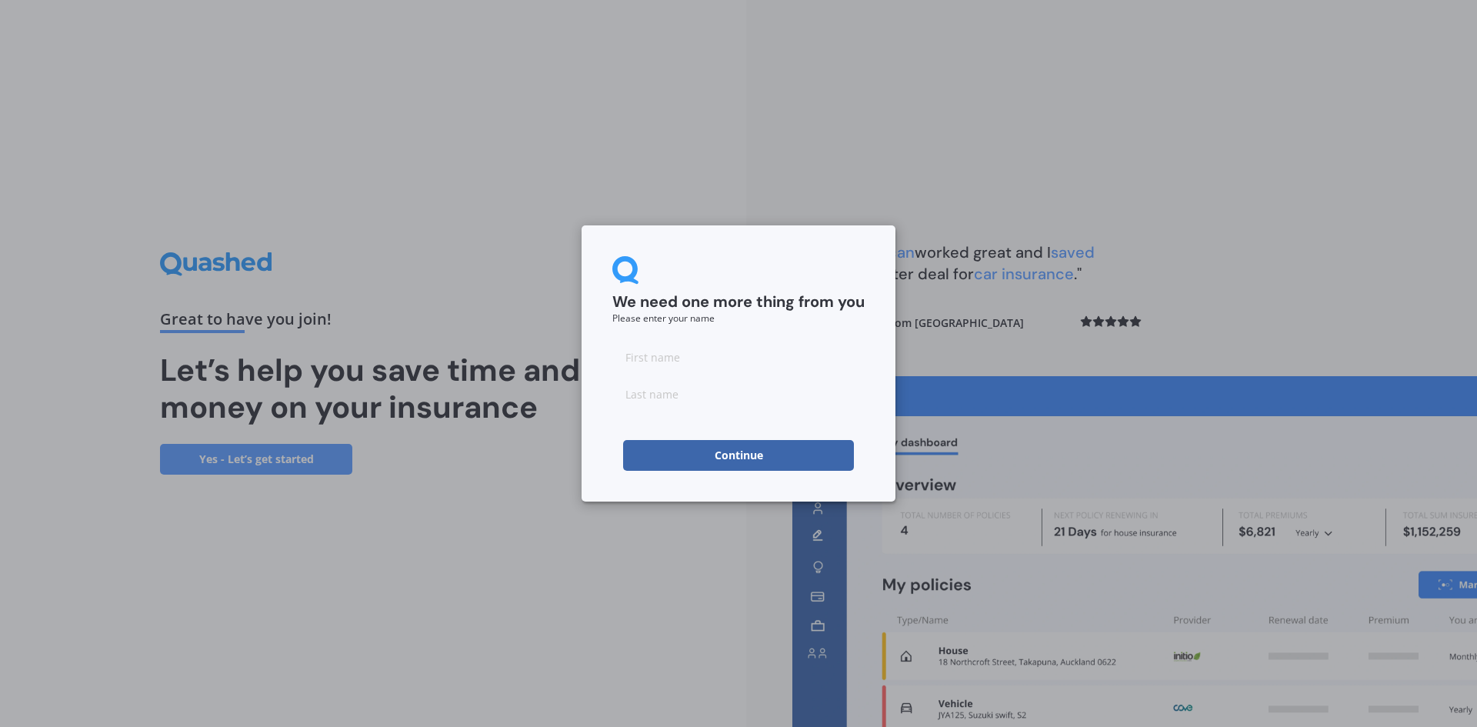
click at [693, 348] on input at bounding box center [738, 357] width 252 height 31
type input "[PERSON_NAME]"
type input "Wrinch"
drag, startPoint x: 732, startPoint y: 261, endPoint x: 736, endPoint y: 276, distance: 16.1
click at [732, 261] on div "We need one more thing from you Please enter your name" at bounding box center [738, 289] width 252 height 67
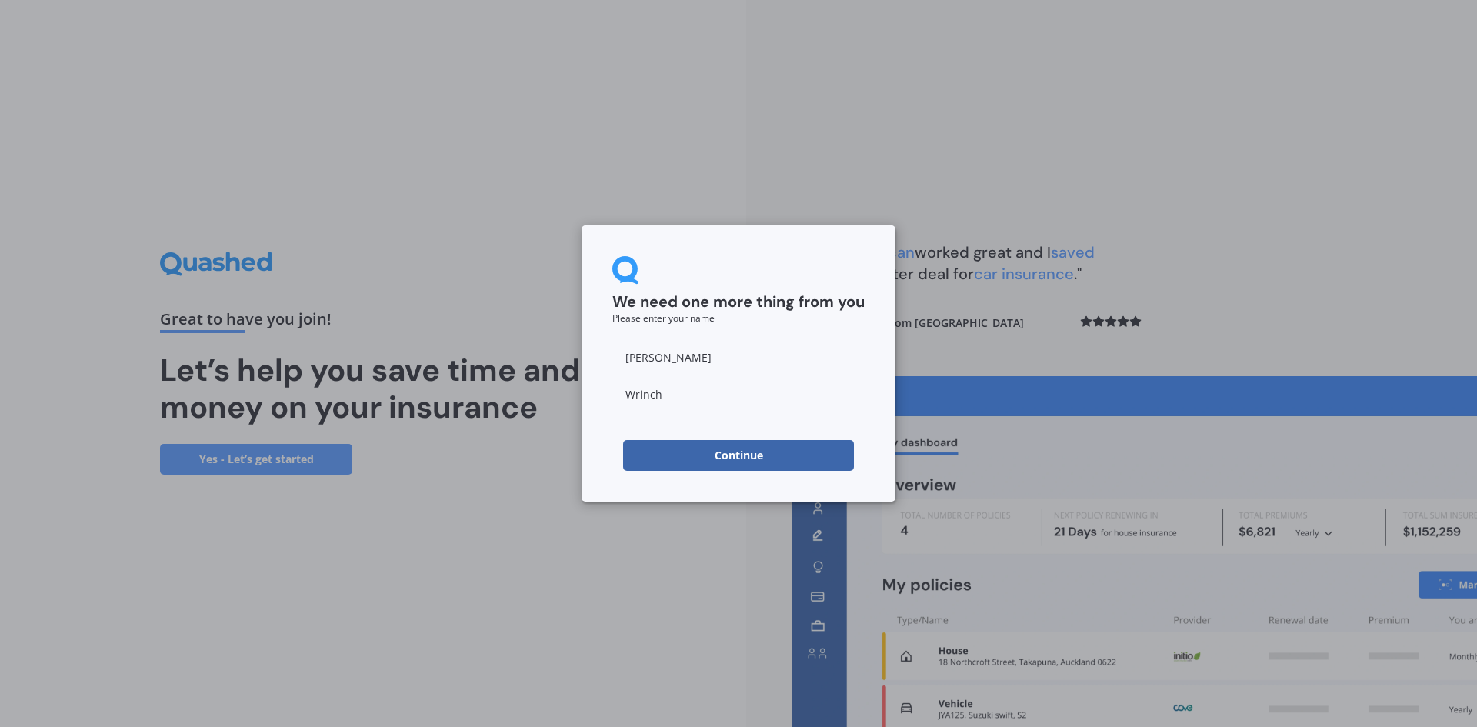
click at [707, 462] on button "Continue" at bounding box center [738, 455] width 231 height 31
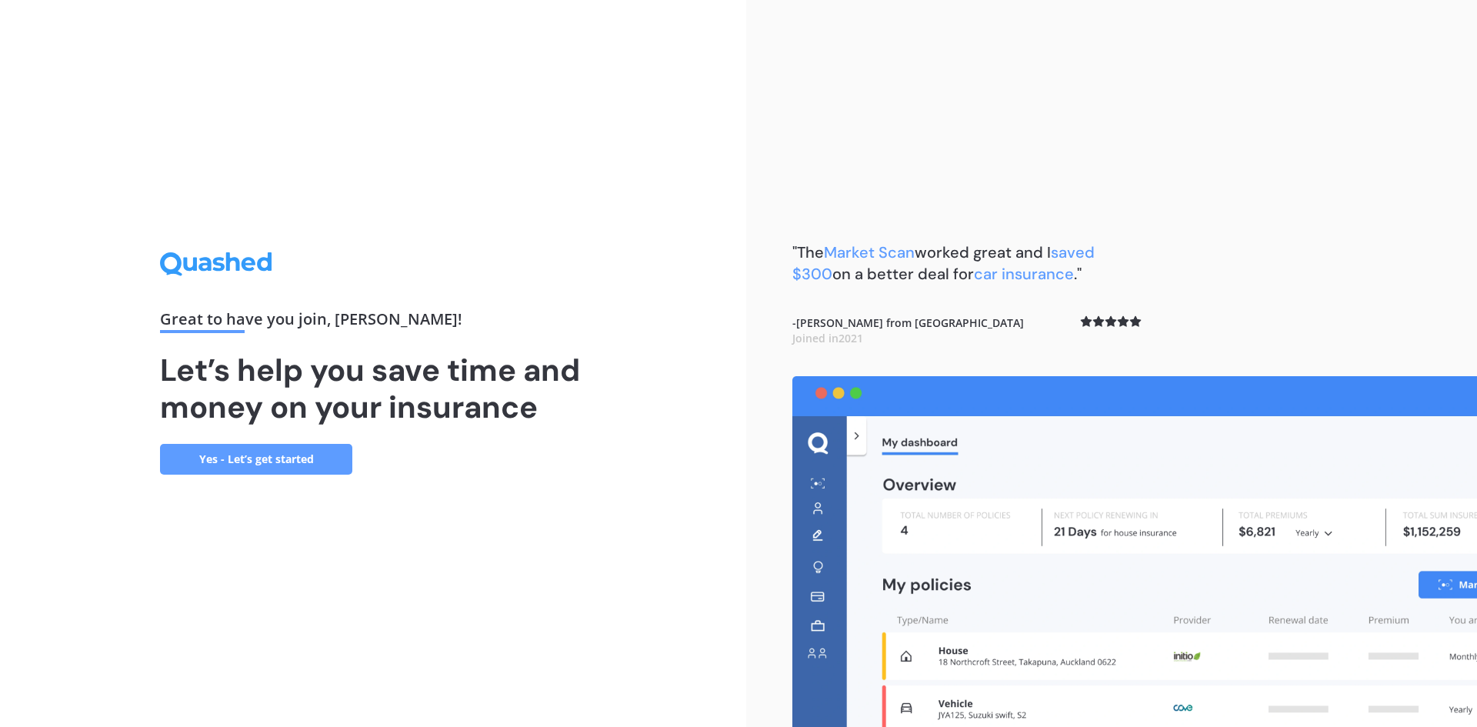
click at [203, 464] on link "Yes - Let’s get started" at bounding box center [256, 459] width 192 height 31
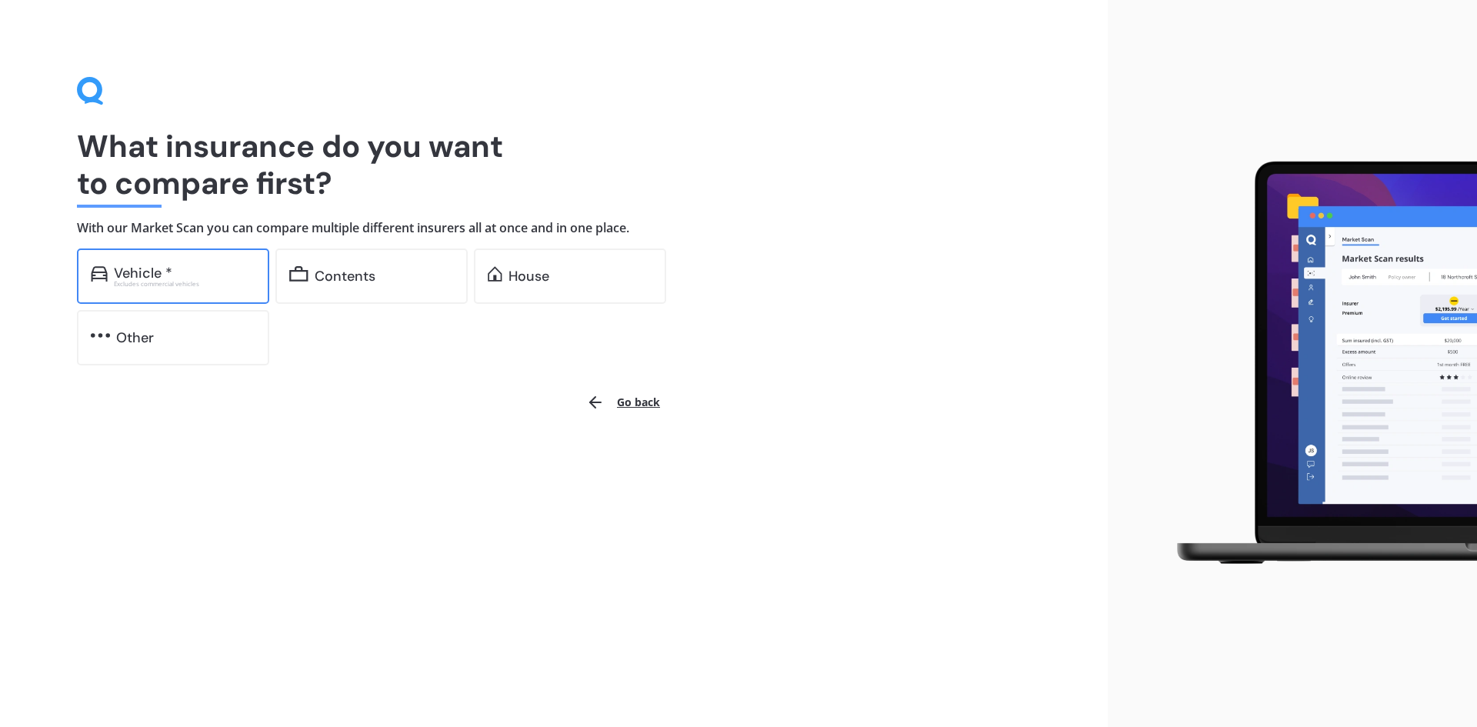
click at [197, 282] on div "Excludes commercial vehicles" at bounding box center [185, 284] width 142 height 6
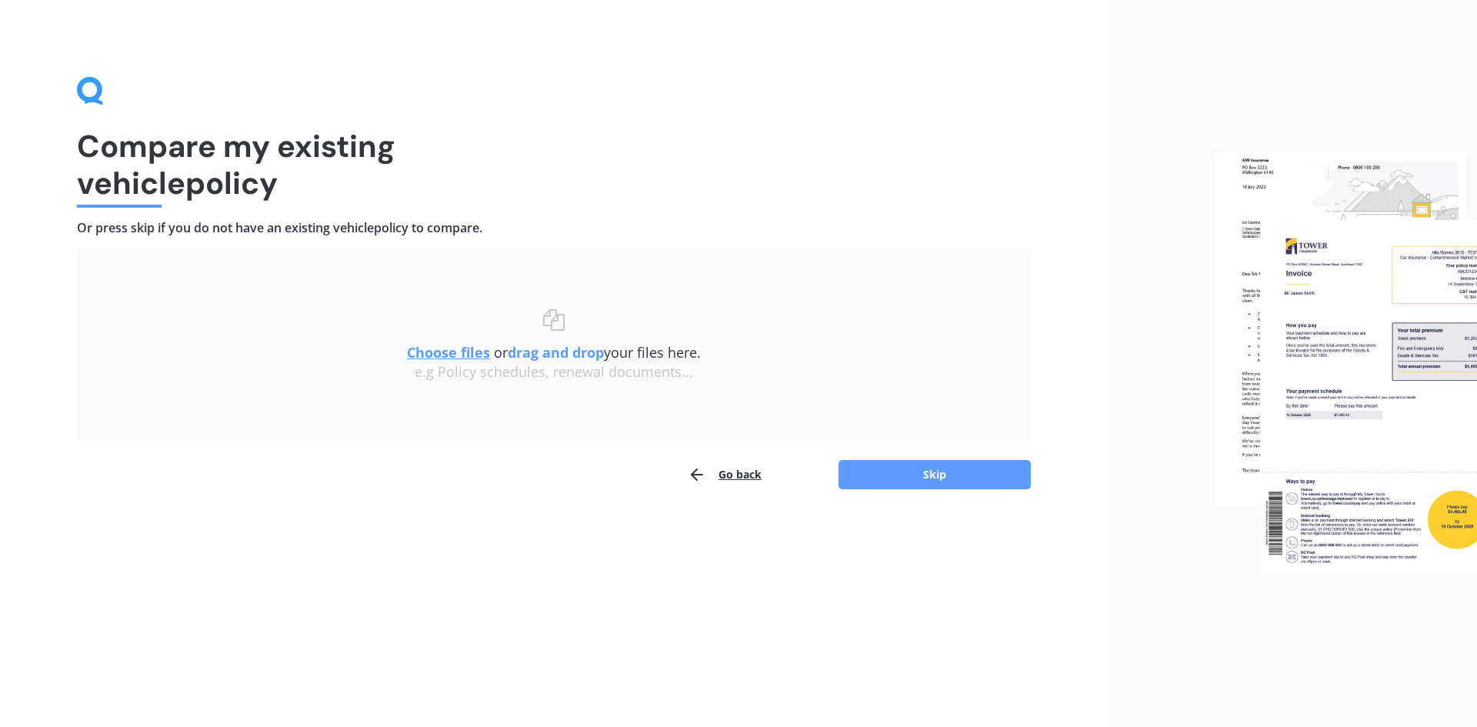
click at [460, 355] on u "Choose files" at bounding box center [448, 352] width 83 height 18
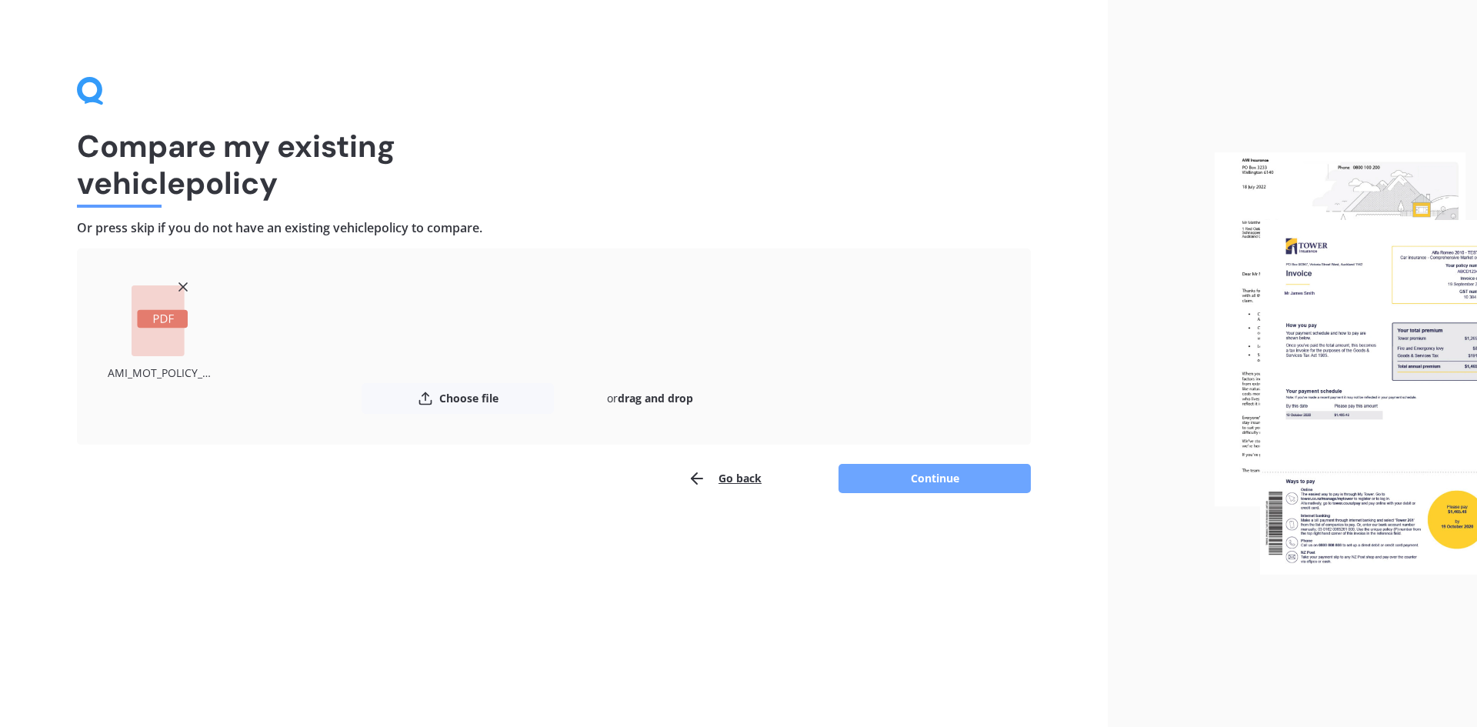
click at [887, 482] on button "Continue" at bounding box center [935, 478] width 192 height 29
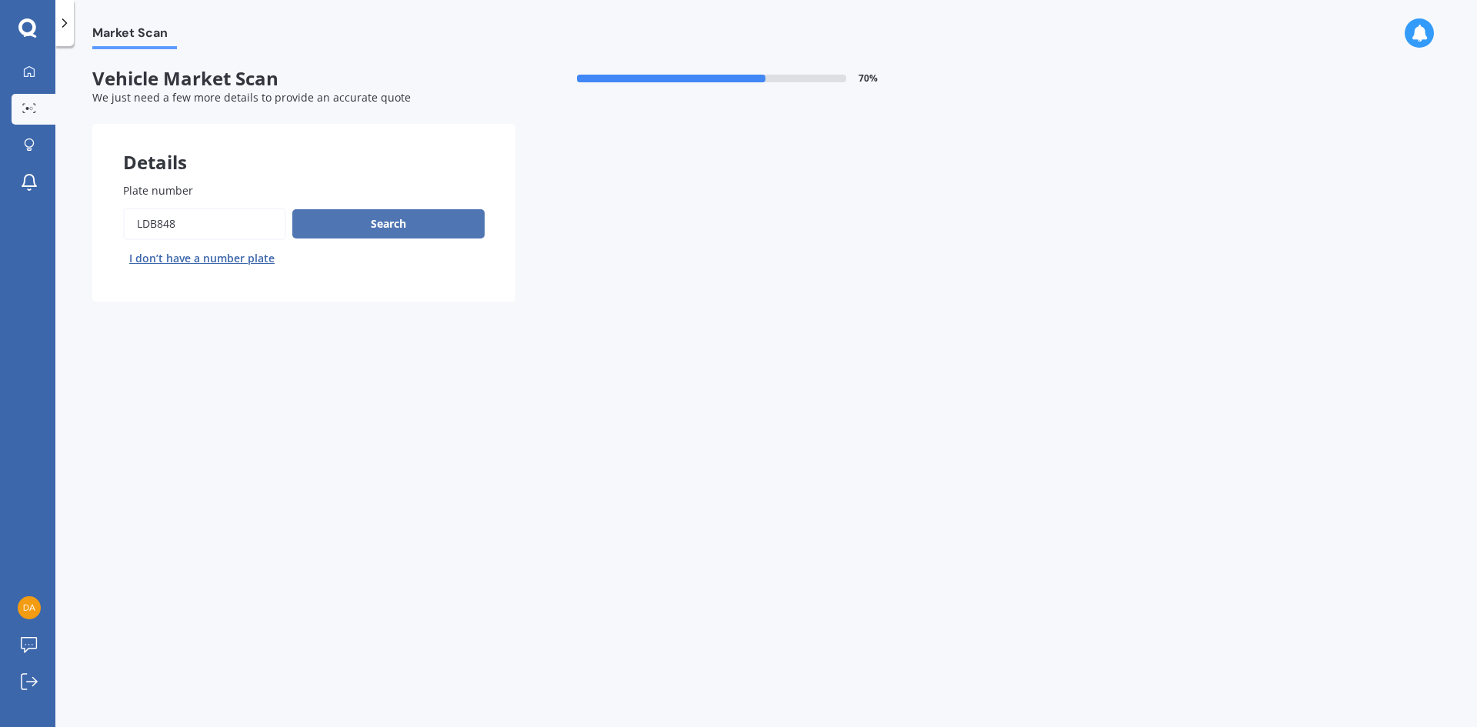
click at [380, 227] on button "Search" at bounding box center [388, 223] width 192 height 29
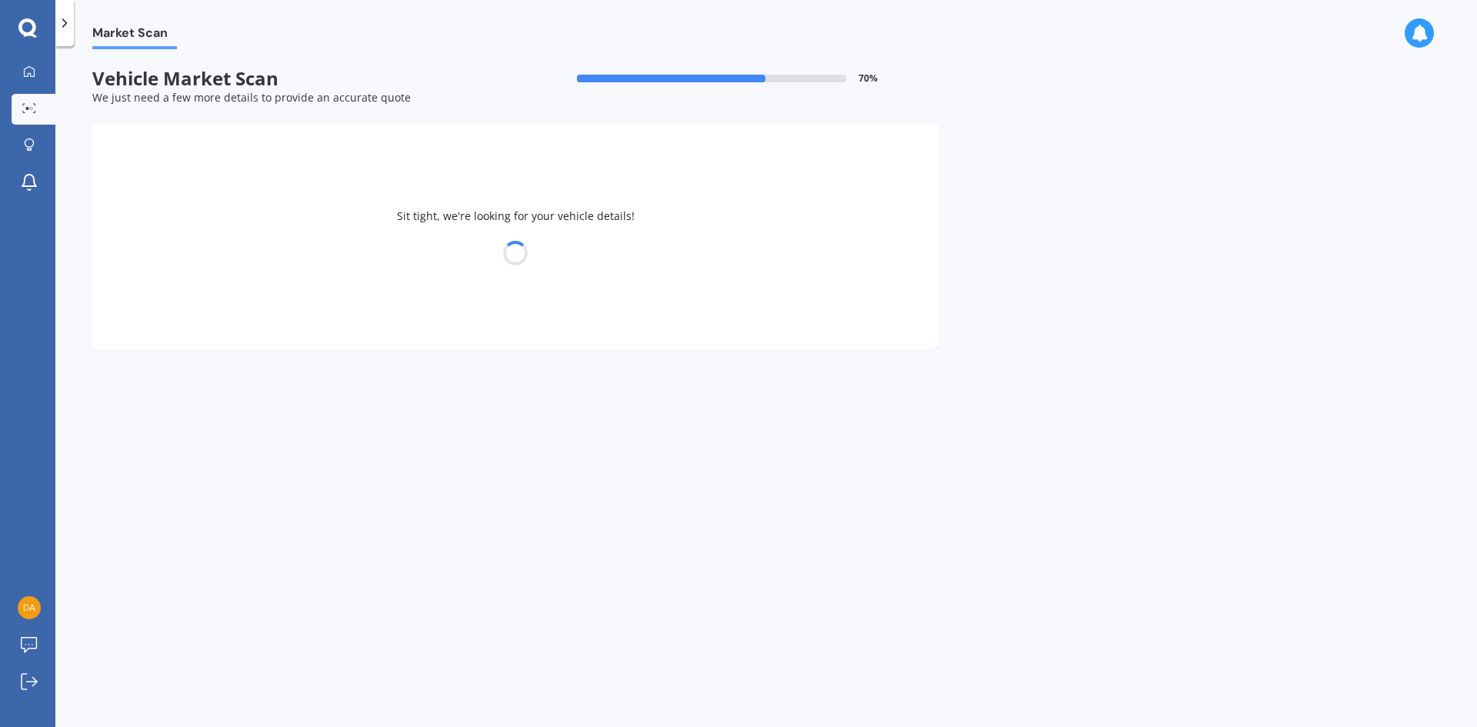
select select "SUBARU"
select select "XV"
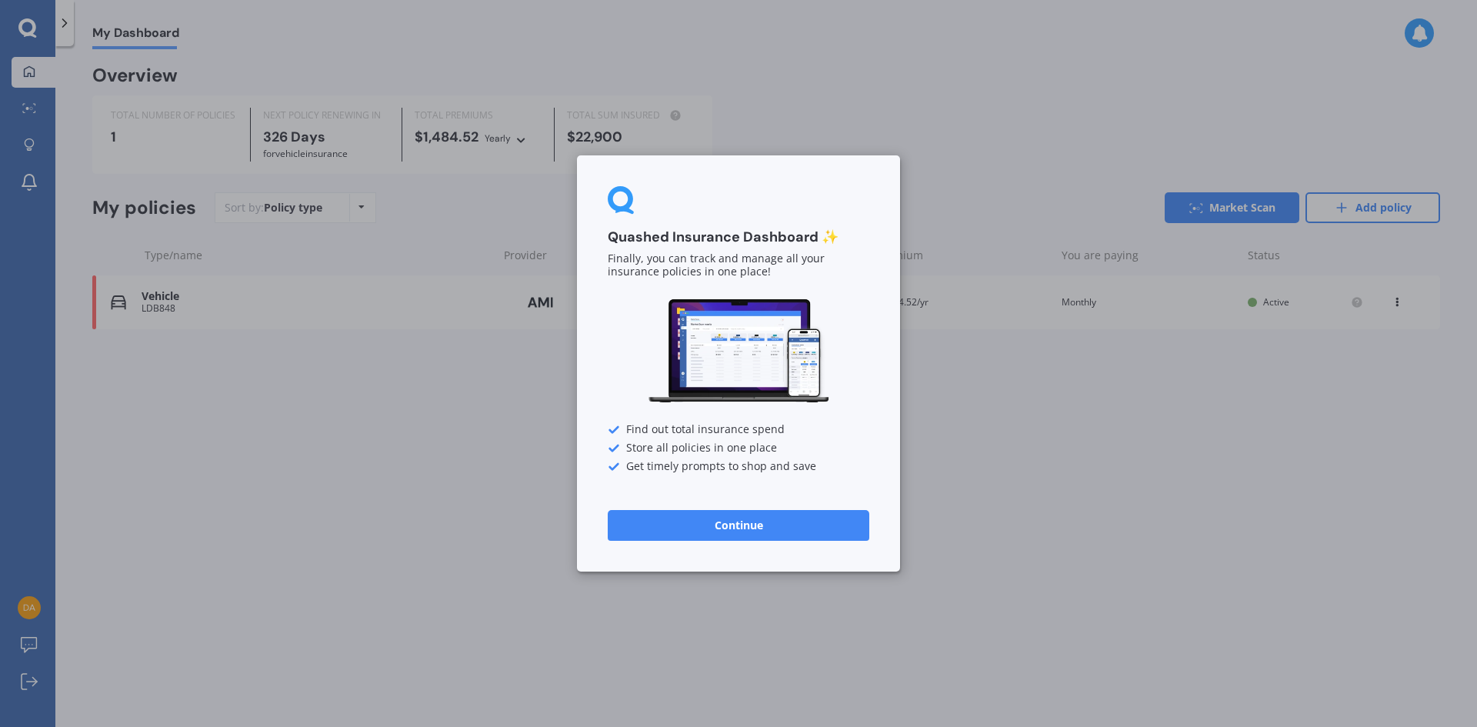
click at [232, 400] on div "Quashed Insurance Dashboard ✨ Finally, you can track and manage all your insura…" at bounding box center [738, 363] width 1477 height 727
click at [809, 148] on div "Quashed Insurance Dashboard ✨ Finally, you can track and manage all your insura…" at bounding box center [738, 363] width 1477 height 727
click at [748, 525] on button "Continue" at bounding box center [739, 525] width 262 height 31
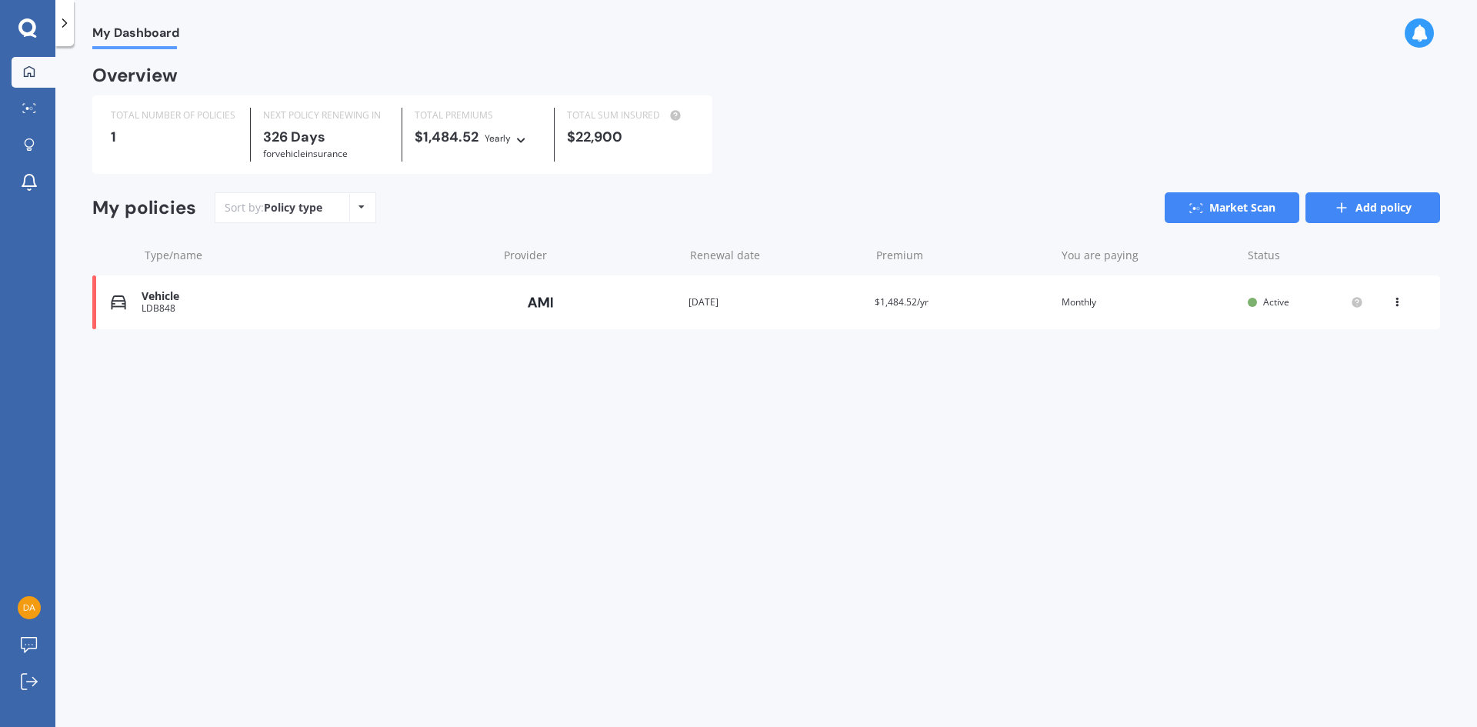
click at [1325, 212] on link "Add policy" at bounding box center [1372, 207] width 135 height 31
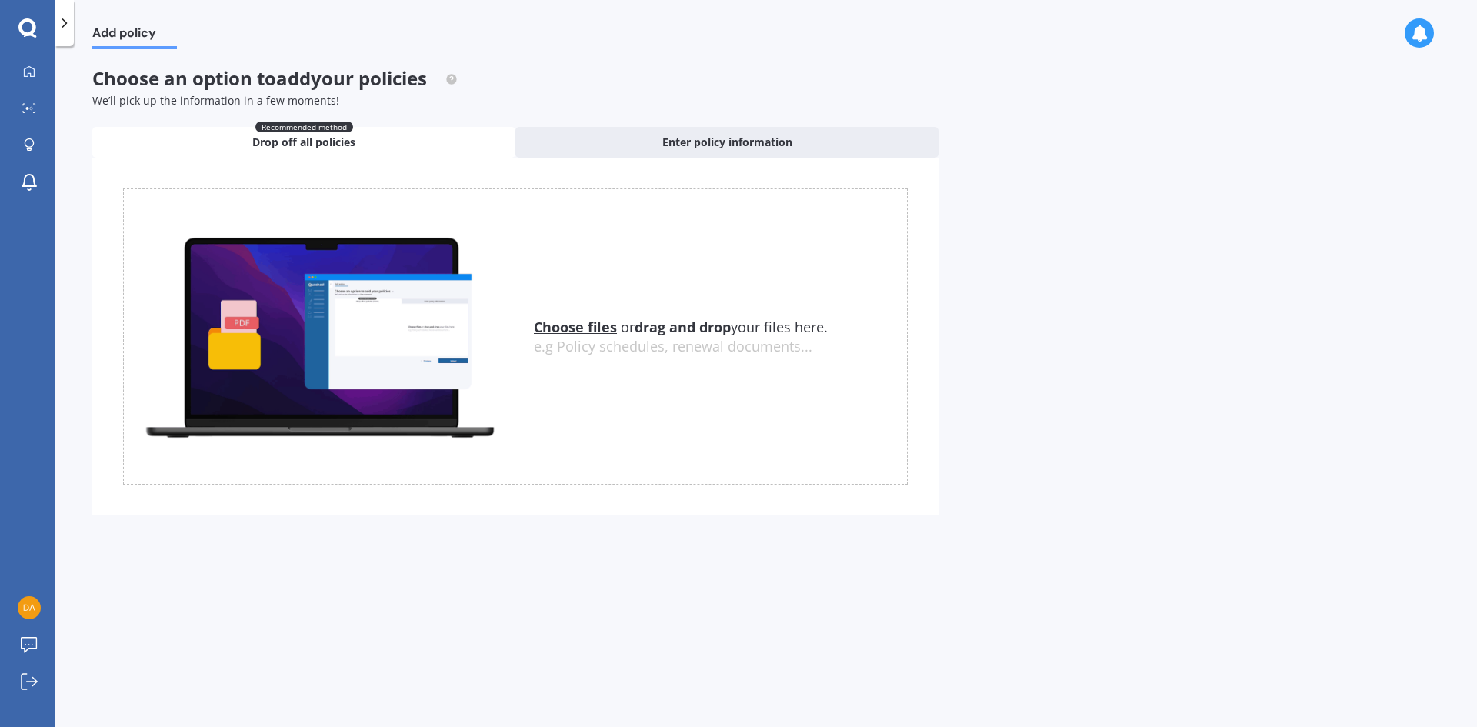
click at [566, 325] on u "Choose files" at bounding box center [575, 327] width 83 height 18
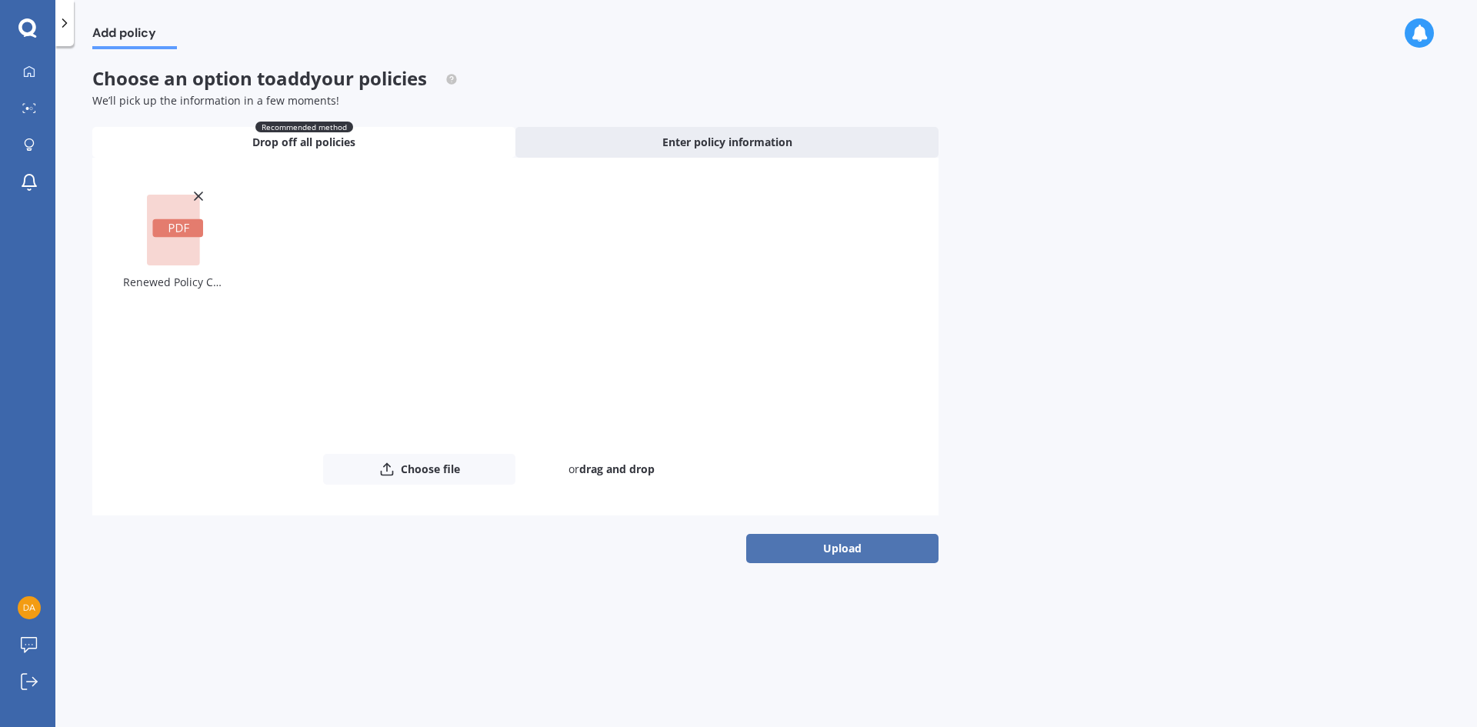
click at [852, 554] on button "Upload" at bounding box center [842, 548] width 192 height 29
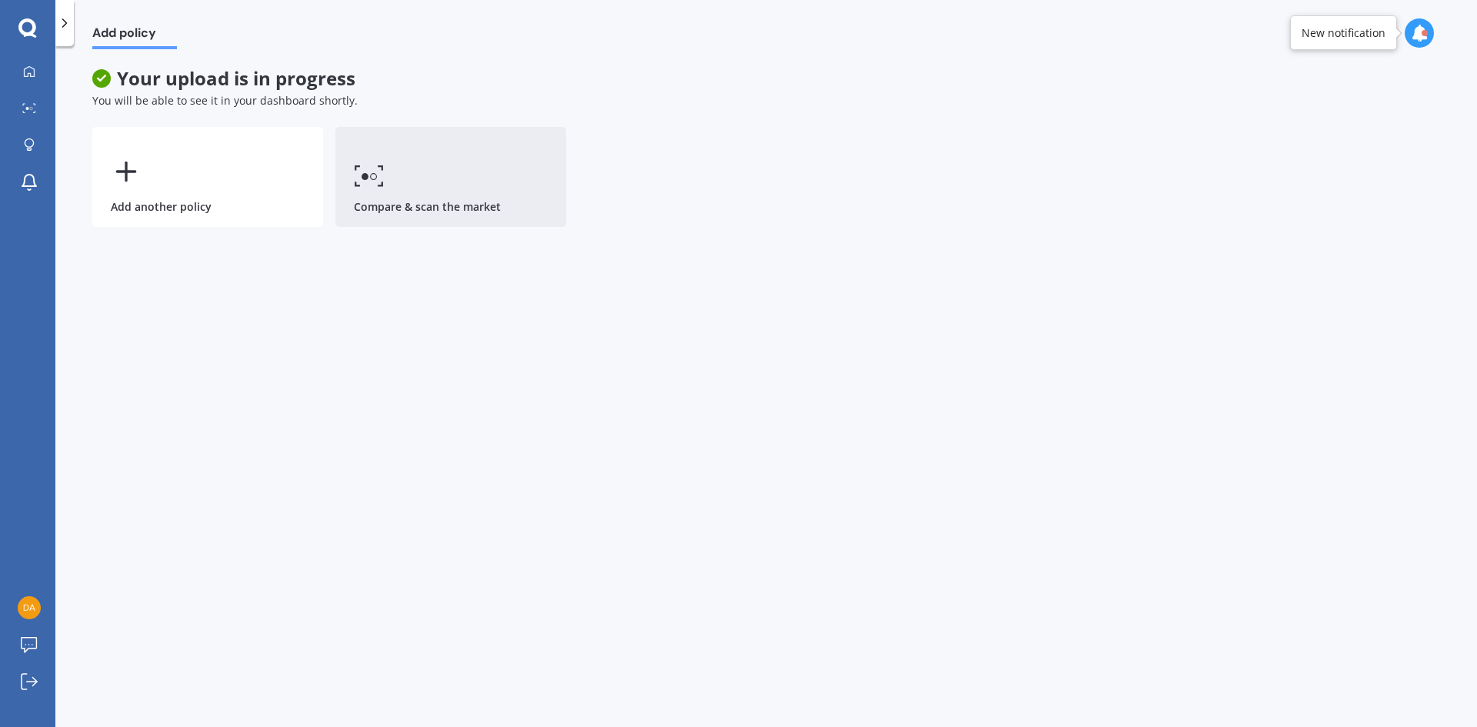
click at [435, 163] on link "Compare & scan the market" at bounding box center [450, 177] width 231 height 100
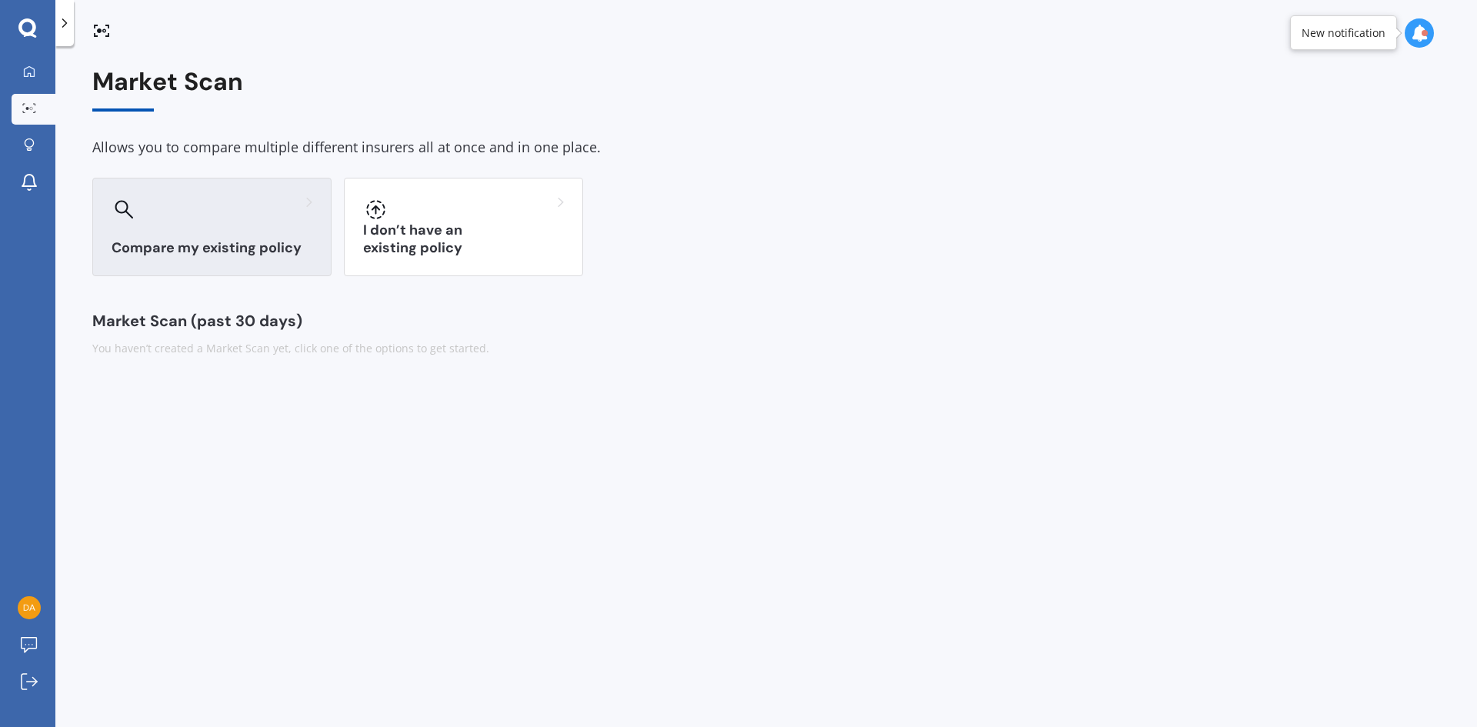
click at [228, 232] on div "Compare my existing policy" at bounding box center [211, 227] width 239 height 98
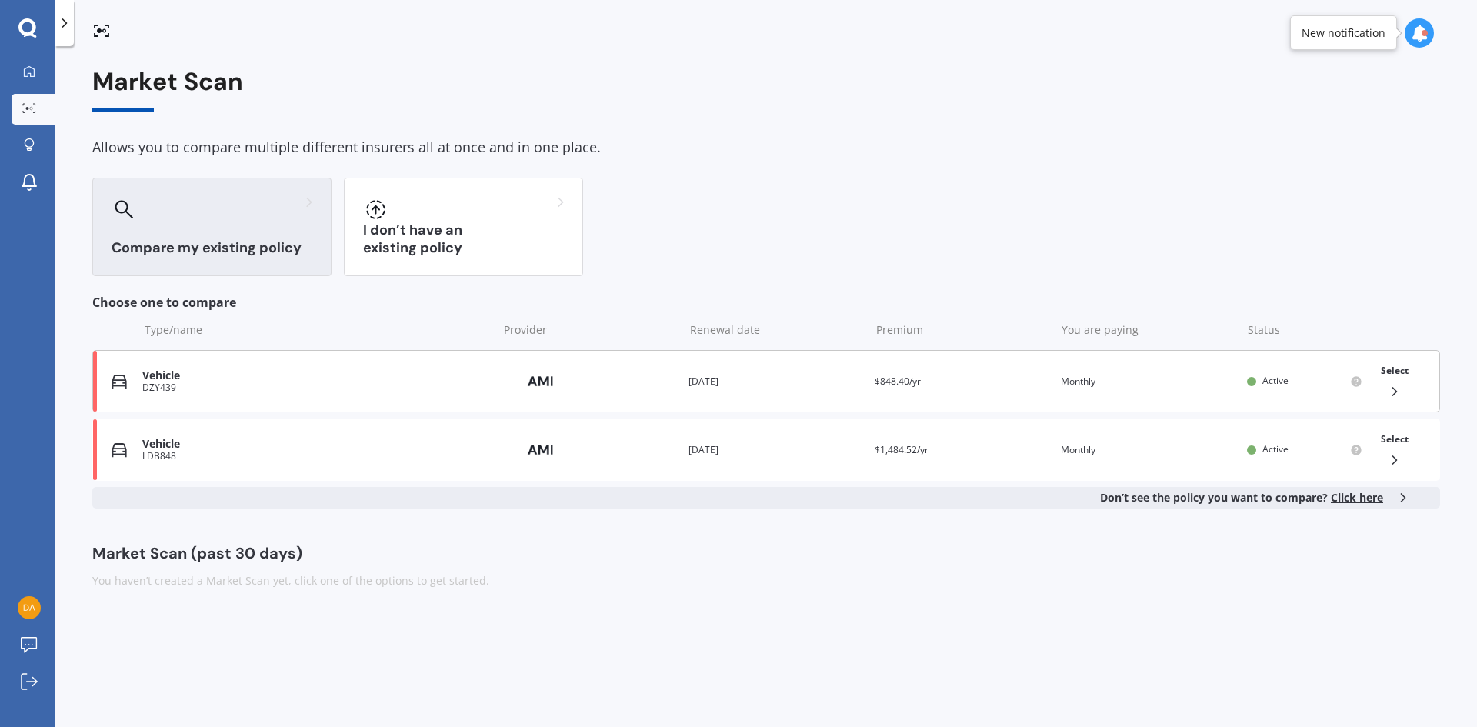
click at [345, 392] on div "DZY439" at bounding box center [316, 387] width 348 height 11
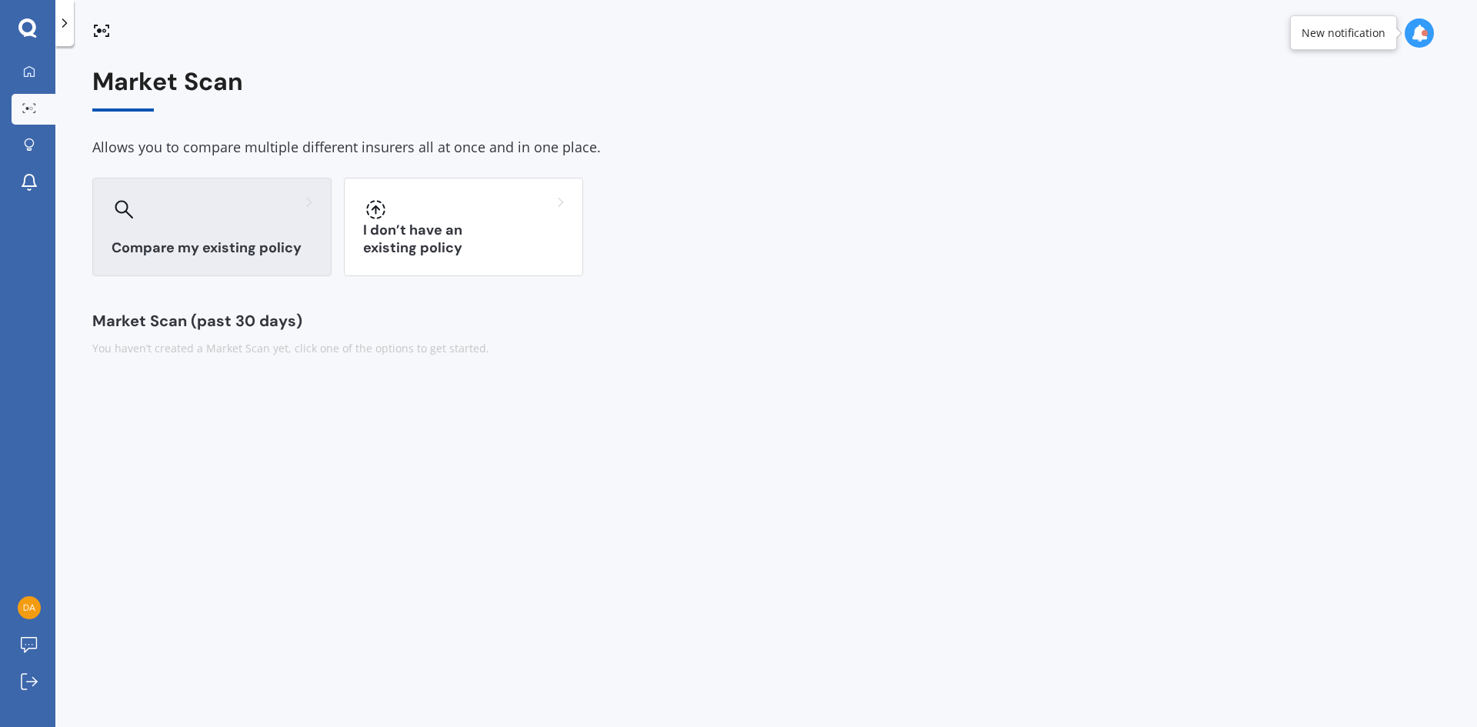
click at [226, 239] on h3 "Compare my existing policy" at bounding box center [212, 248] width 201 height 18
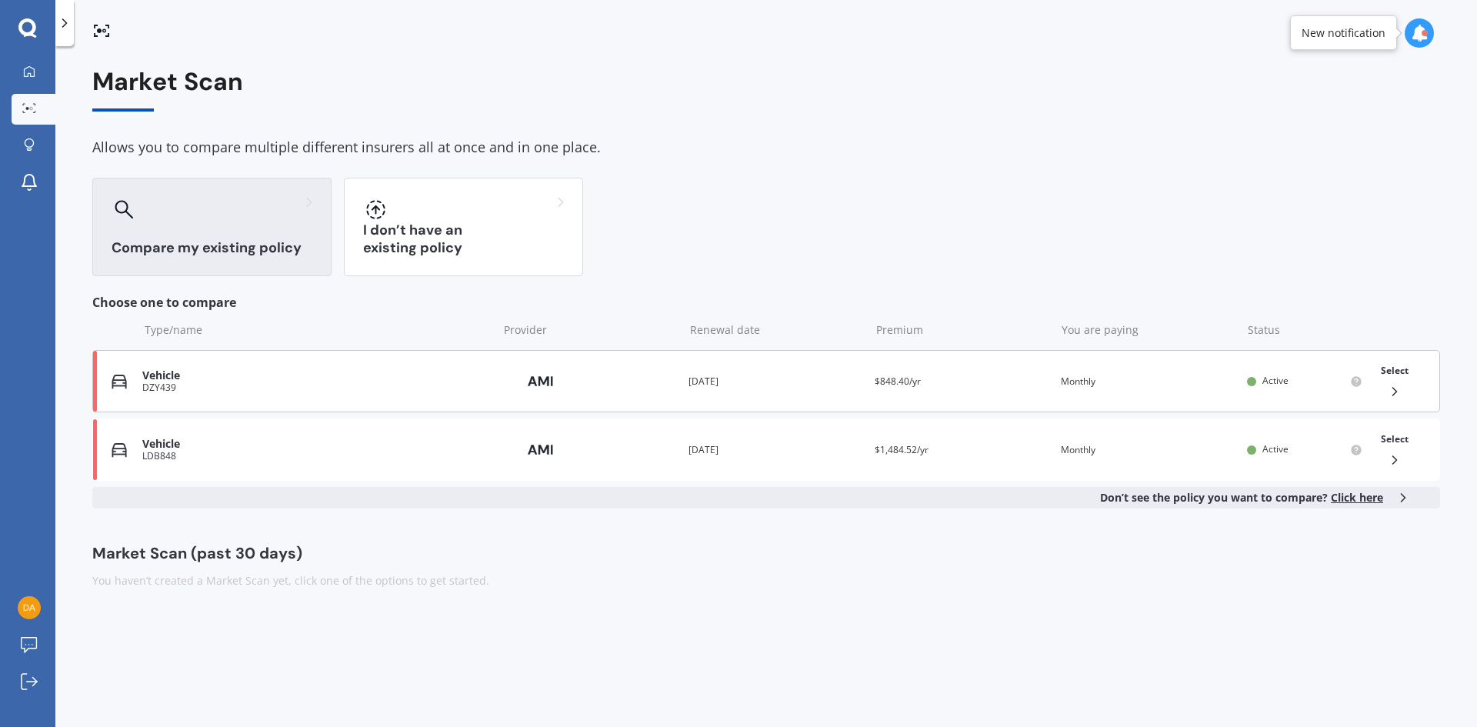
click at [1399, 370] on span "Select" at bounding box center [1395, 370] width 28 height 13
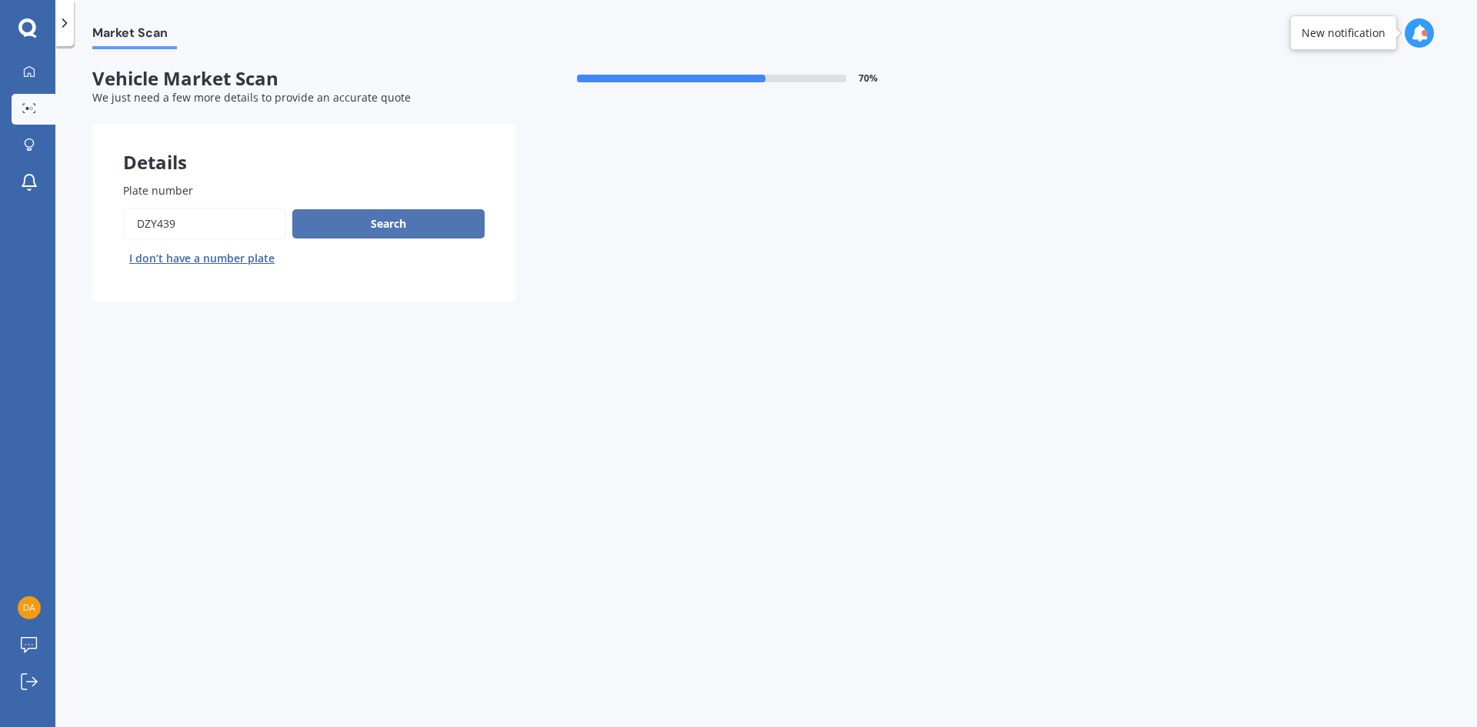
click at [390, 222] on button "Search" at bounding box center [388, 223] width 192 height 29
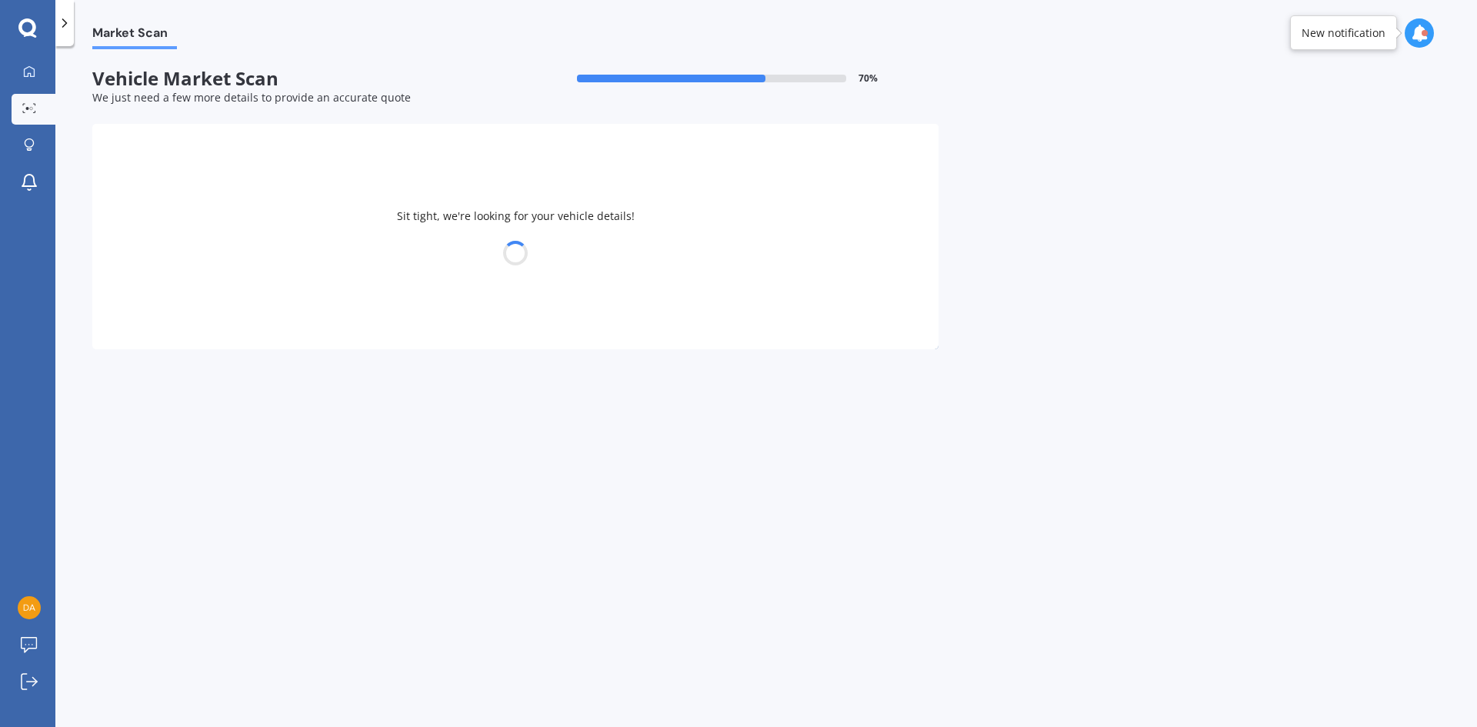
select select "NISSAN"
select select "TIIDA"
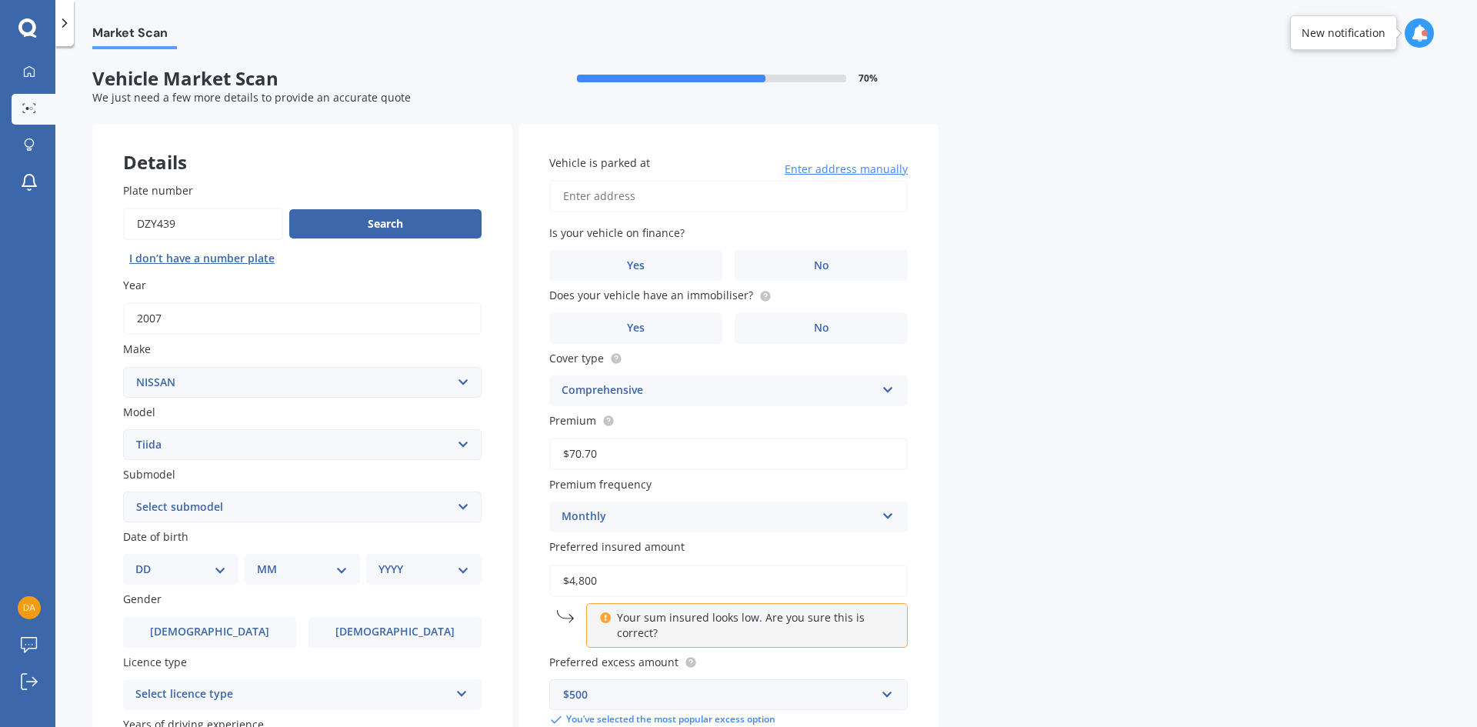
click at [238, 507] on select "Select submodel (All)" at bounding box center [302, 507] width 358 height 31
click at [238, 506] on select "Select submodel (All)" at bounding box center [302, 507] width 358 height 31
select select "(ALL)"
click at [123, 492] on select "Select submodel (All)" at bounding box center [302, 507] width 358 height 31
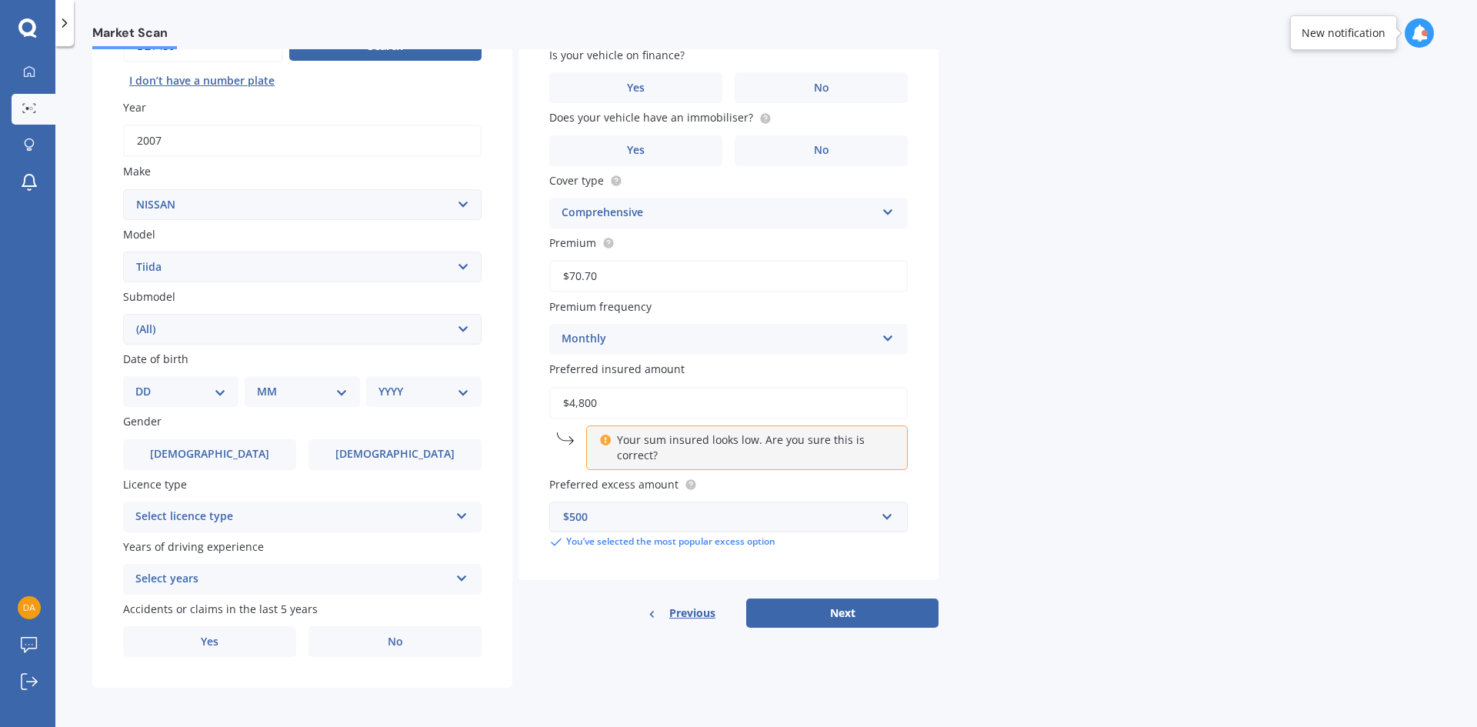
scroll to position [178, 0]
click at [208, 391] on select "DD 01 02 03 04 05 06 07 08 09 10 11 12 13 14 15 16 17 18 19 20 21 22 23 24 25 2…" at bounding box center [180, 390] width 91 height 17
select select "25"
click at [148, 382] on select "DD 01 02 03 04 05 06 07 08 09 10 11 12 13 14 15 16 17 18 19 20 21 22 23 24 25 2…" at bounding box center [180, 390] width 91 height 17
click at [272, 387] on select "MM 01 02 03 04 05 06 07 08 09 10 11 12" at bounding box center [305, 390] width 85 height 17
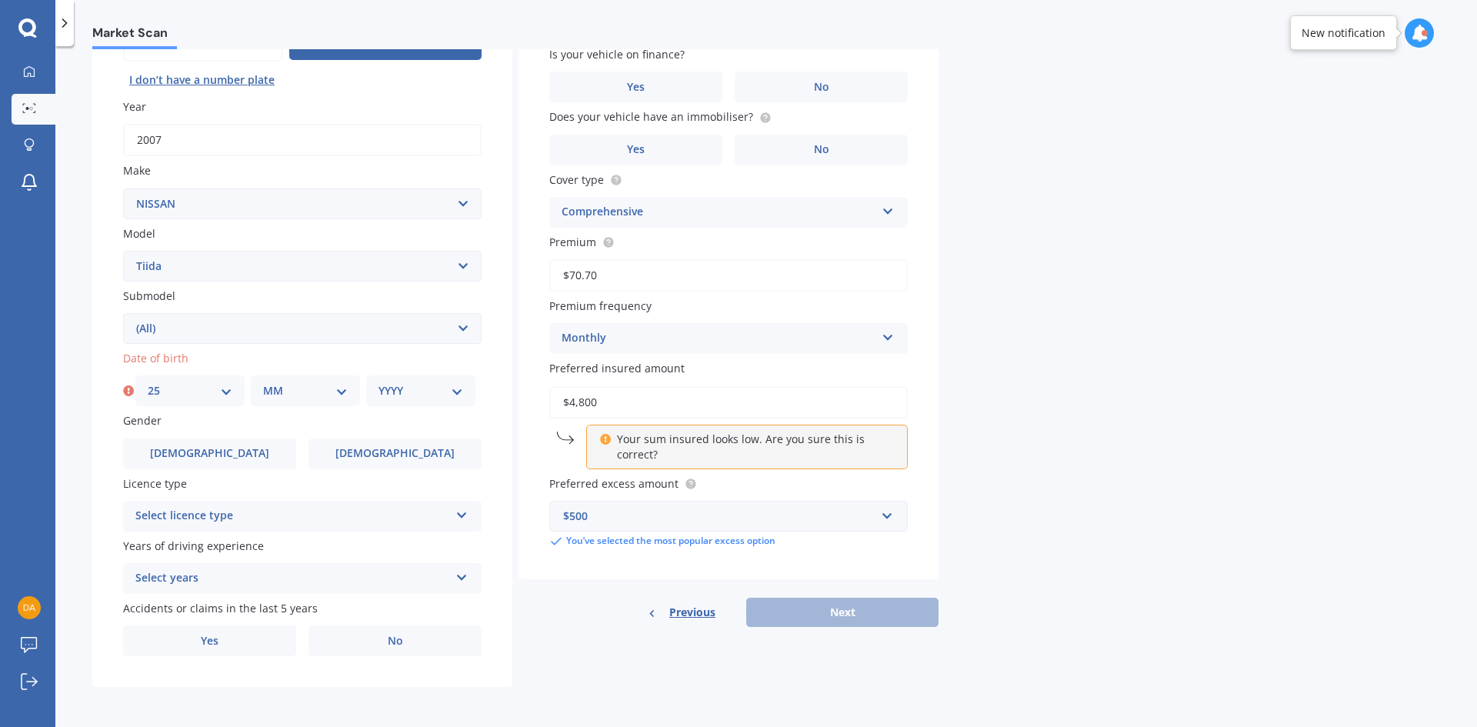
select select "09"
click at [263, 382] on select "MM 01 02 03 04 05 06 07 08 09 10 11 12" at bounding box center [305, 390] width 85 height 17
click at [420, 393] on select "YYYY 2025 2024 2023 2022 2021 2020 2019 2018 2017 2016 2015 2014 2013 2012 2011…" at bounding box center [420, 390] width 85 height 17
select select "1990"
click at [378, 382] on select "YYYY 2025 2024 2023 2022 2021 2020 2019 2018 2017 2016 2015 2014 2013 2012 2011…" at bounding box center [420, 390] width 85 height 17
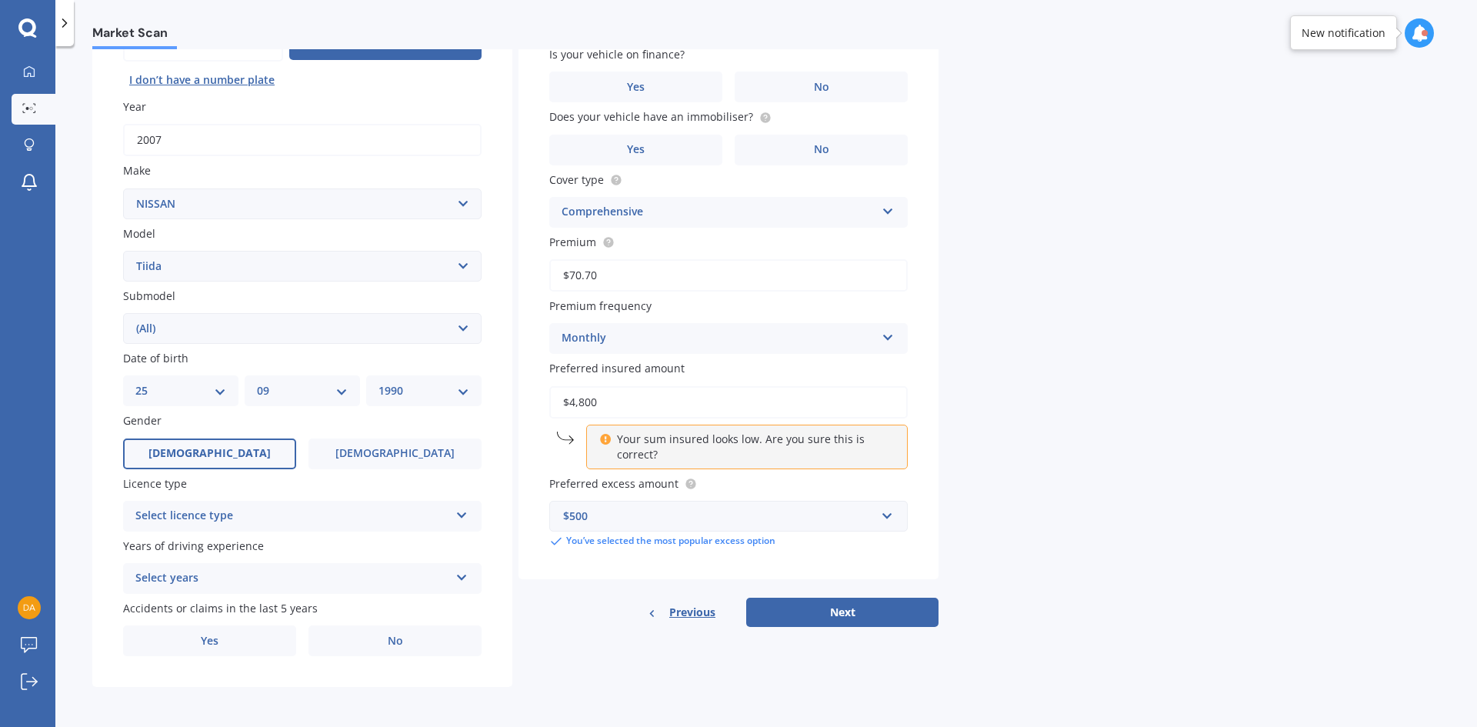
click at [212, 447] on span "Male" at bounding box center [209, 453] width 122 height 13
click at [0, 0] on input "Male" at bounding box center [0, 0] width 0 height 0
click at [221, 511] on div "Select licence type" at bounding box center [292, 516] width 314 height 18
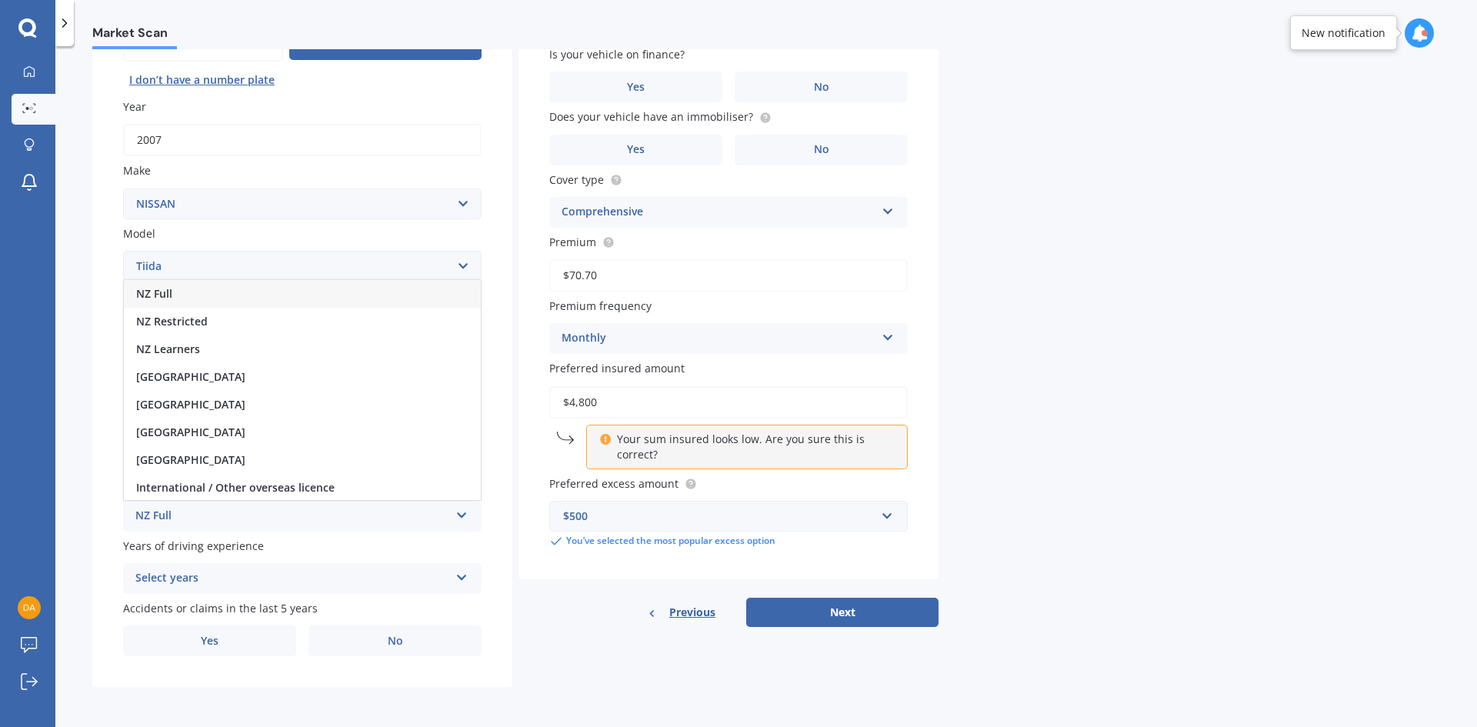
click at [178, 296] on div "NZ Full" at bounding box center [302, 294] width 357 height 28
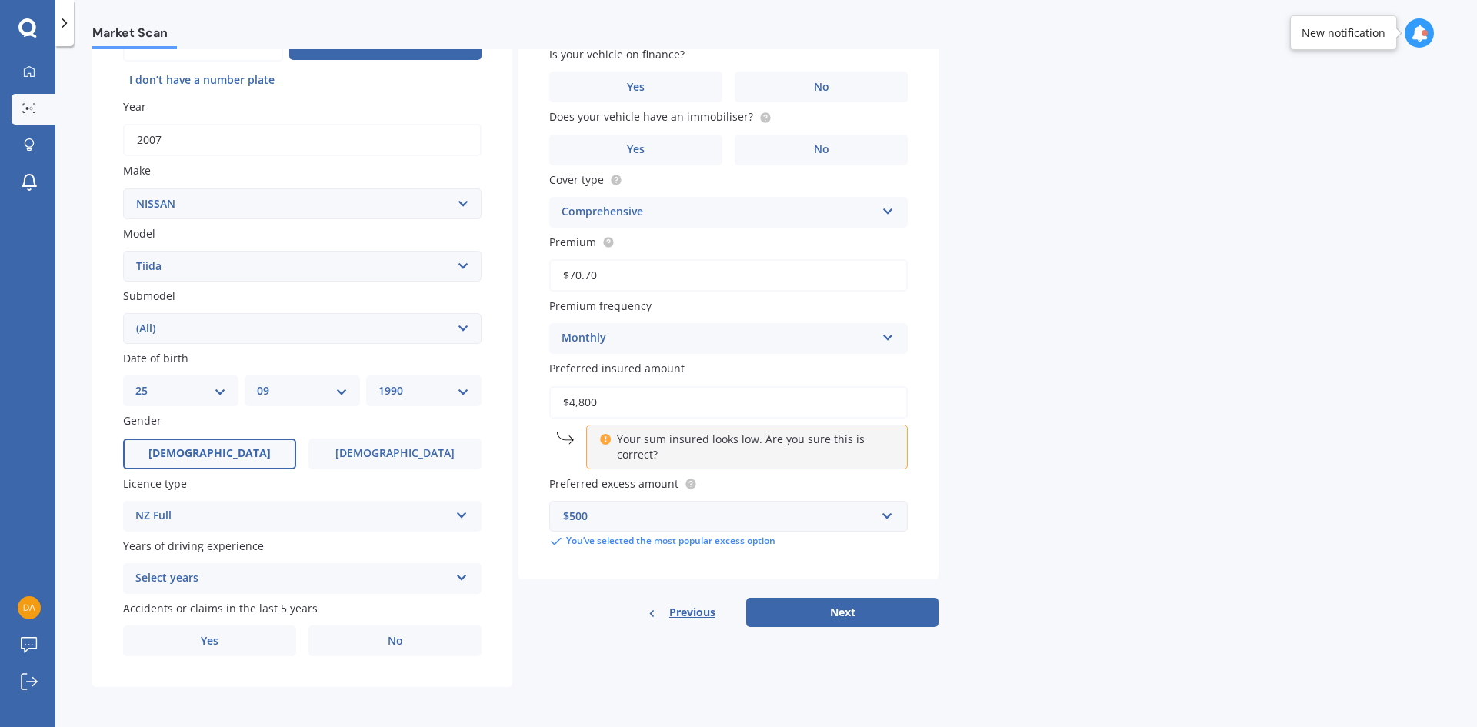
click at [177, 580] on div "Select years" at bounding box center [292, 578] width 314 height 18
click at [181, 429] on div "5 or more years" at bounding box center [302, 438] width 357 height 28
click at [429, 653] on label "No" at bounding box center [394, 640] width 173 height 31
click at [0, 0] on input "No" at bounding box center [0, 0] width 0 height 0
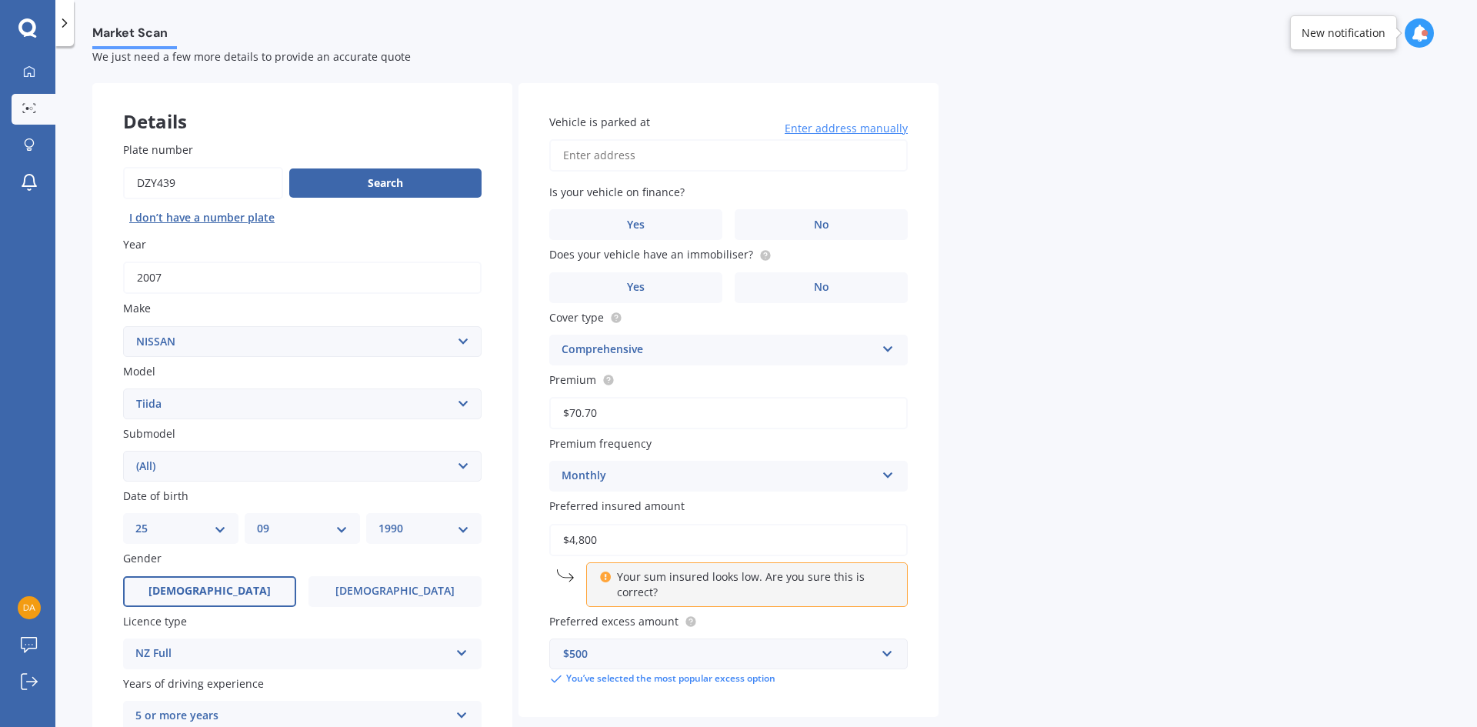
scroll to position [25, 0]
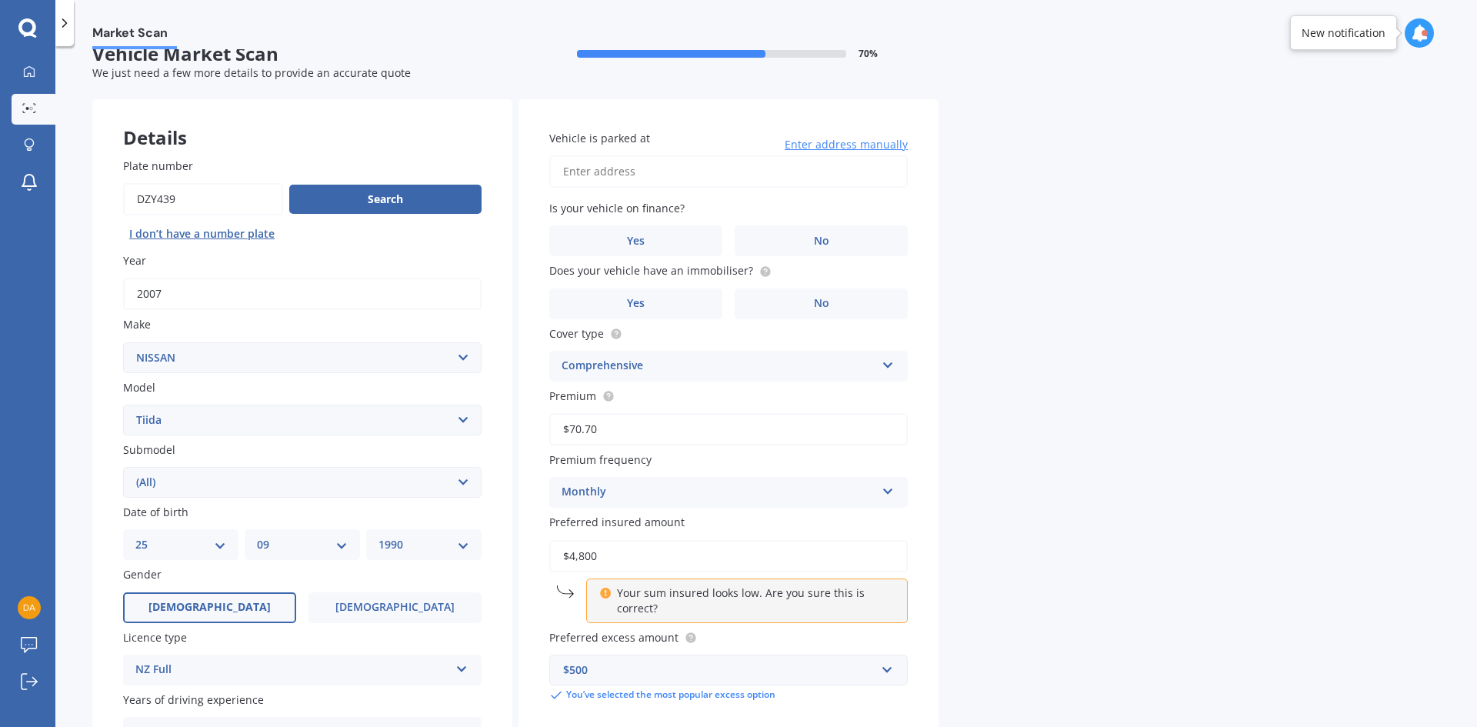
click at [596, 176] on input "Vehicle is parked at" at bounding box center [728, 171] width 358 height 32
click at [957, 223] on div "Market Scan Vehicle Market Scan 70 % We just need a few more details to provide…" at bounding box center [766, 389] width 1422 height 681
click at [808, 161] on input "85 Tiriwa DriveAuckland Massey 0614" at bounding box center [728, 171] width 358 height 32
drag, startPoint x: 758, startPoint y: 164, endPoint x: 634, endPoint y: 164, distance: 123.9
click at [634, 164] on input "85 Tiriwa DriveAuckland Massey 0614" at bounding box center [728, 171] width 358 height 32
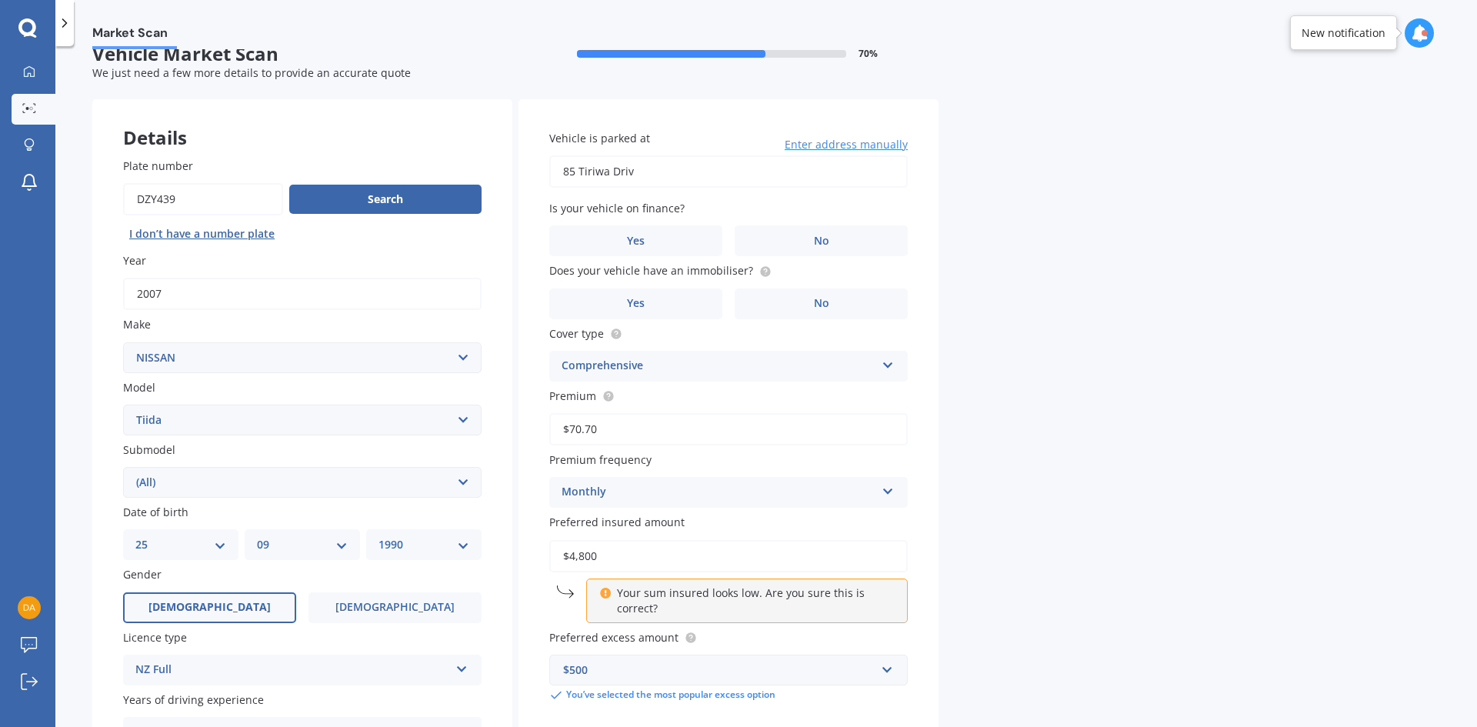
click at [655, 171] on input "85 Tiriwa Driv" at bounding box center [728, 171] width 358 height 32
type input "[STREET_ADDRESS][PERSON_NAME]"
click at [763, 238] on label "No" at bounding box center [821, 240] width 173 height 31
click at [0, 0] on input "No" at bounding box center [0, 0] width 0 height 0
click at [812, 297] on label "No" at bounding box center [821, 303] width 173 height 31
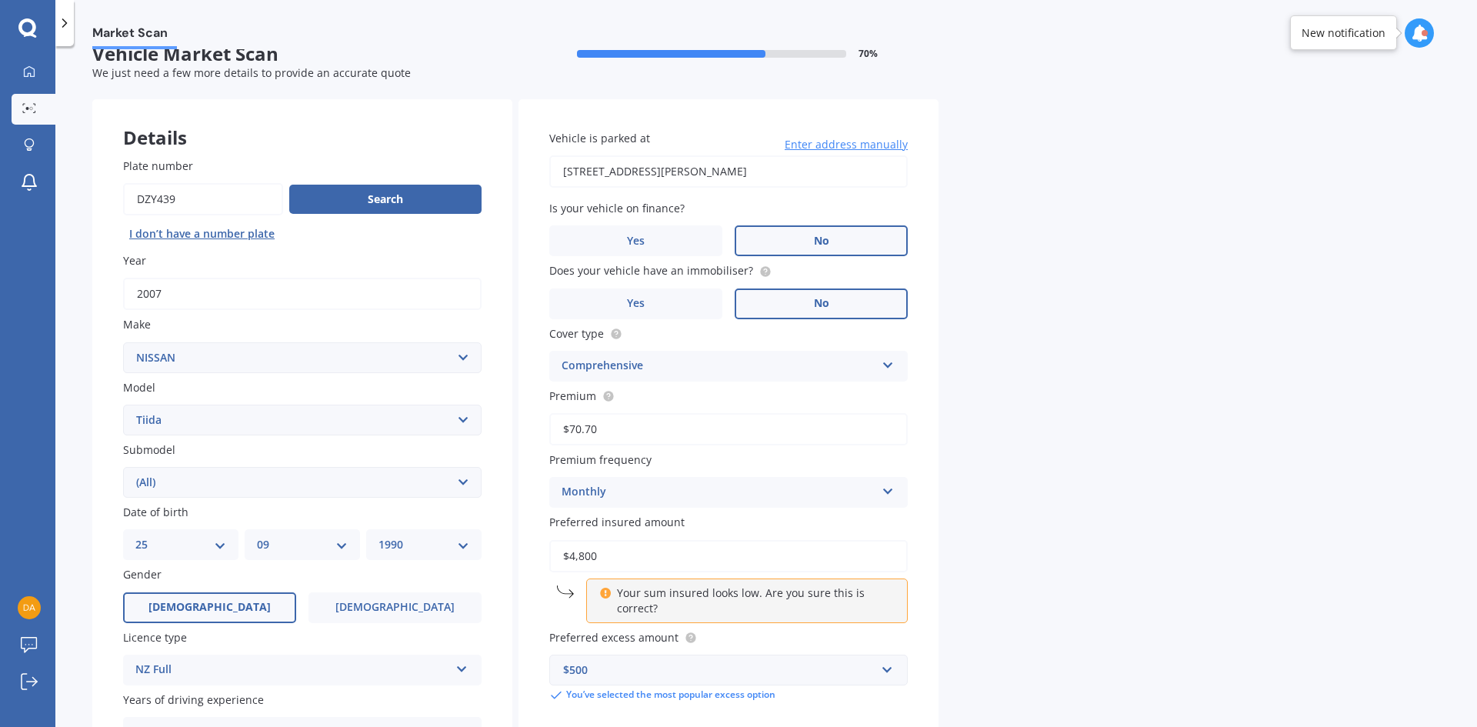
click at [0, 0] on input "No" at bounding box center [0, 0] width 0 height 0
click at [708, 364] on div "Comprehensive" at bounding box center [719, 366] width 314 height 18
click at [952, 385] on div "Market Scan Vehicle Market Scan 70 % We just need a few more details to provide…" at bounding box center [766, 389] width 1422 height 681
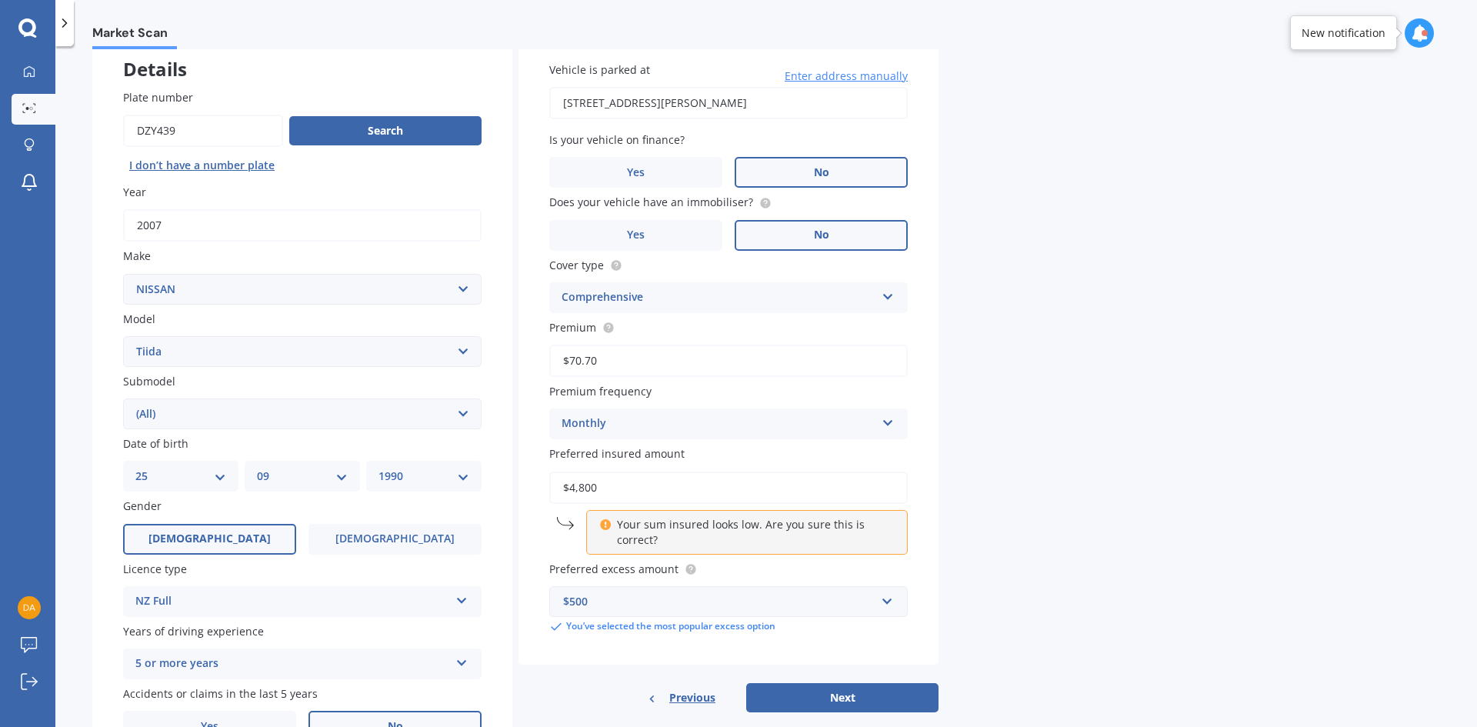
scroll to position [102, 0]
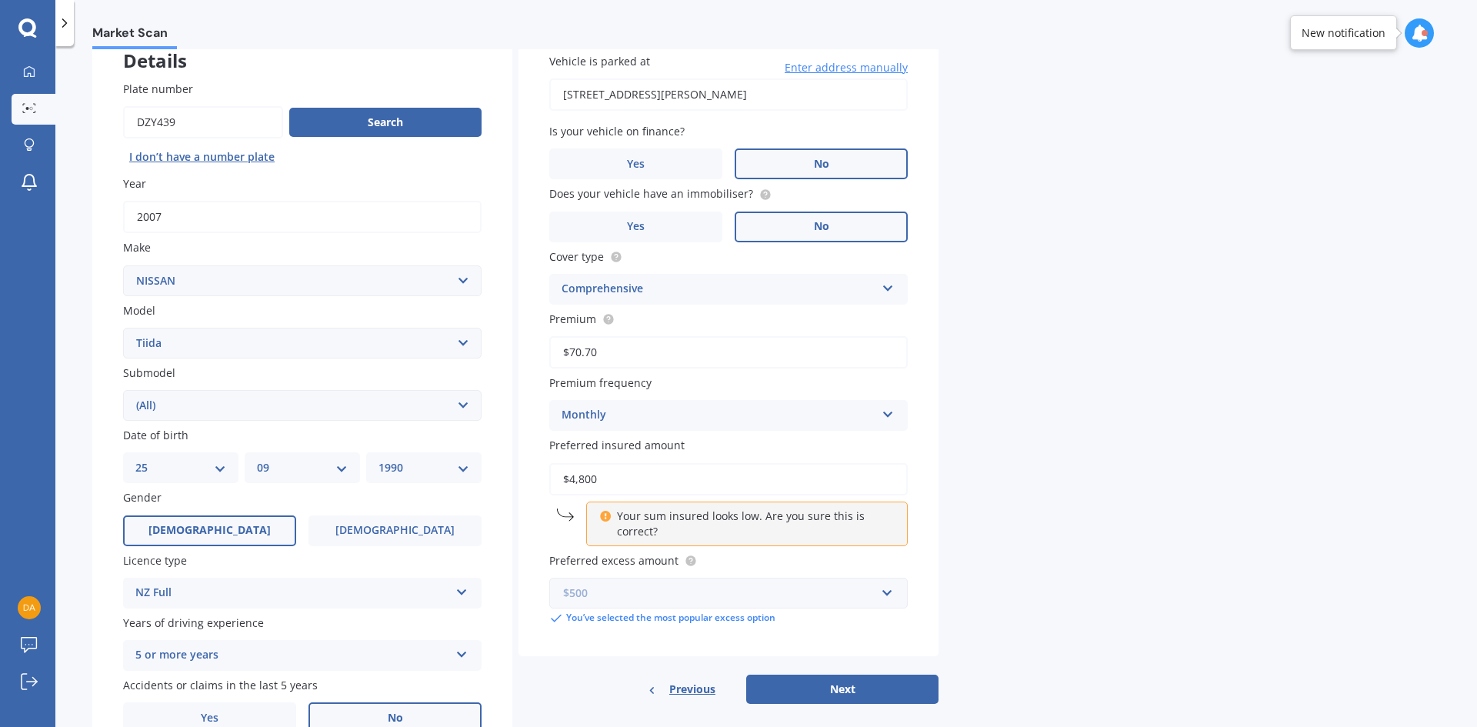
click at [625, 606] on input "text" at bounding box center [723, 592] width 345 height 29
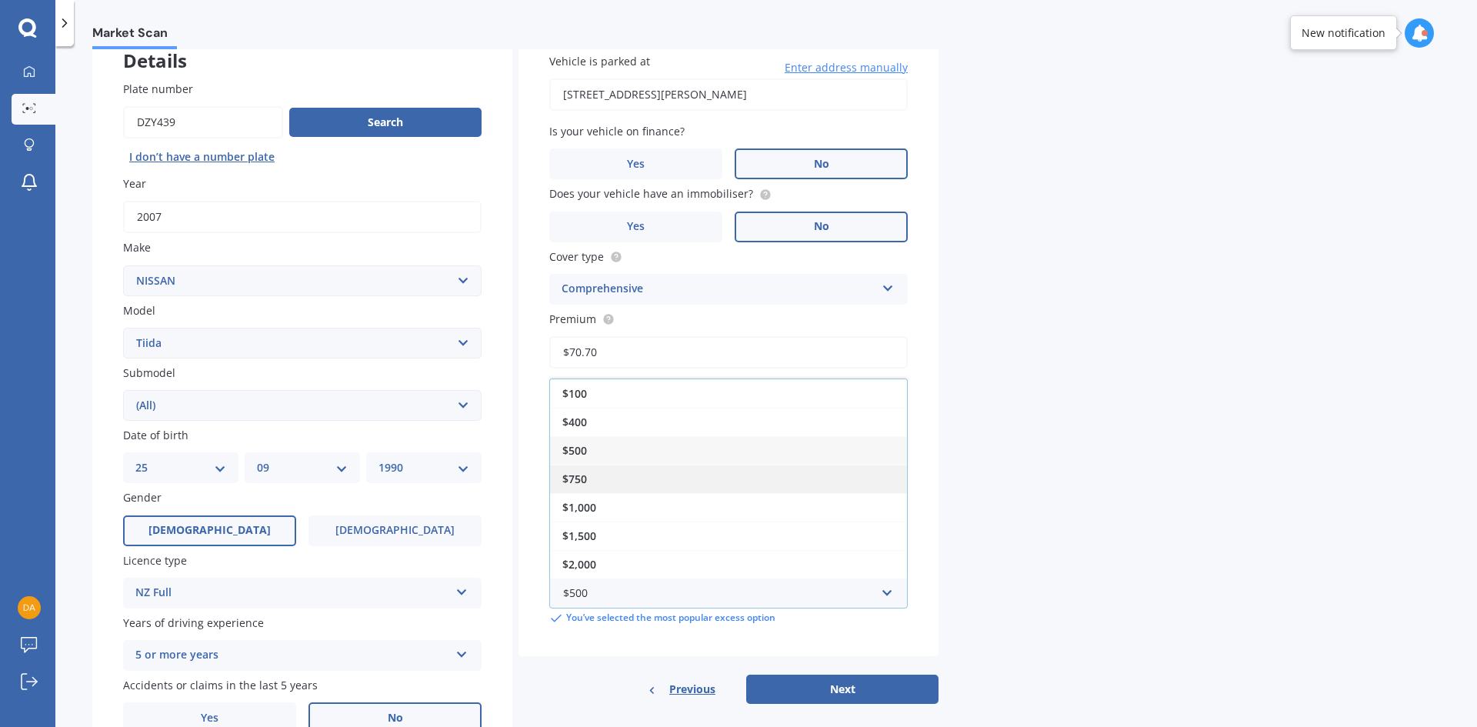
click at [607, 483] on div "$750" at bounding box center [728, 479] width 357 height 28
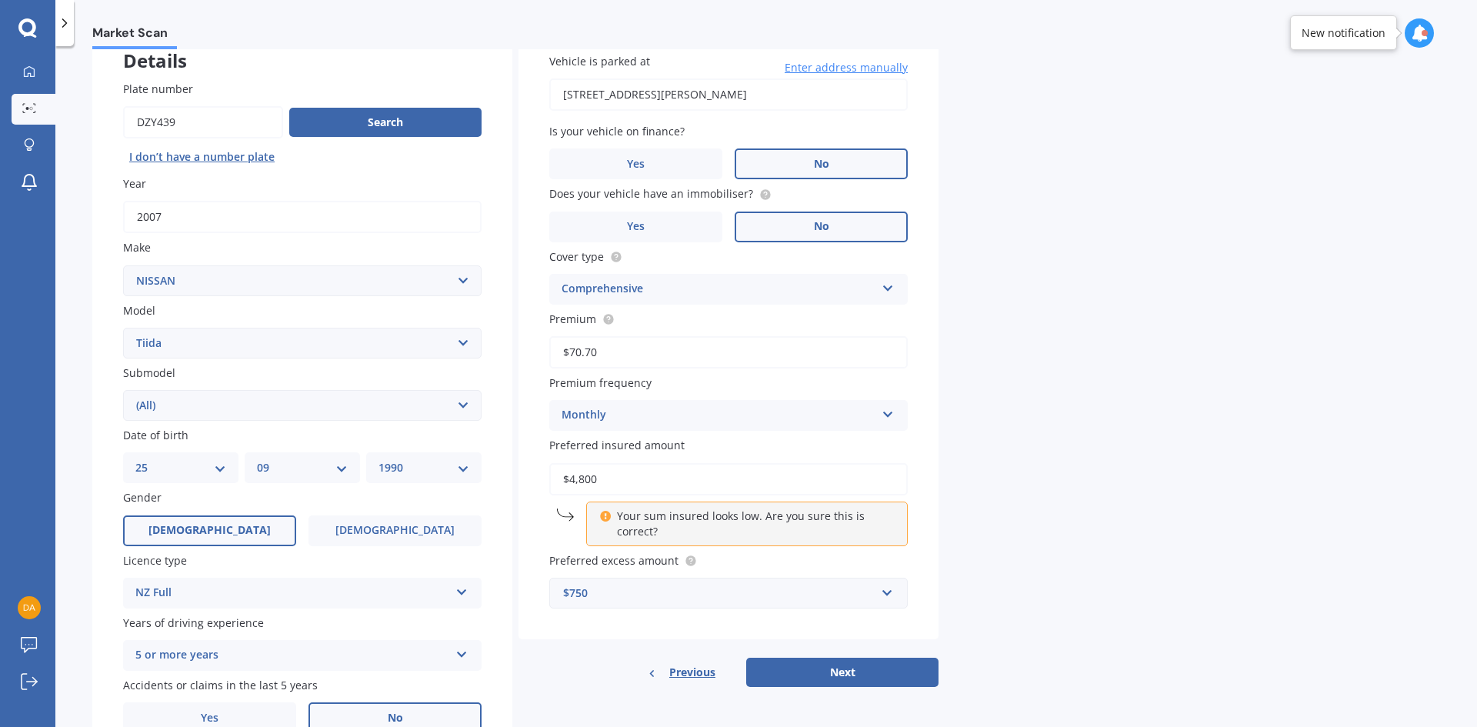
drag, startPoint x: 996, startPoint y: 564, endPoint x: 955, endPoint y: 571, distance: 41.4
click at [995, 564] on div "Market Scan Vehicle Market Scan 70 % We just need a few more details to provide…" at bounding box center [766, 389] width 1422 height 681
click at [842, 668] on button "Next" at bounding box center [842, 672] width 192 height 29
select select "25"
select select "09"
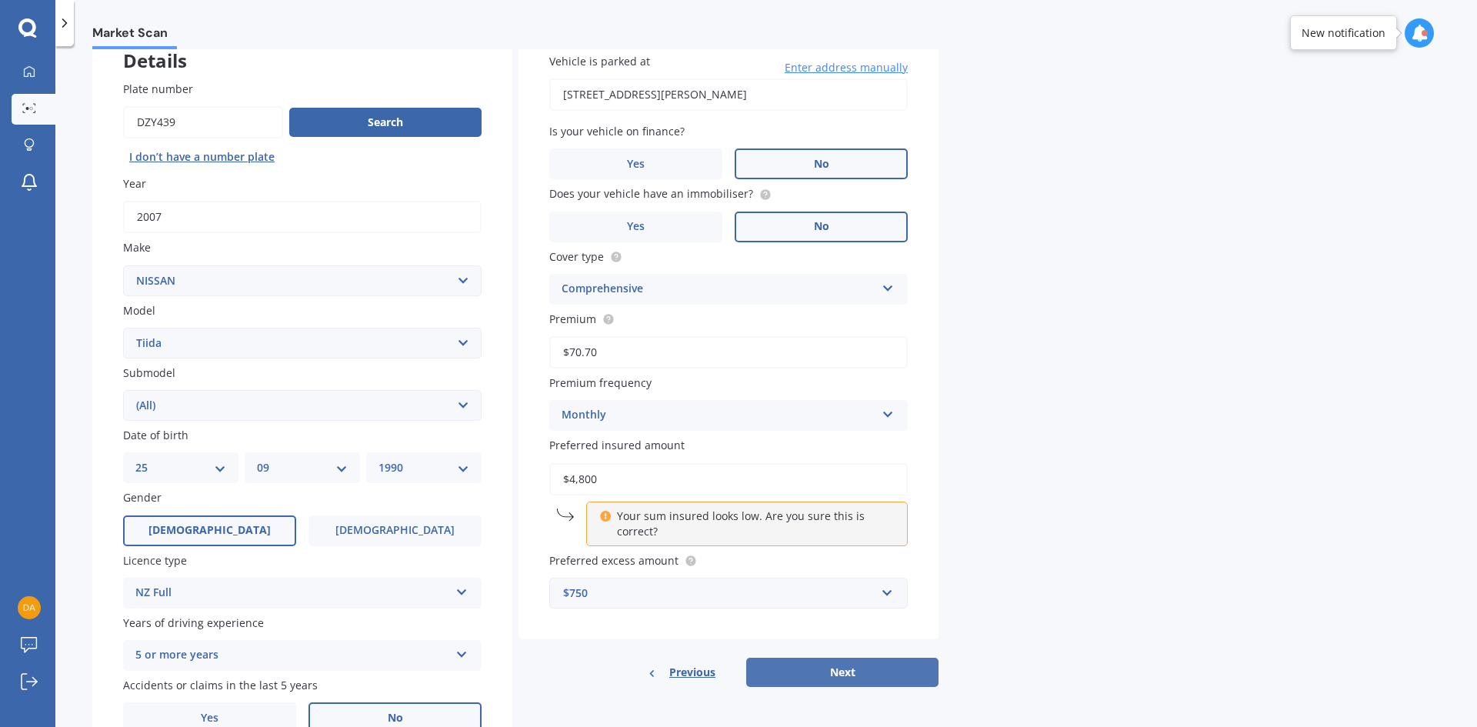
select select "1990"
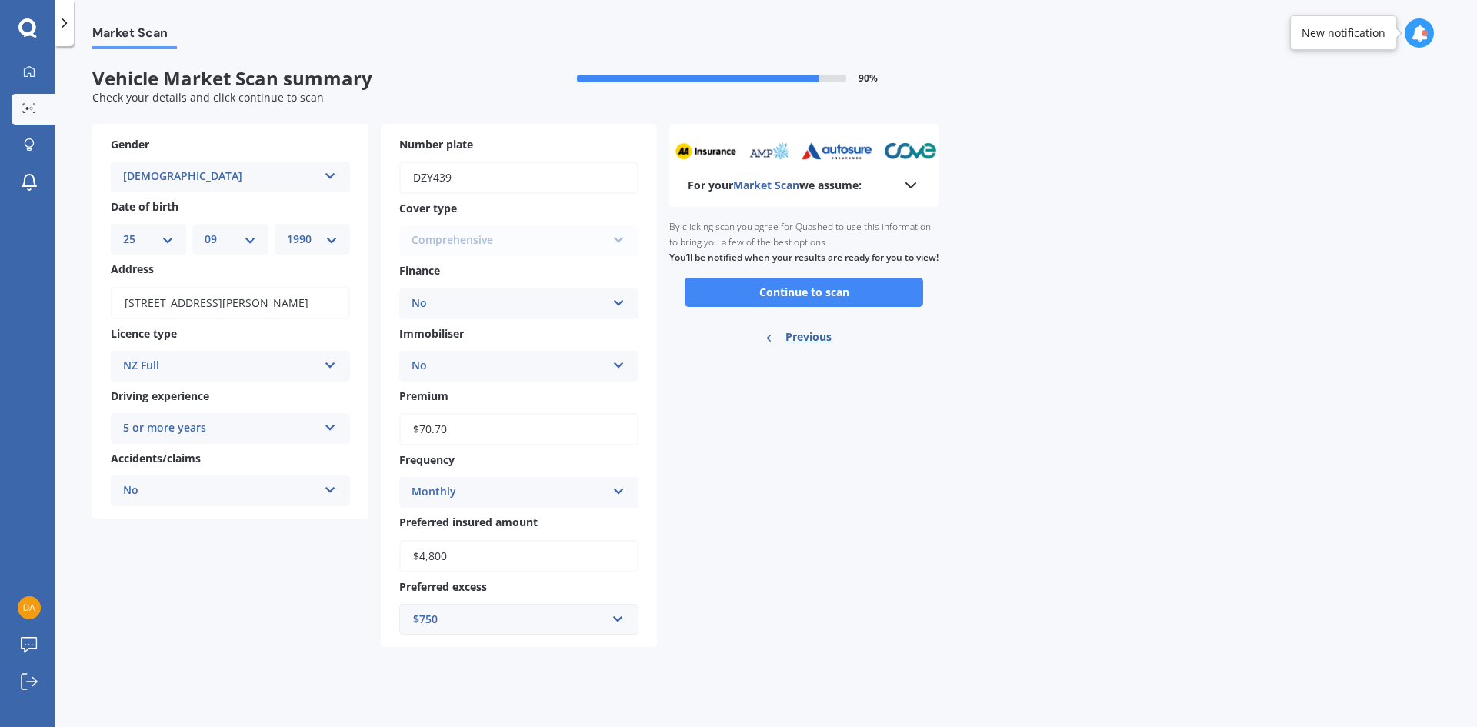
scroll to position [0, 0]
click at [774, 307] on button "Continue to scan" at bounding box center [804, 292] width 238 height 29
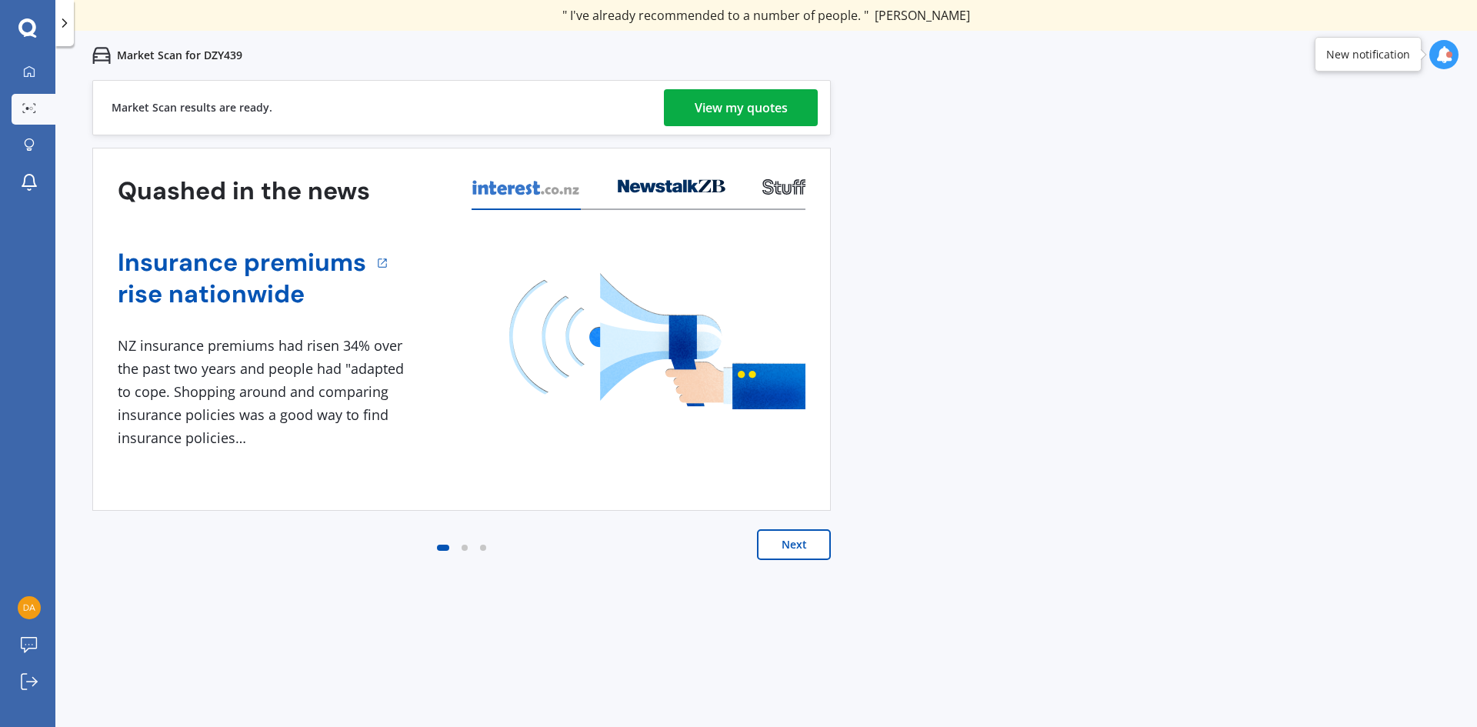
click at [740, 121] on div "View my quotes" at bounding box center [741, 107] width 93 height 37
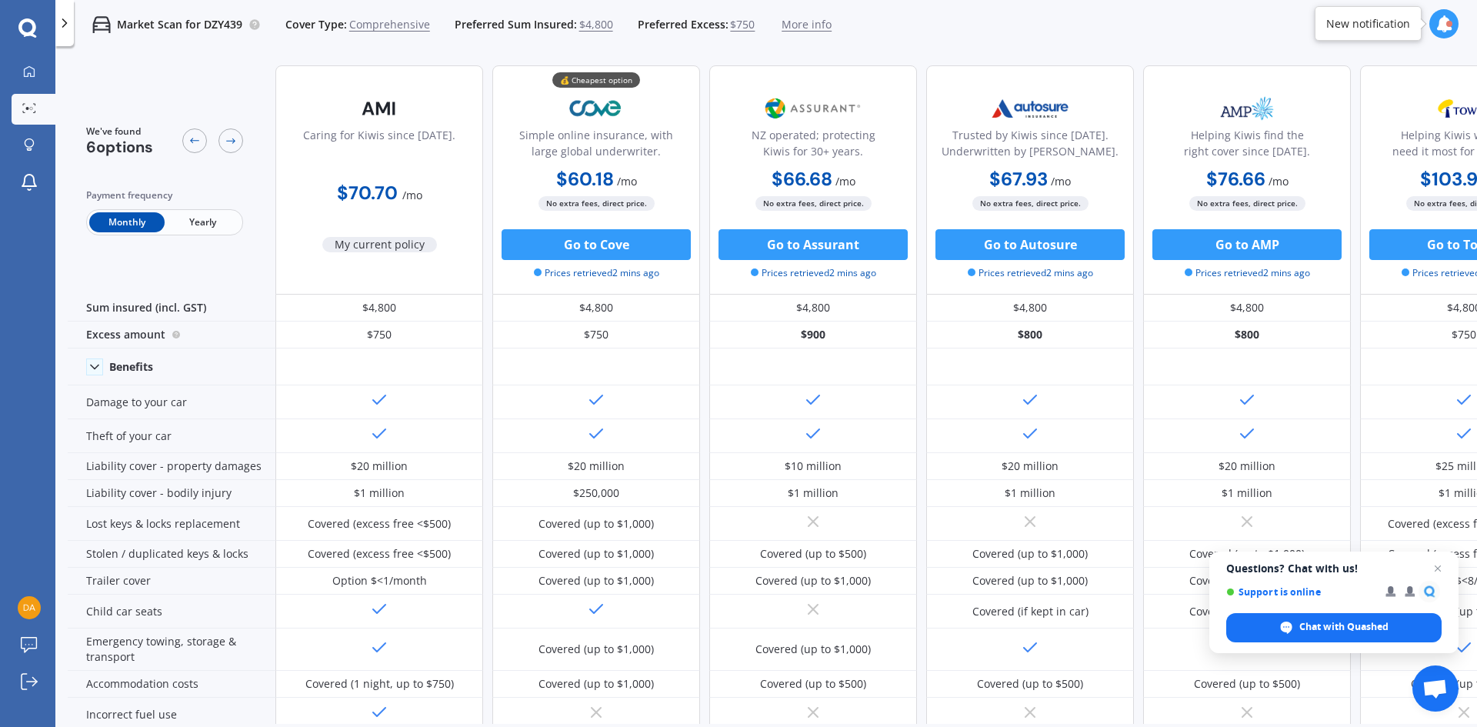
click at [809, 34] on div "Market Scan for DZY439 Cover Type: Comprehensive Preferred Sum Insured: $4,800 …" at bounding box center [453, 24] width 758 height 49
click at [806, 32] on div "Market Scan for DZY439 Cover Type: Comprehensive Preferred Sum Insured: $4,800 …" at bounding box center [453, 24] width 758 height 49
click at [805, 31] on span "More info" at bounding box center [807, 24] width 50 height 15
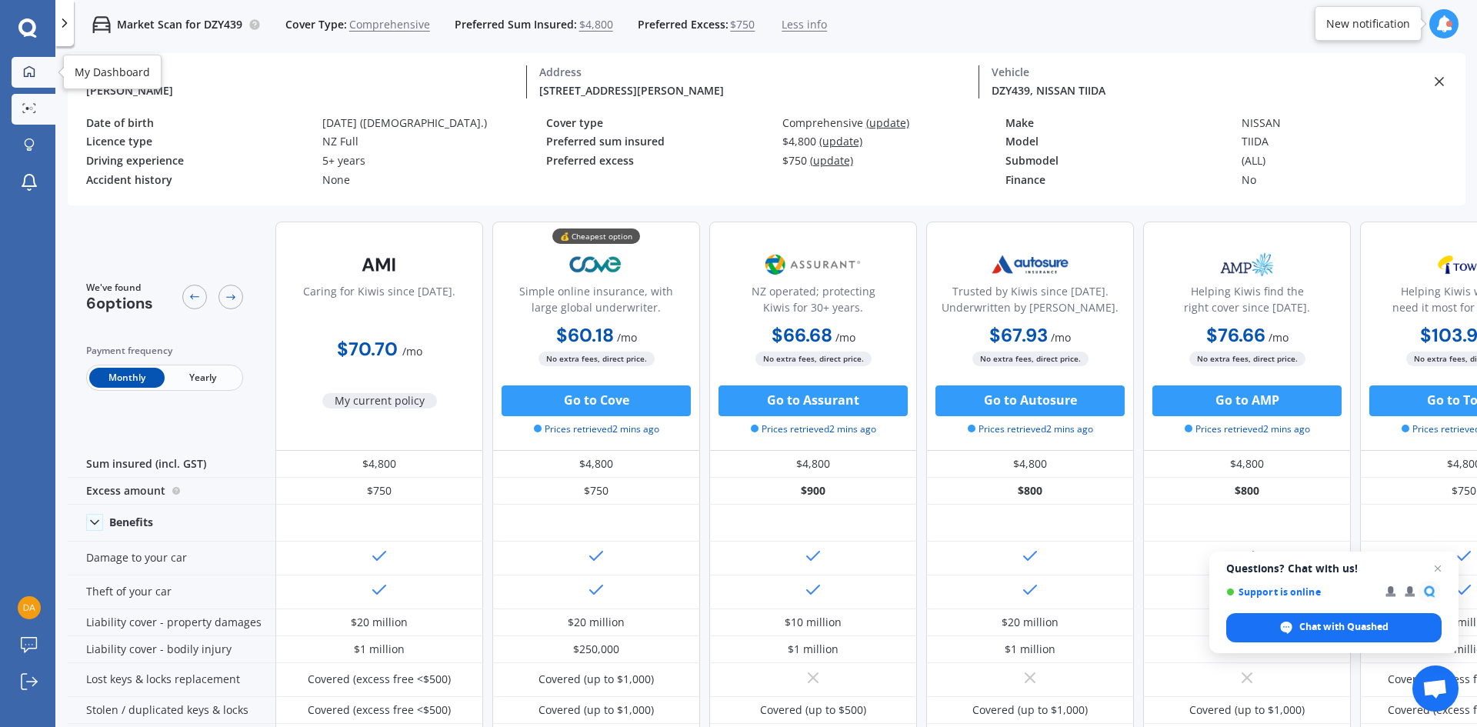
click at [20, 77] on div at bounding box center [29, 72] width 23 height 14
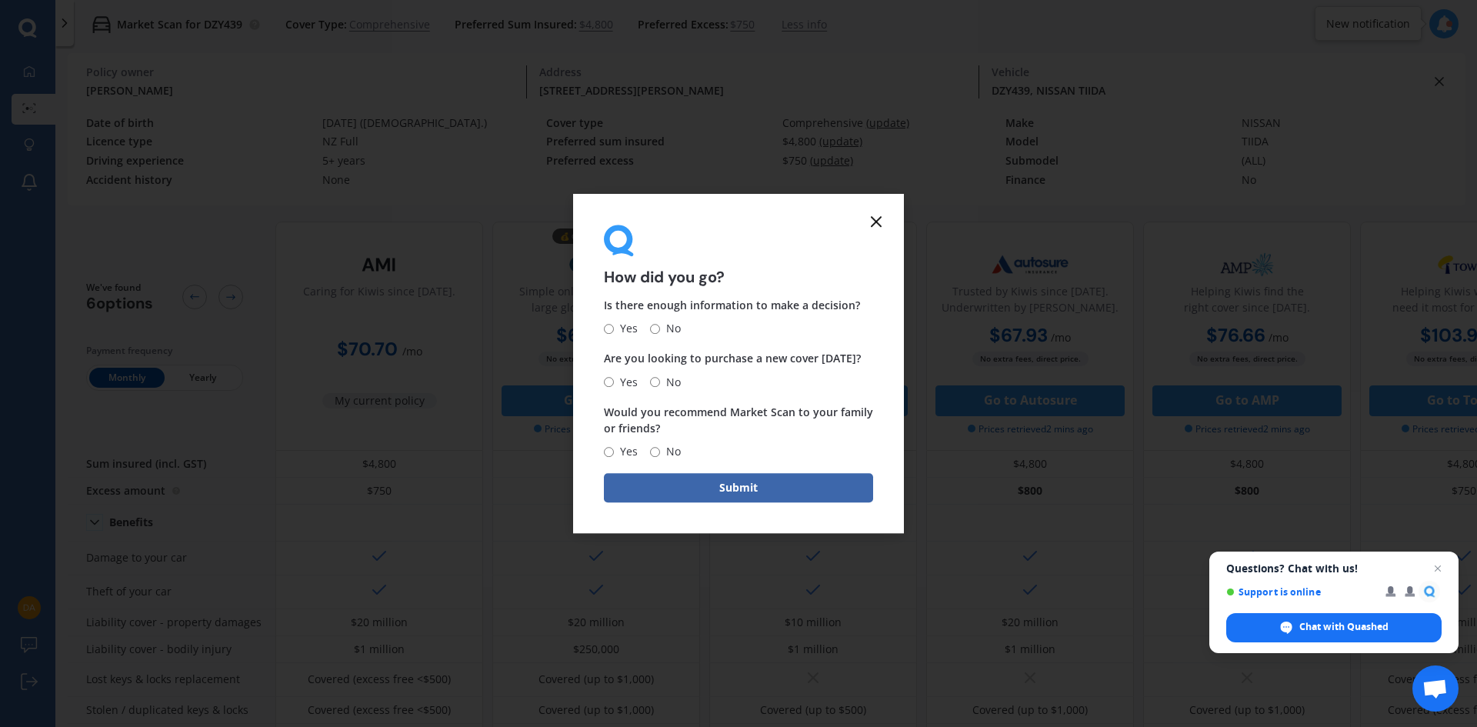
click at [877, 217] on icon at bounding box center [876, 221] width 18 height 18
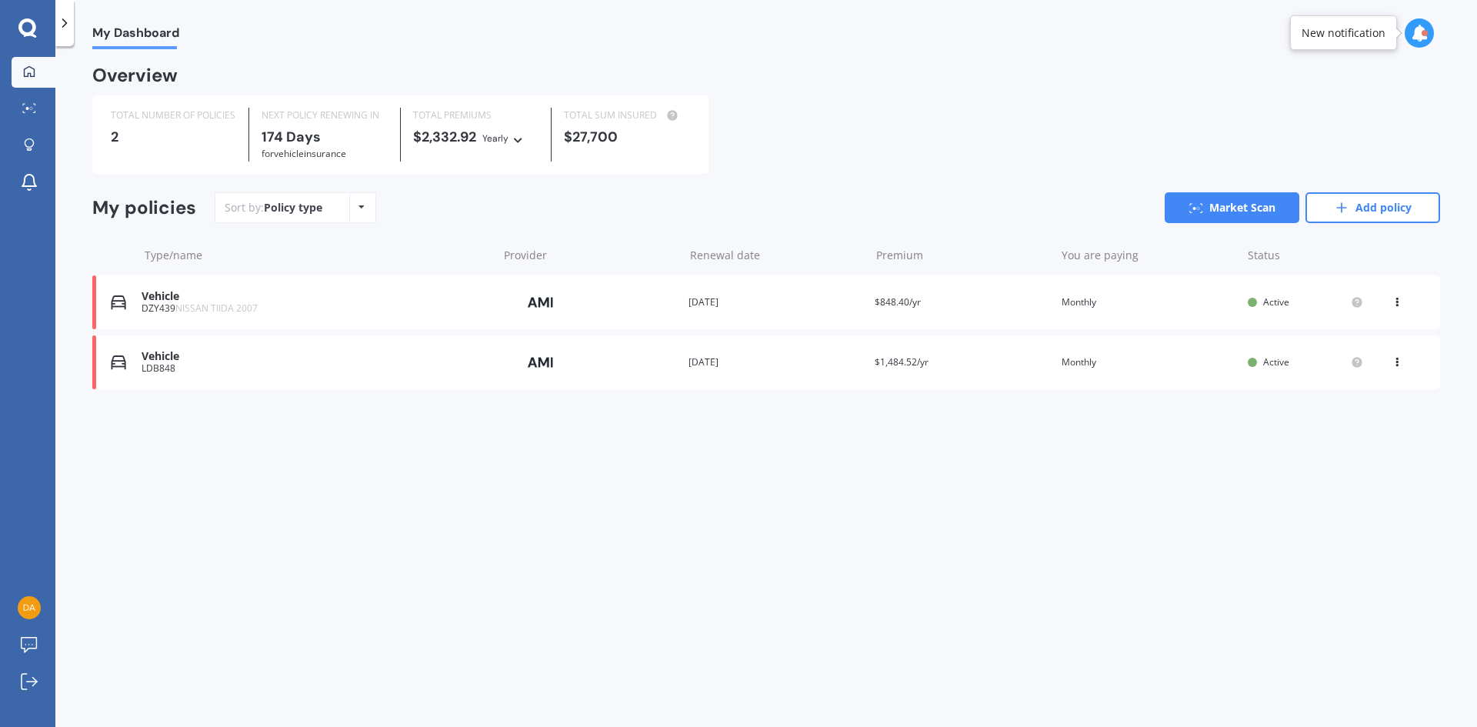
click at [1389, 306] on div "View option View policy Delete" at bounding box center [1398, 302] width 46 height 15
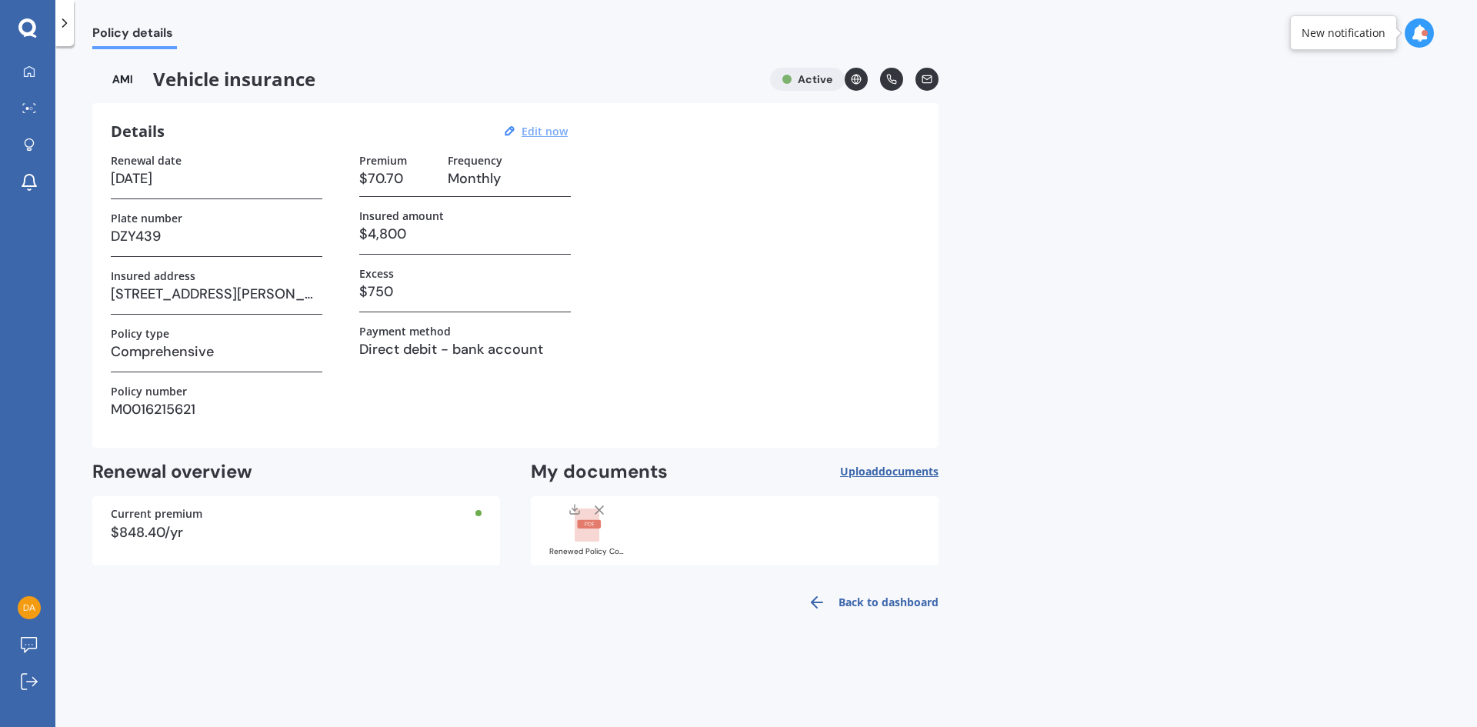
click at [531, 133] on u "Edit now" at bounding box center [545, 131] width 46 height 15
select select "27"
select select "02"
select select "2026"
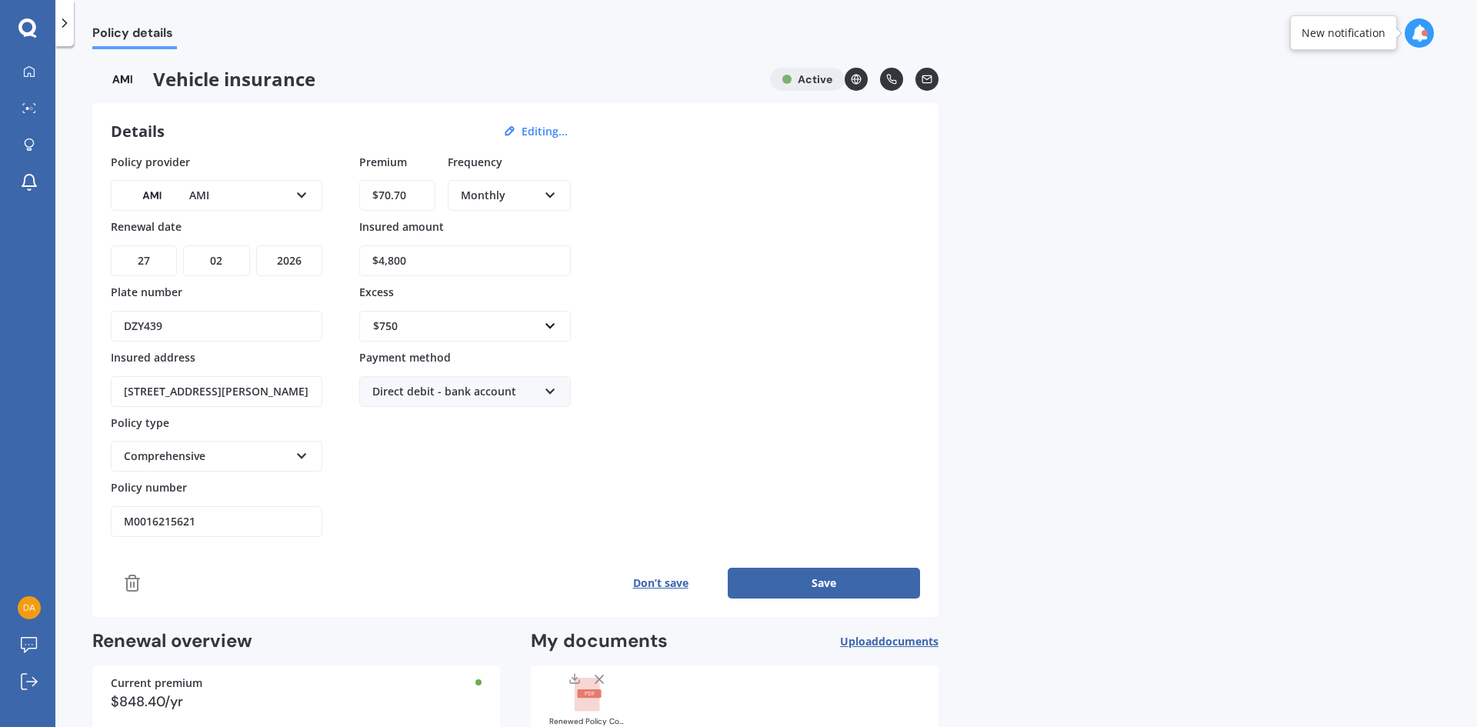
click at [442, 326] on div "$750" at bounding box center [455, 326] width 165 height 17
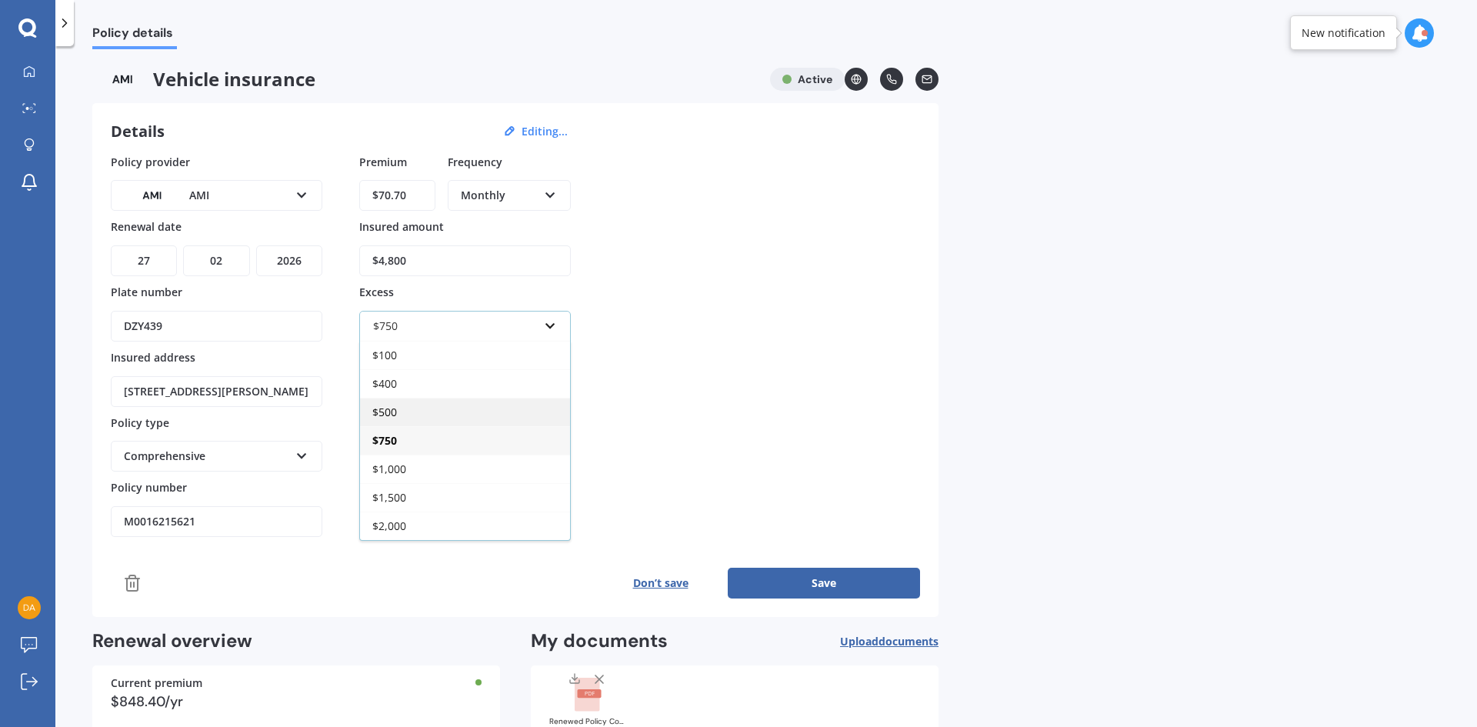
click at [401, 416] on div "$500" at bounding box center [465, 412] width 210 height 28
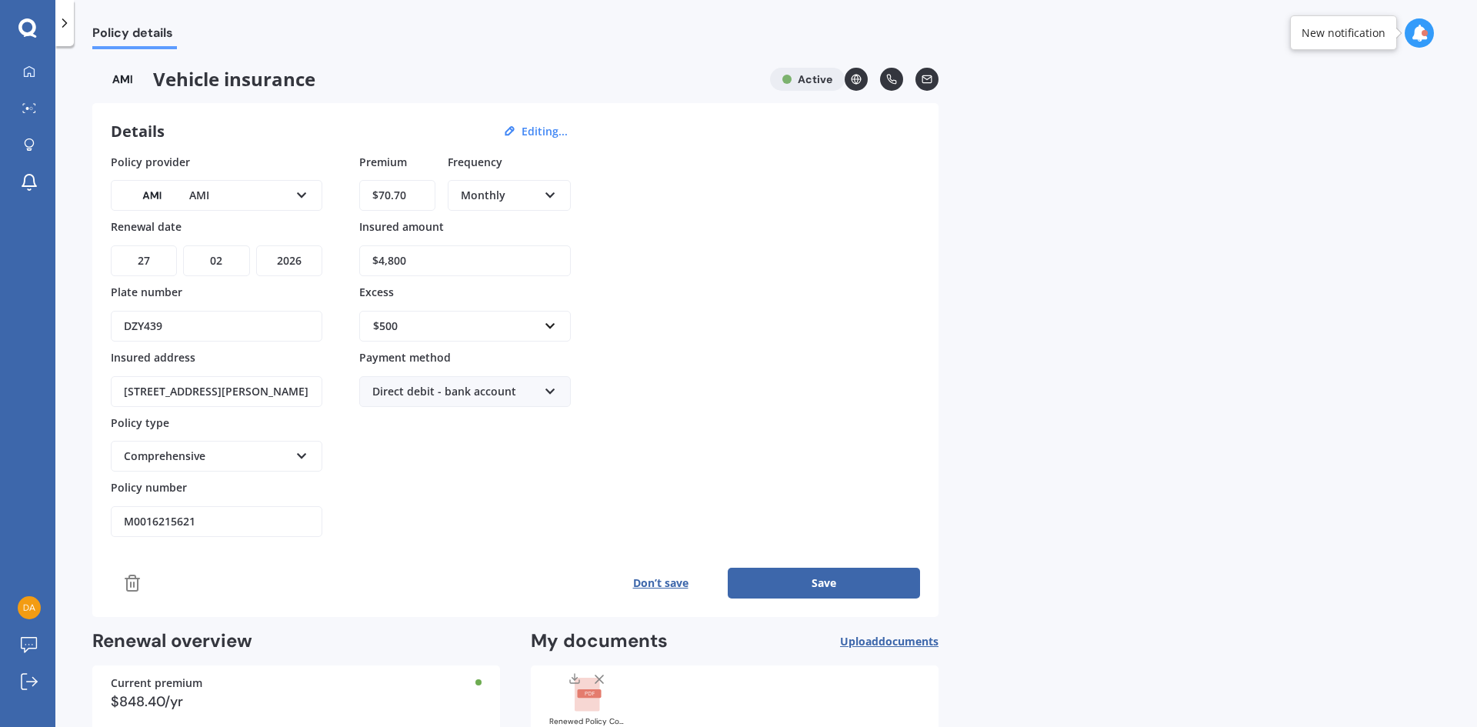
click at [685, 384] on div "Policy provider AMI AA AMI AMP ANZ ASB Aioi Nissay Dowa Ando Assurant Autosure …" at bounding box center [515, 346] width 809 height 384
click at [849, 585] on button "Save" at bounding box center [824, 583] width 192 height 31
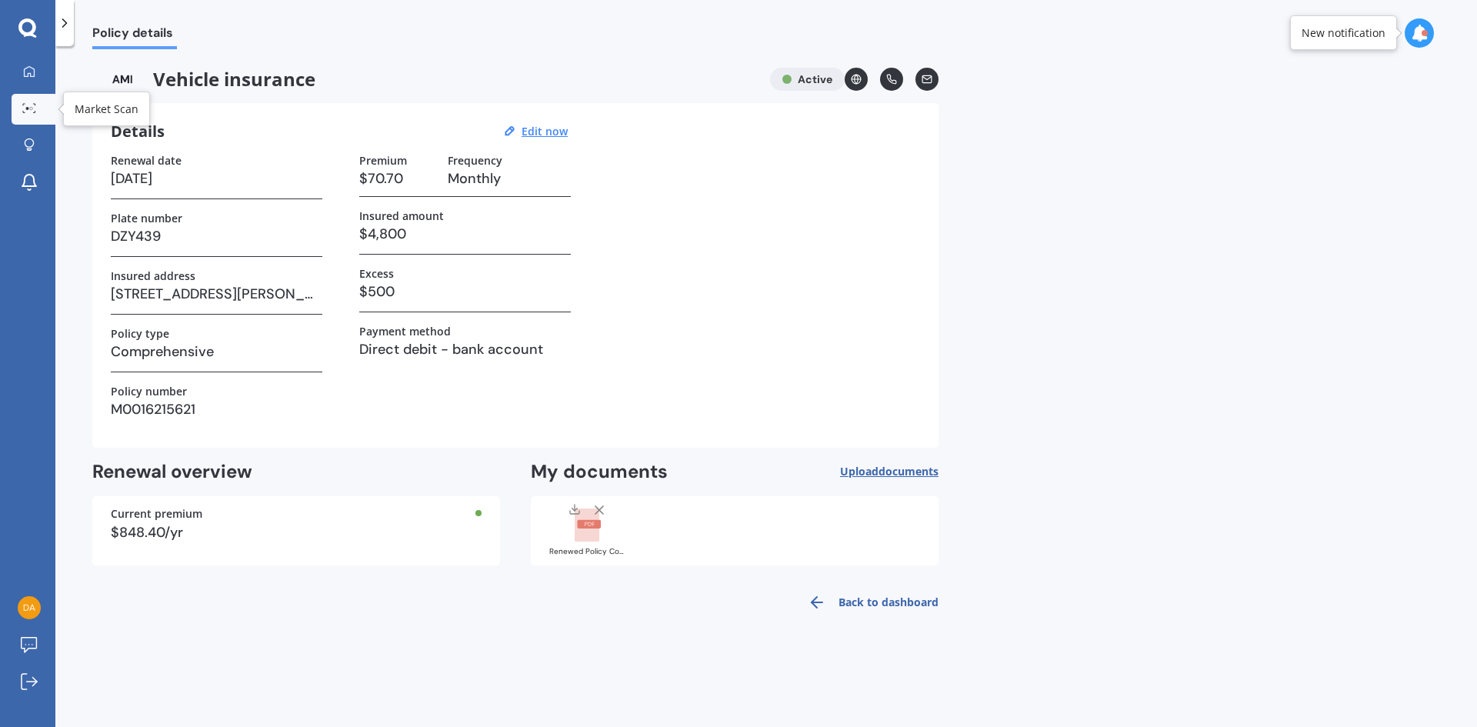
click at [25, 105] on icon at bounding box center [29, 108] width 14 height 10
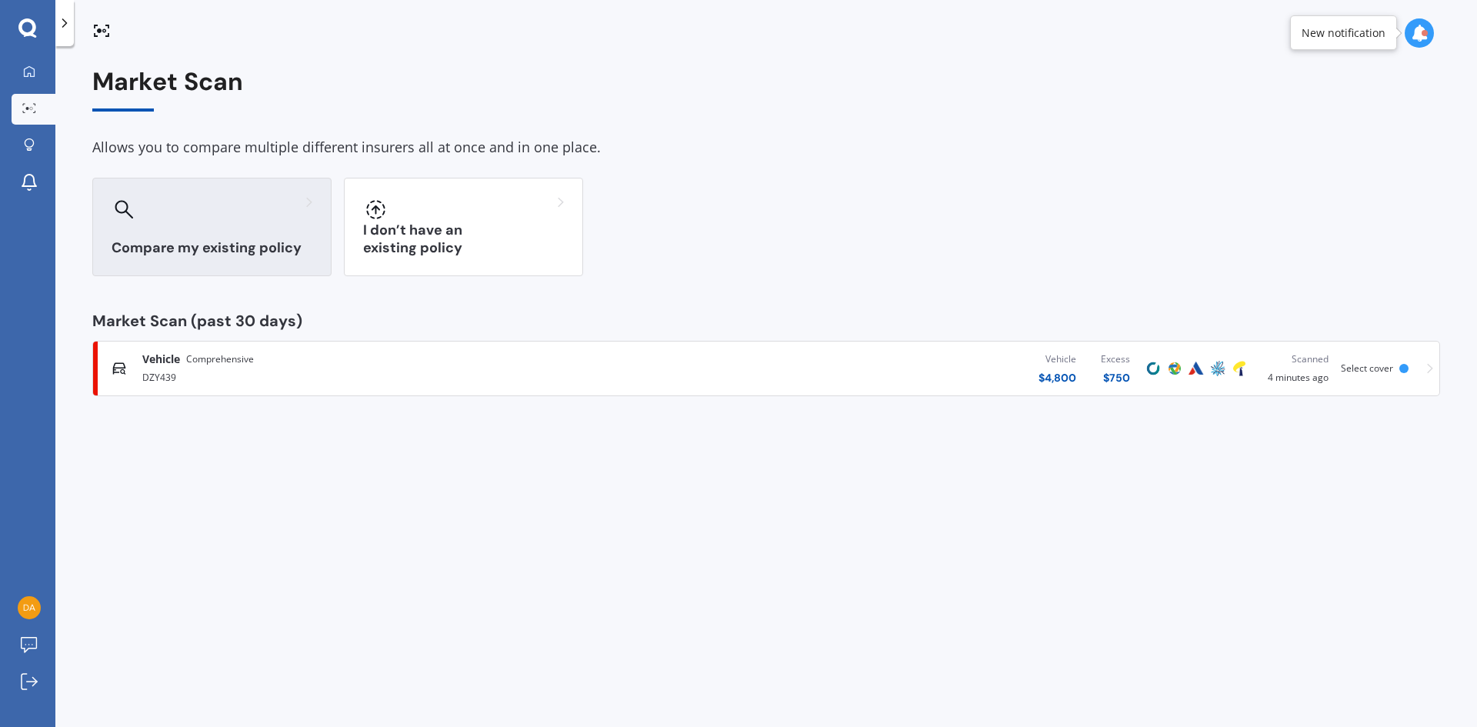
click at [159, 217] on div at bounding box center [212, 209] width 201 height 25
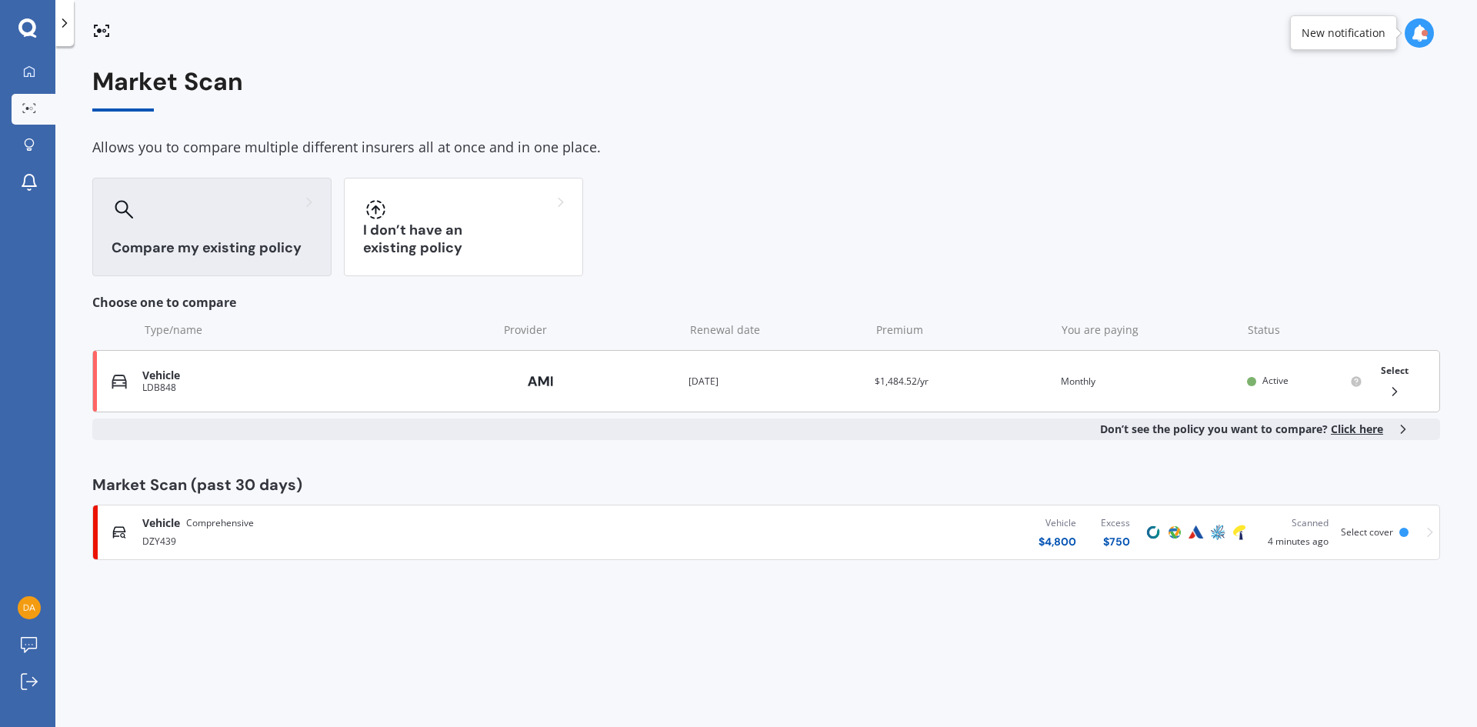
click at [385, 388] on div "LDB848" at bounding box center [316, 387] width 348 height 11
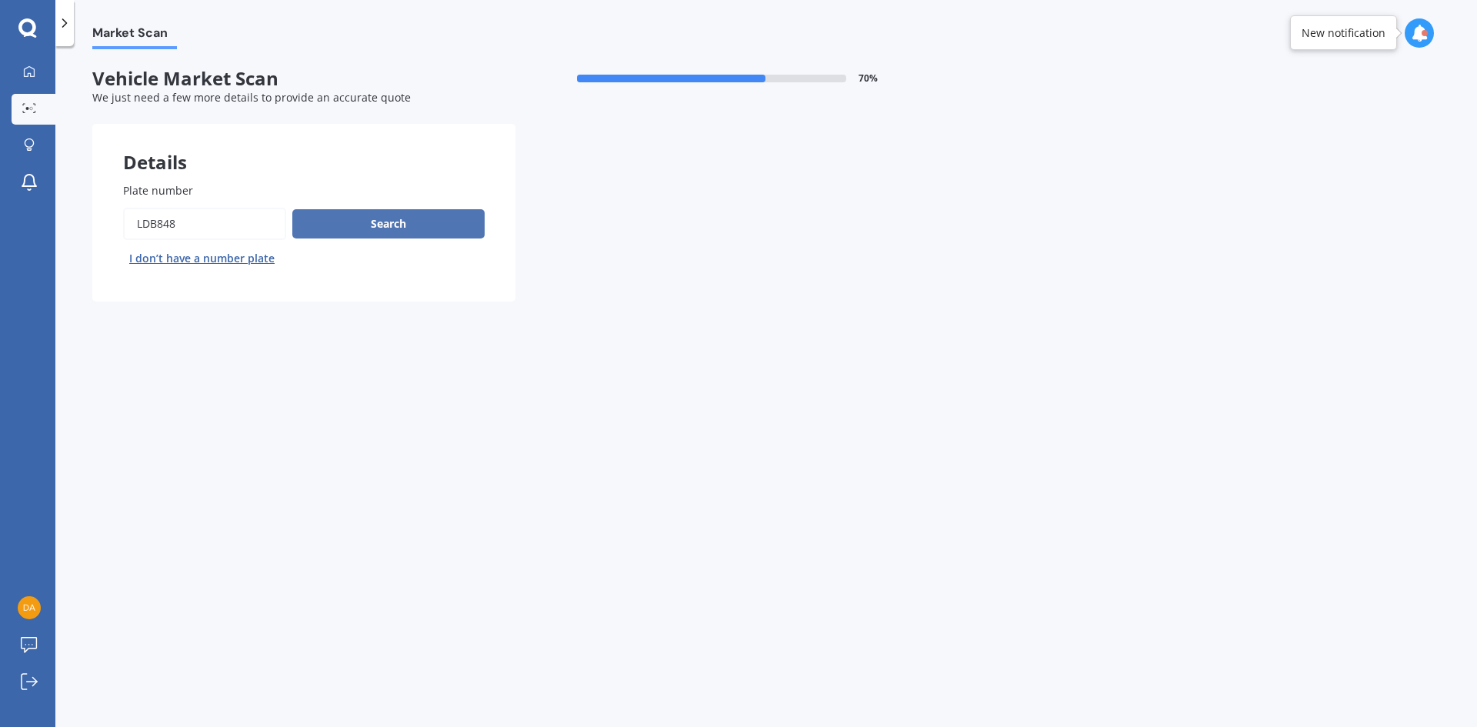
click at [357, 220] on button "Search" at bounding box center [388, 223] width 192 height 29
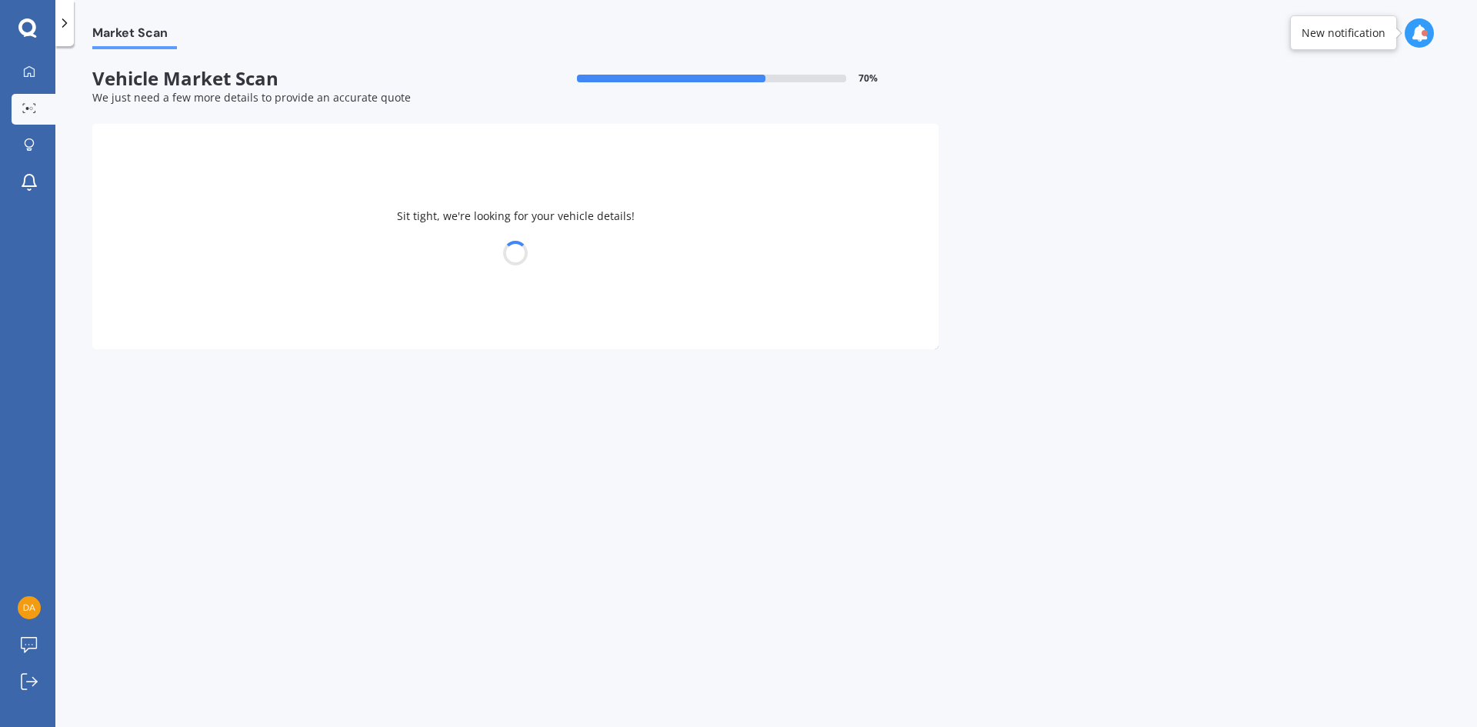
select select "SUBARU"
select select "XV"
select select "25"
select select "09"
select select "1990"
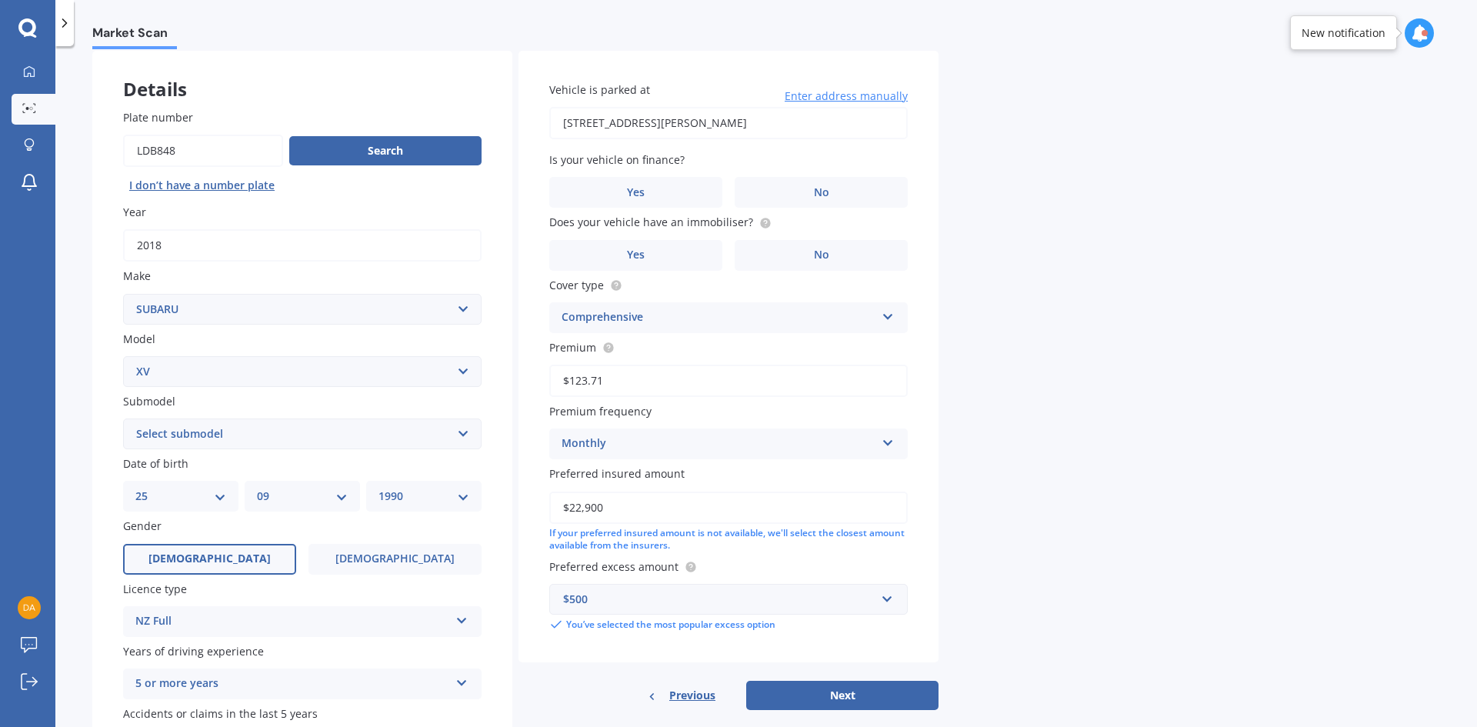
scroll to position [154, 0]
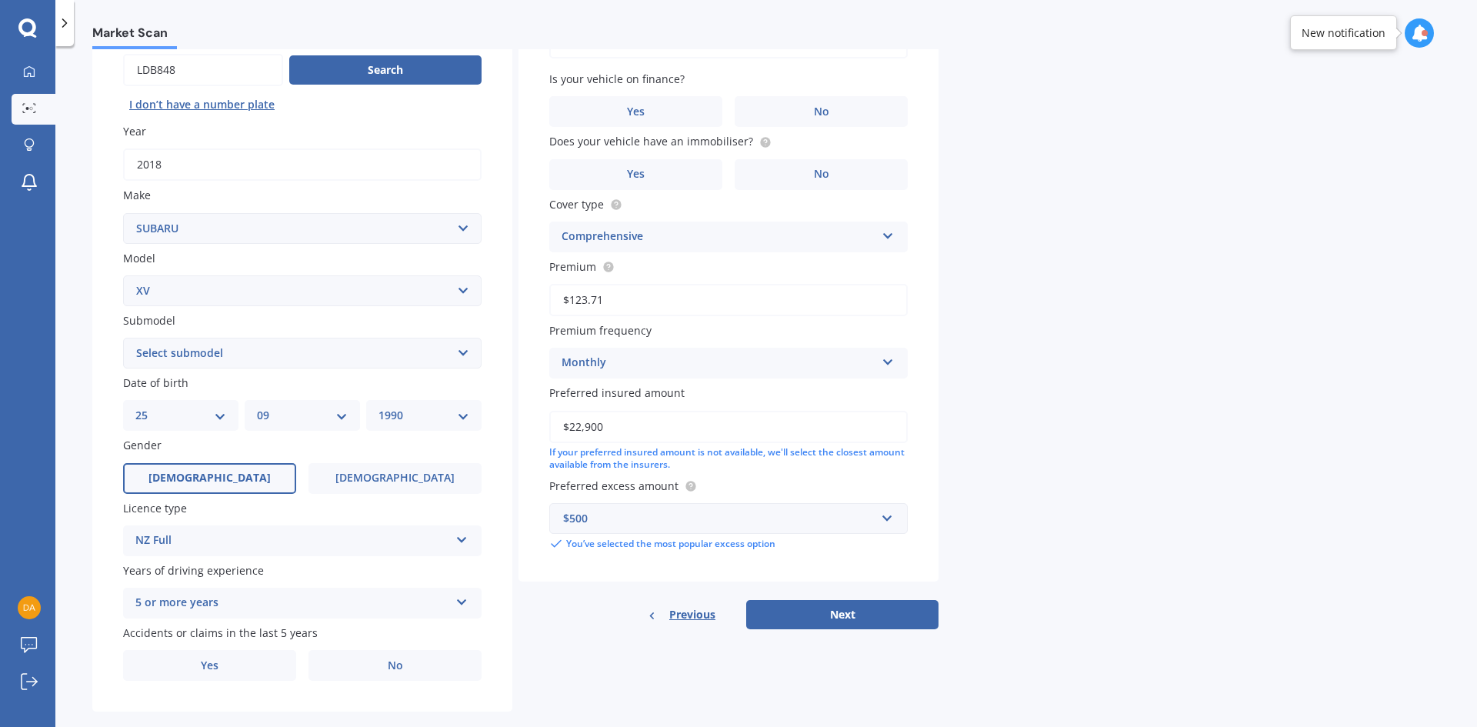
click at [266, 353] on select "Select submodel 2.0i 2.0i Hybrid 4WD 2.0i-L 2.0i-S 2.0L 4WD 2.0L AWD Hatchback …" at bounding box center [302, 353] width 358 height 31
select select "2.0L AWD"
click at [123, 338] on select "Select submodel 2.0i 2.0i Hybrid 4WD 2.0i-L 2.0i-S 2.0L 4WD 2.0L AWD Hatchback …" at bounding box center [302, 353] width 358 height 31
click at [98, 403] on div "Plate number Search I don’t have a number plate Year 2018 Make Select make AC A…" at bounding box center [302, 355] width 420 height 715
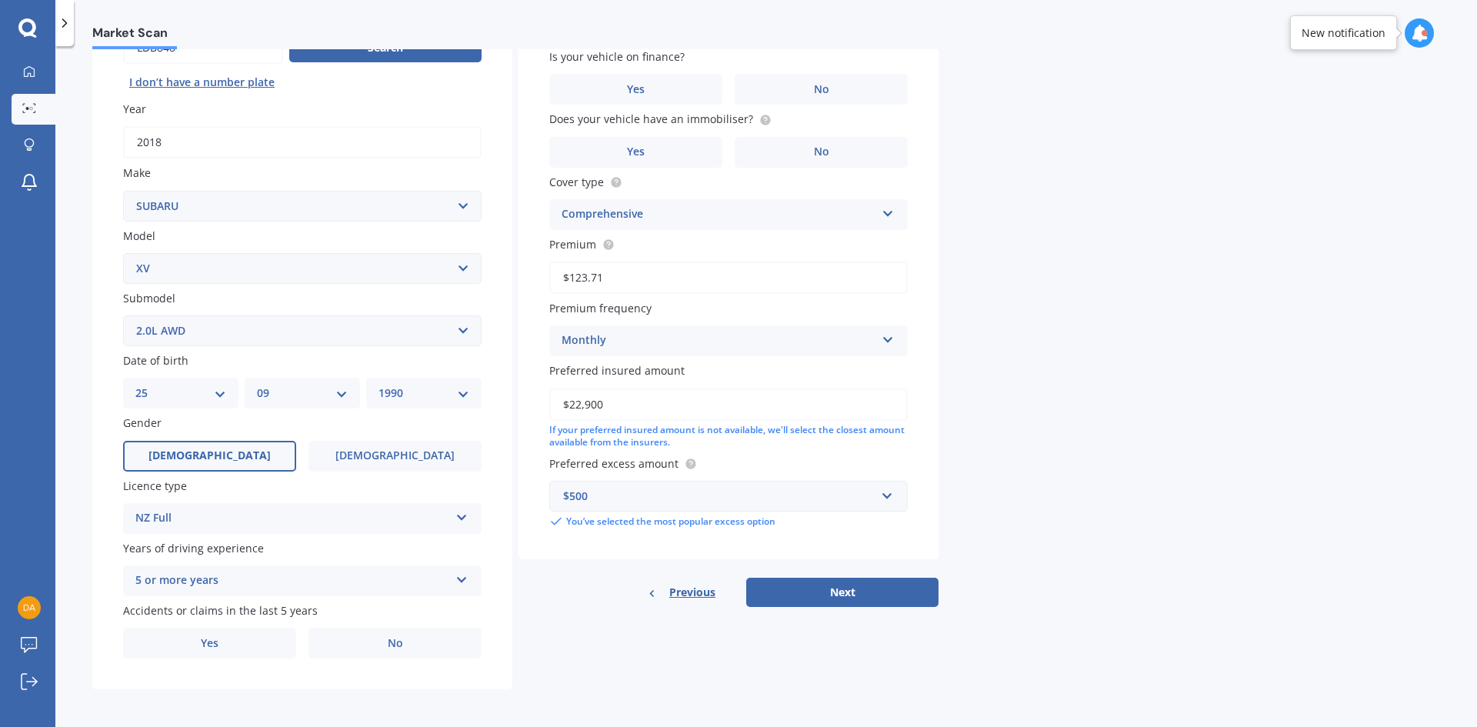
scroll to position [178, 0]
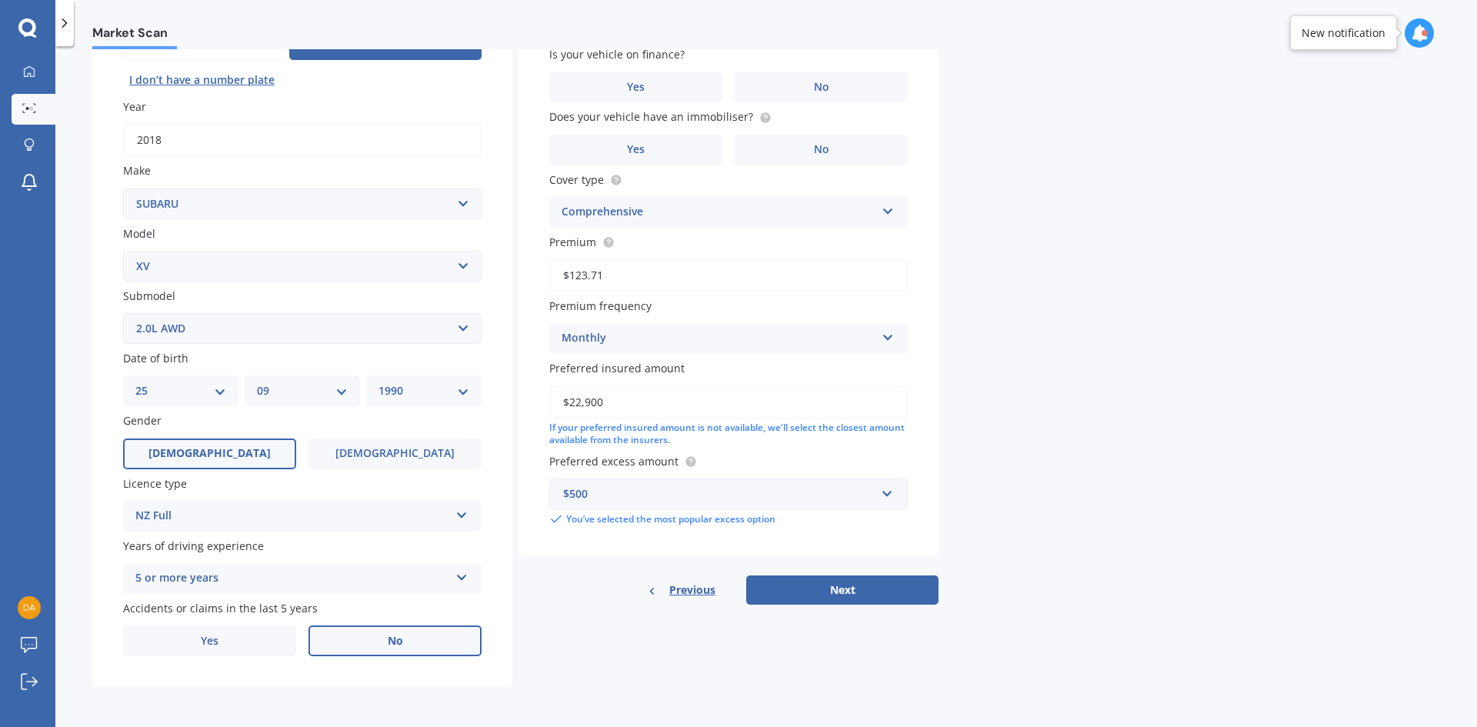
click at [355, 639] on label "No" at bounding box center [394, 640] width 173 height 31
click at [0, 0] on input "No" at bounding box center [0, 0] width 0 height 0
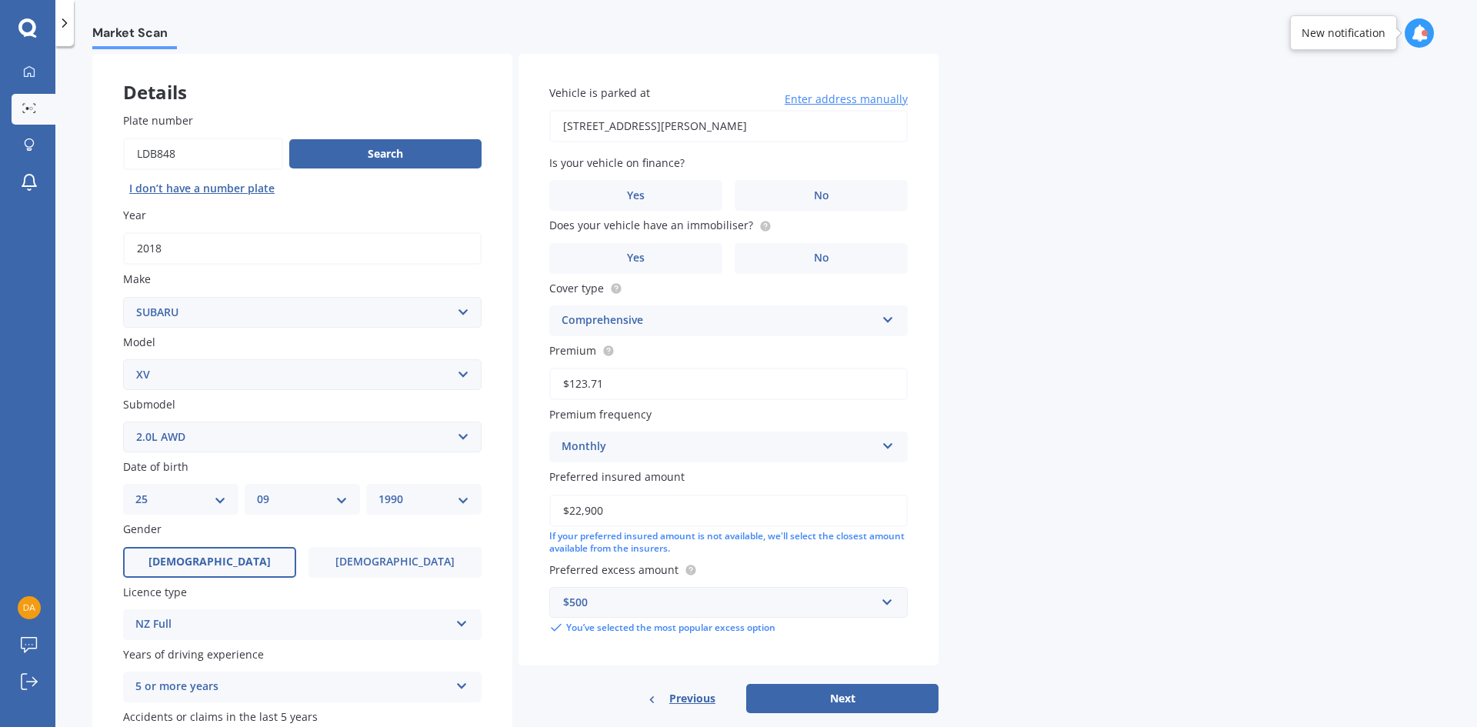
scroll to position [25, 0]
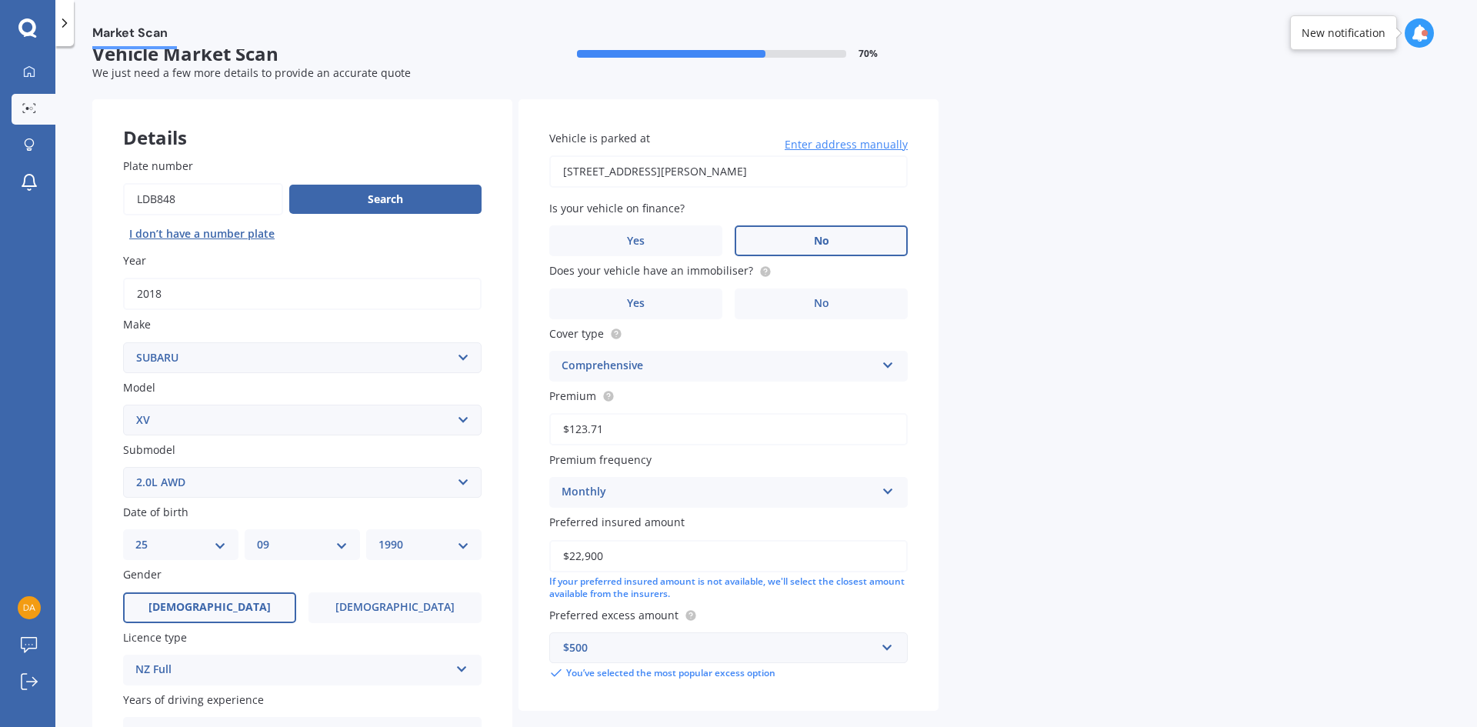
click at [783, 234] on label "No" at bounding box center [821, 240] width 173 height 31
click at [0, 0] on input "No" at bounding box center [0, 0] width 0 height 0
click at [763, 298] on label "No" at bounding box center [821, 303] width 173 height 31
click at [0, 0] on input "No" at bounding box center [0, 0] width 0 height 0
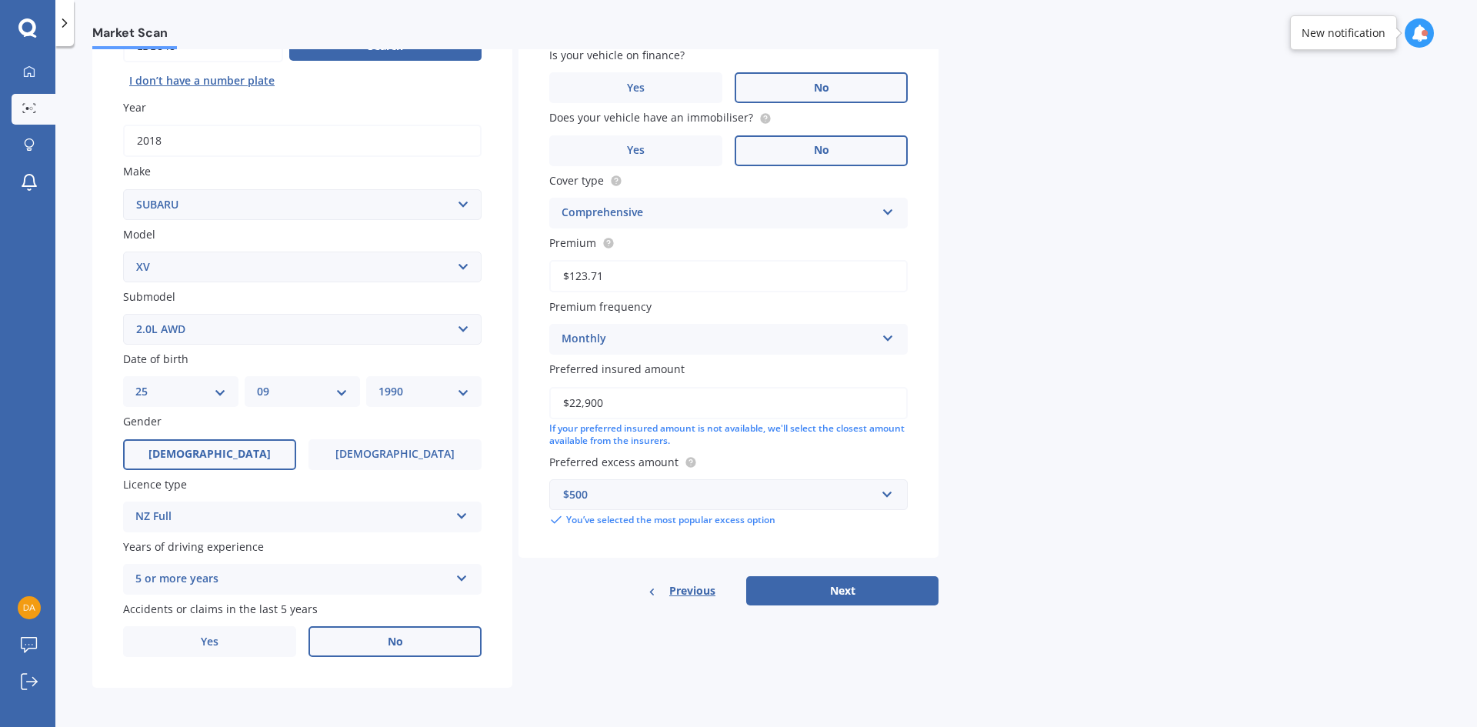
scroll to position [178, 0]
click at [812, 591] on button "Next" at bounding box center [842, 589] width 192 height 29
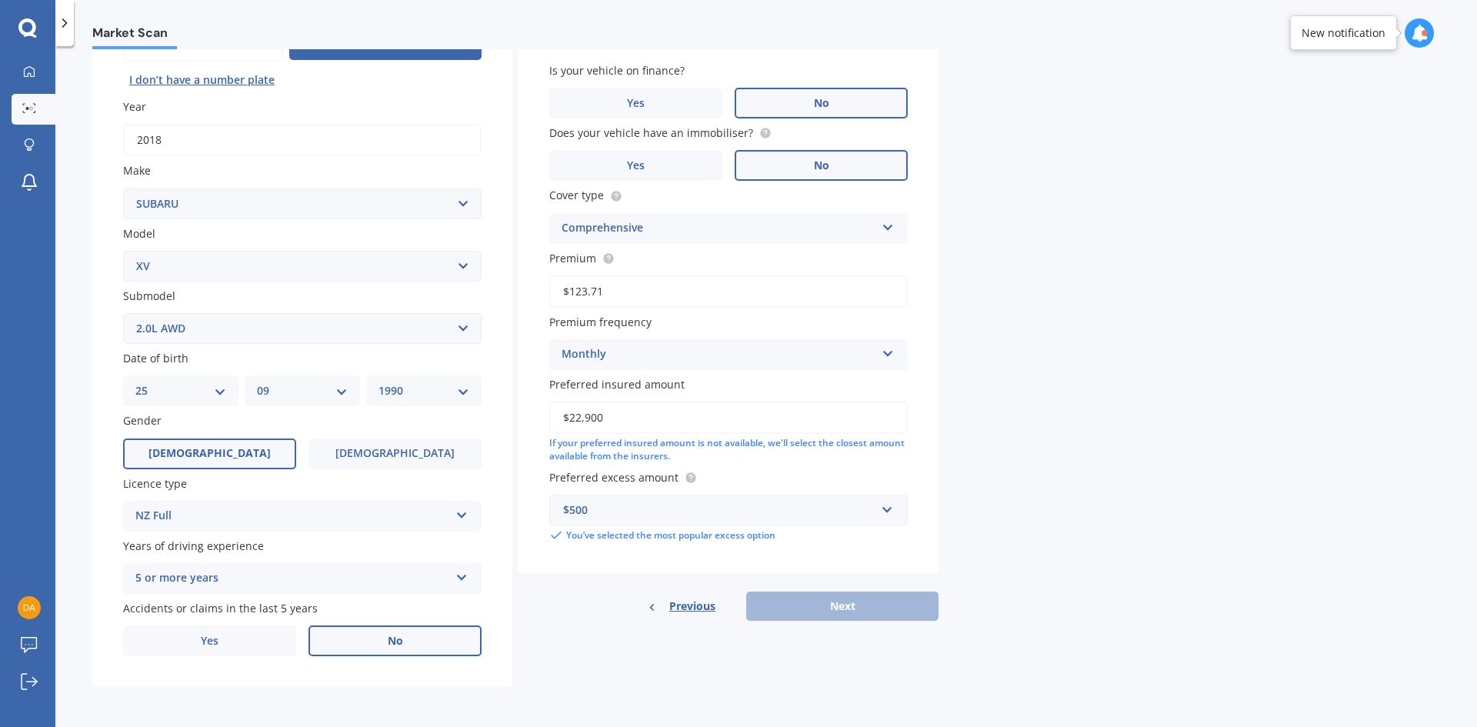
scroll to position [105, 0]
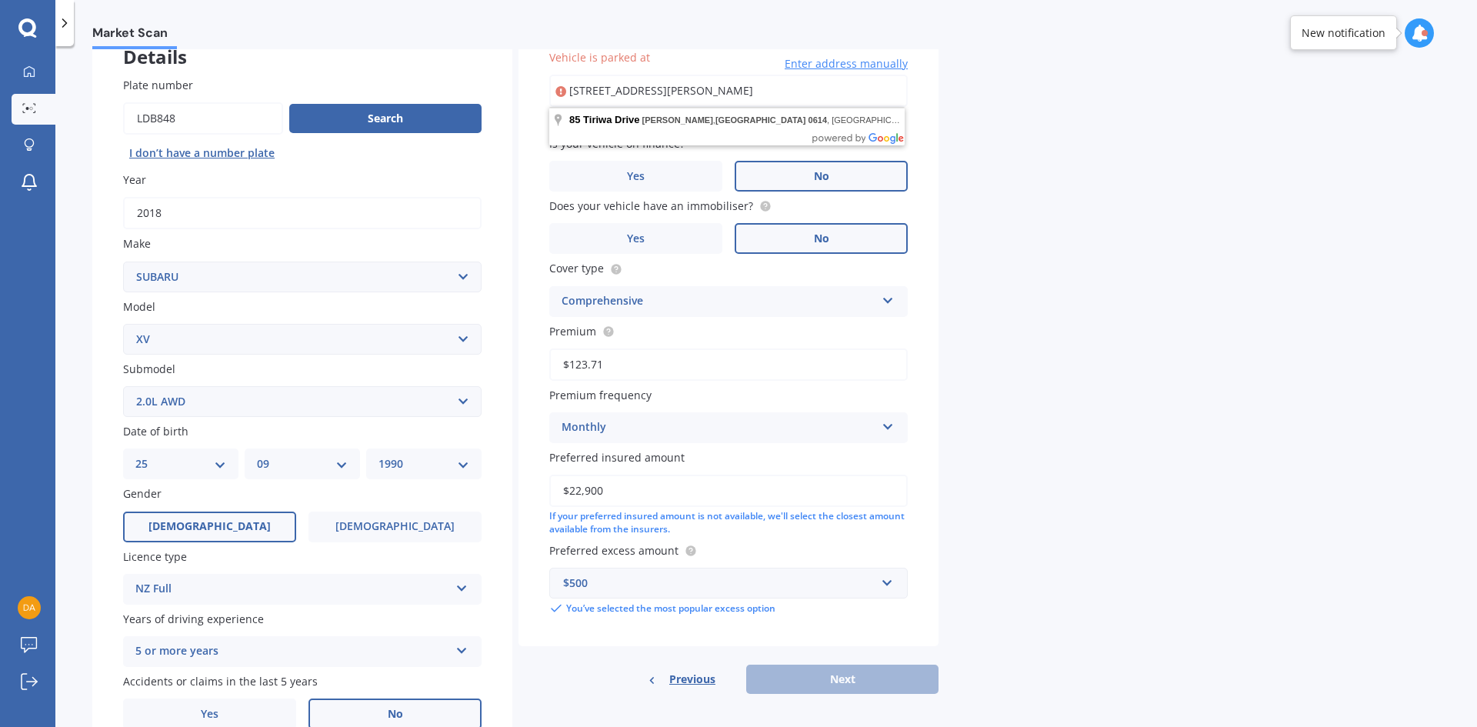
drag, startPoint x: 775, startPoint y: 92, endPoint x: 689, endPoint y: 99, distance: 86.4
click at [689, 99] on input "85 TIRIWA DRIVE MASSEY AUCKLAND 0614" at bounding box center [728, 91] width 358 height 32
type input "[STREET_ADDRESS][PERSON_NAME]"
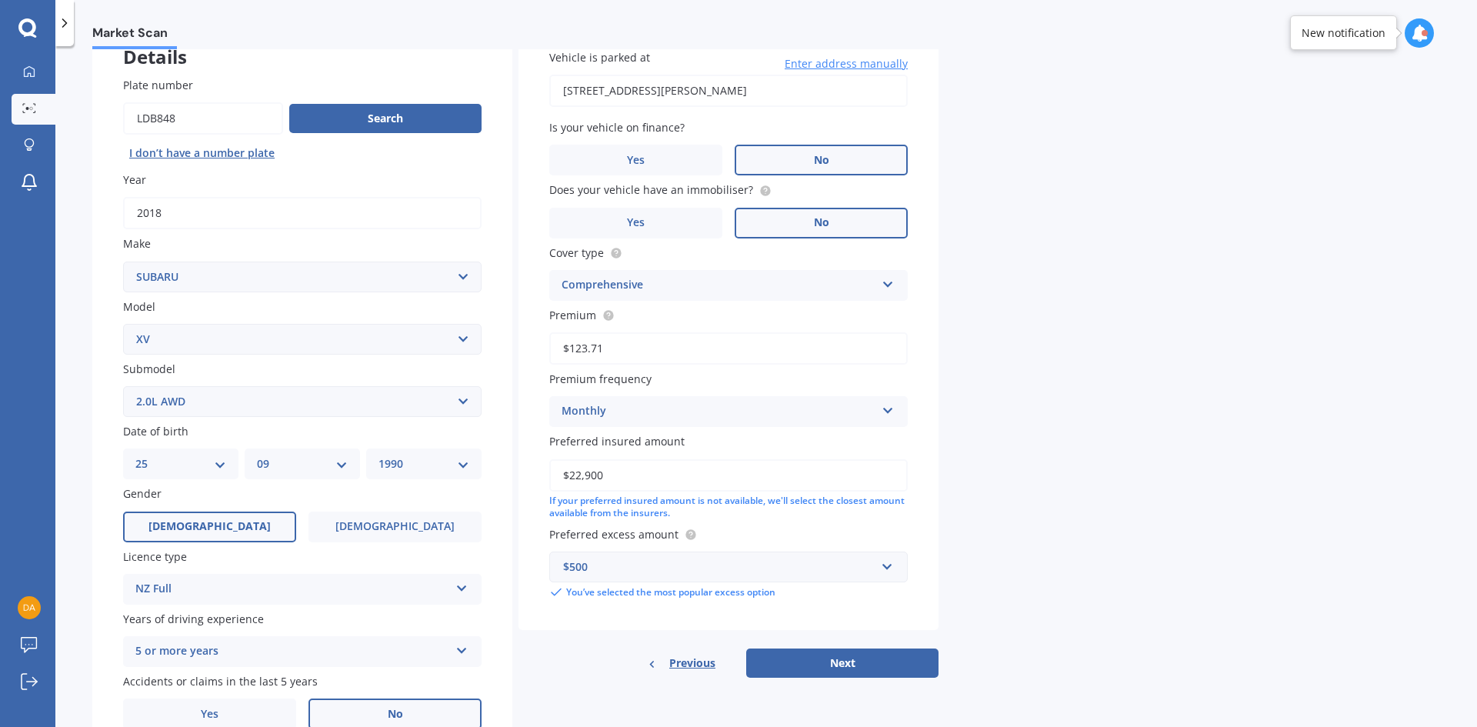
click at [816, 661] on button "Next" at bounding box center [842, 662] width 192 height 29
select select "25"
select select "09"
select select "1990"
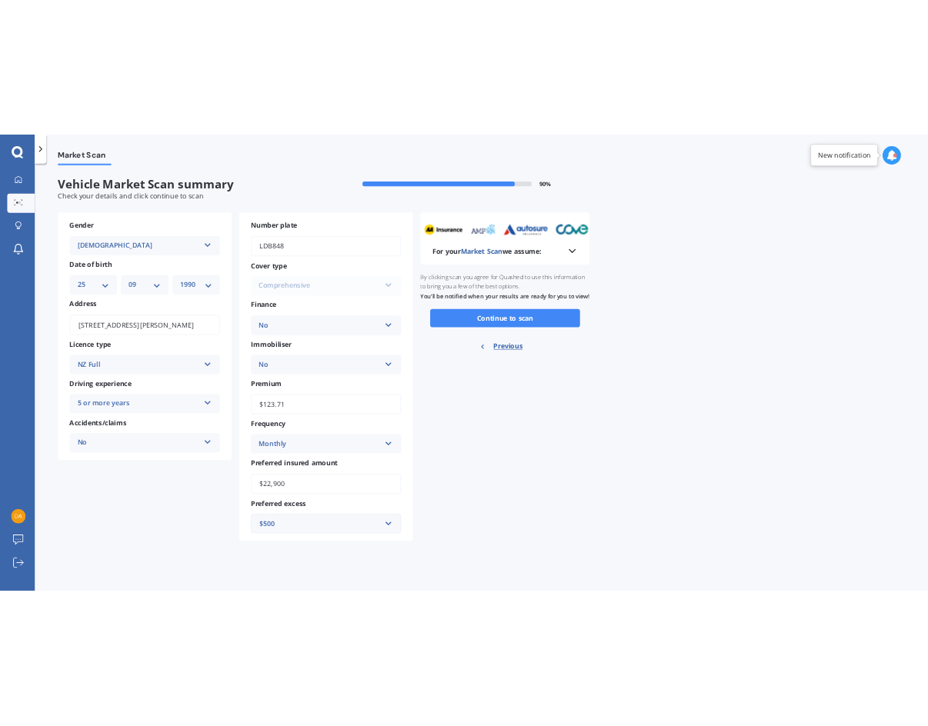
scroll to position [0, 0]
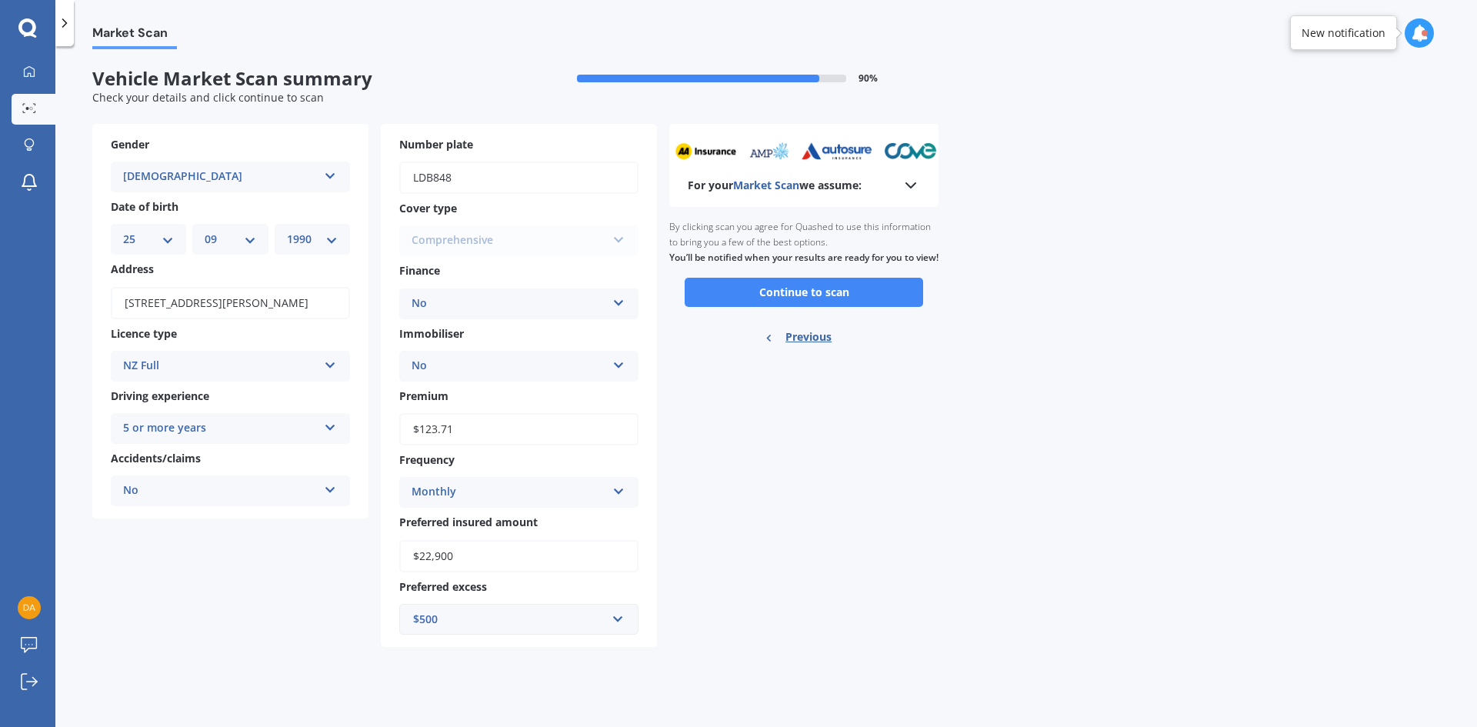
click at [446, 615] on div "$500" at bounding box center [509, 619] width 193 height 17
click at [460, 515] on div "$750" at bounding box center [519, 505] width 238 height 28
click at [775, 565] on div "For your Market Scan we assume: Ready to go By clicking scan you agree for Quas…" at bounding box center [803, 385] width 269 height 523
click at [777, 307] on button "Continue to scan" at bounding box center [804, 292] width 238 height 29
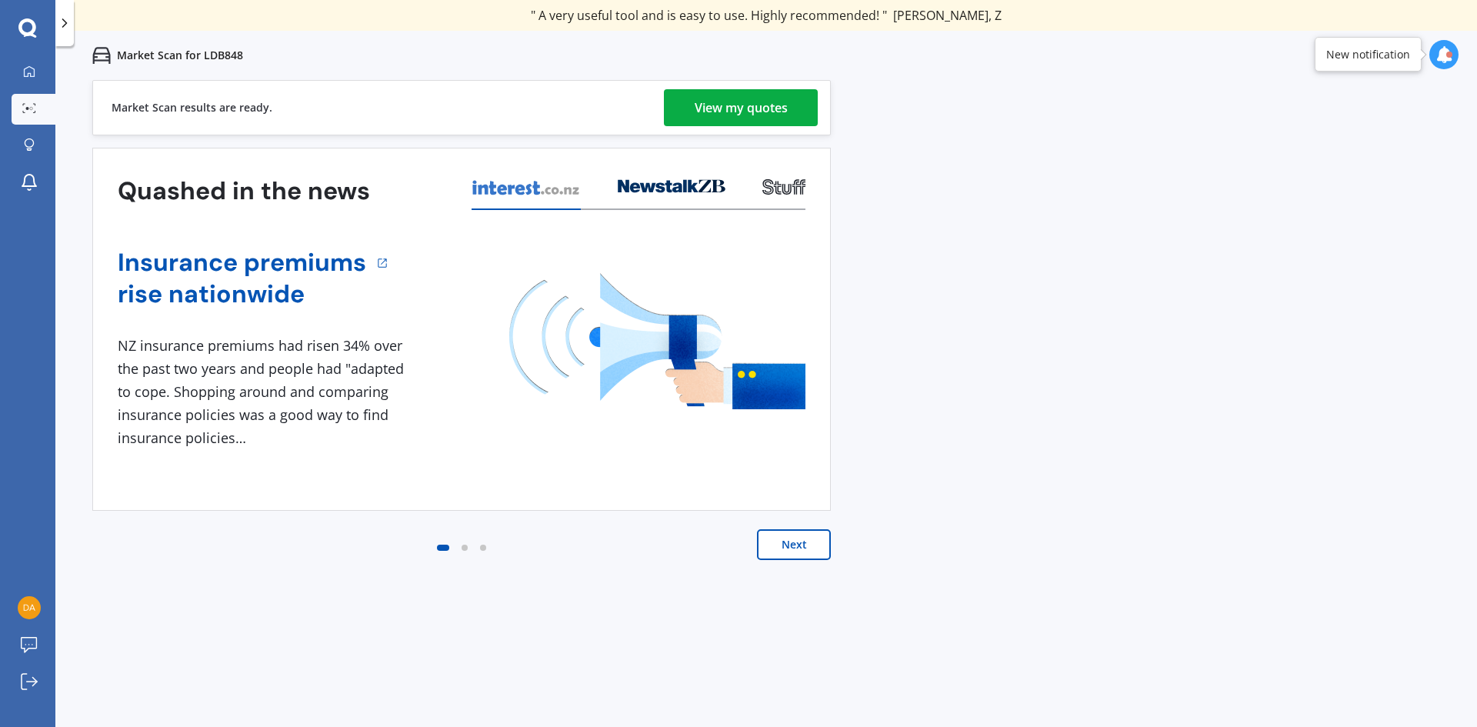
click at [748, 98] on div "View my quotes" at bounding box center [741, 107] width 93 height 37
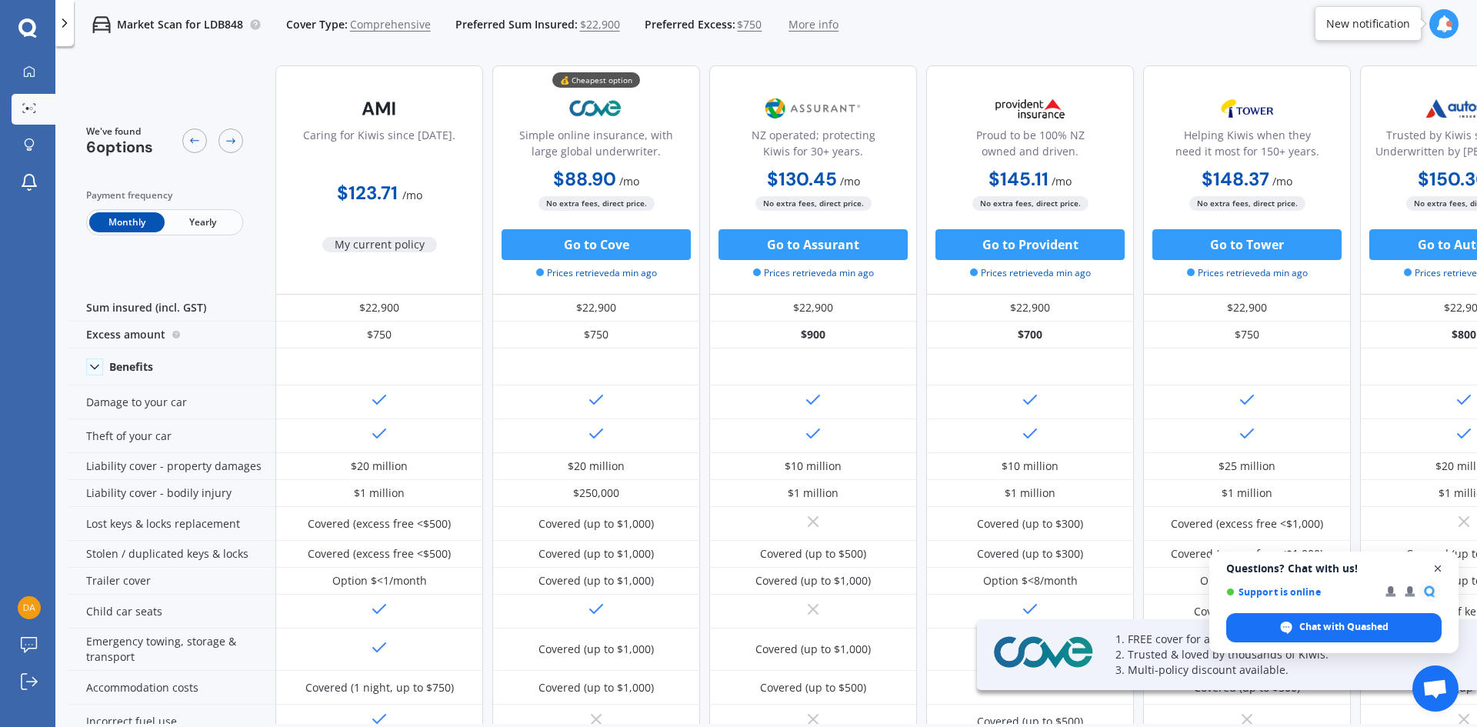
click at [1439, 572] on span "Open chat" at bounding box center [1438, 568] width 19 height 19
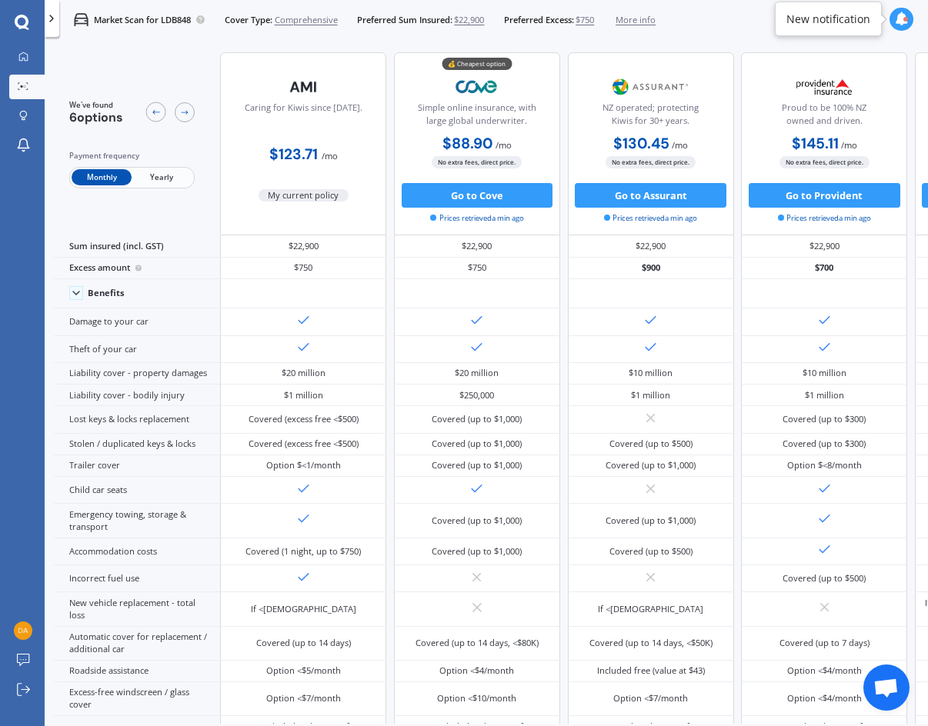
click at [152, 172] on span "Yearly" at bounding box center [162, 177] width 60 height 16
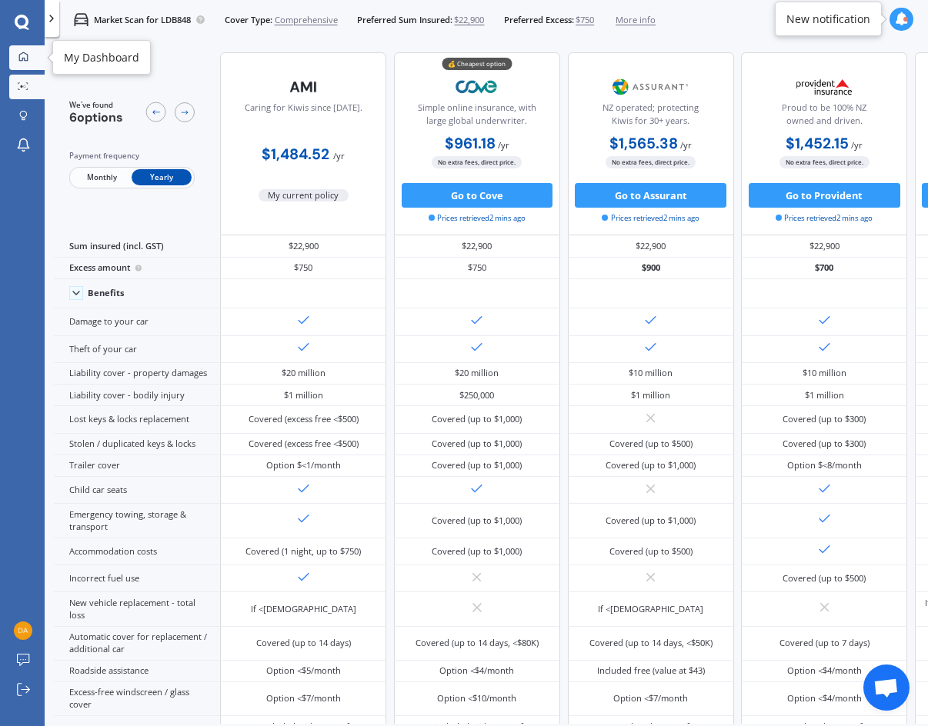
click at [26, 66] on link "My Dashboard" at bounding box center [26, 57] width 35 height 25
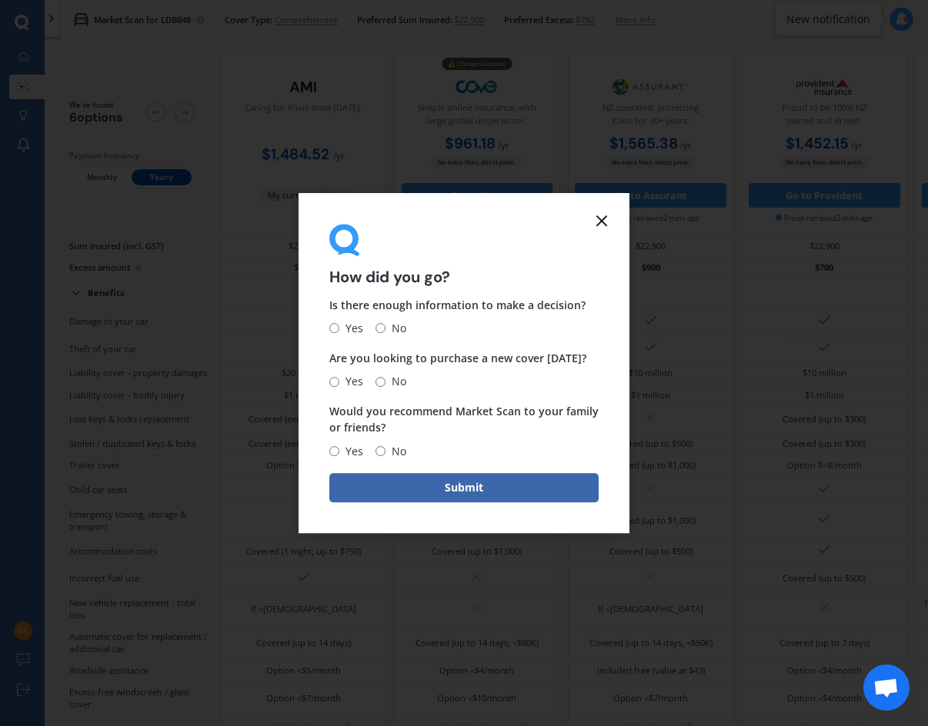
click at [611, 213] on form "How did you go? Is there enough information to make a decision? Yes No Are you …" at bounding box center [463, 363] width 331 height 340
click at [600, 215] on icon at bounding box center [601, 221] width 18 height 18
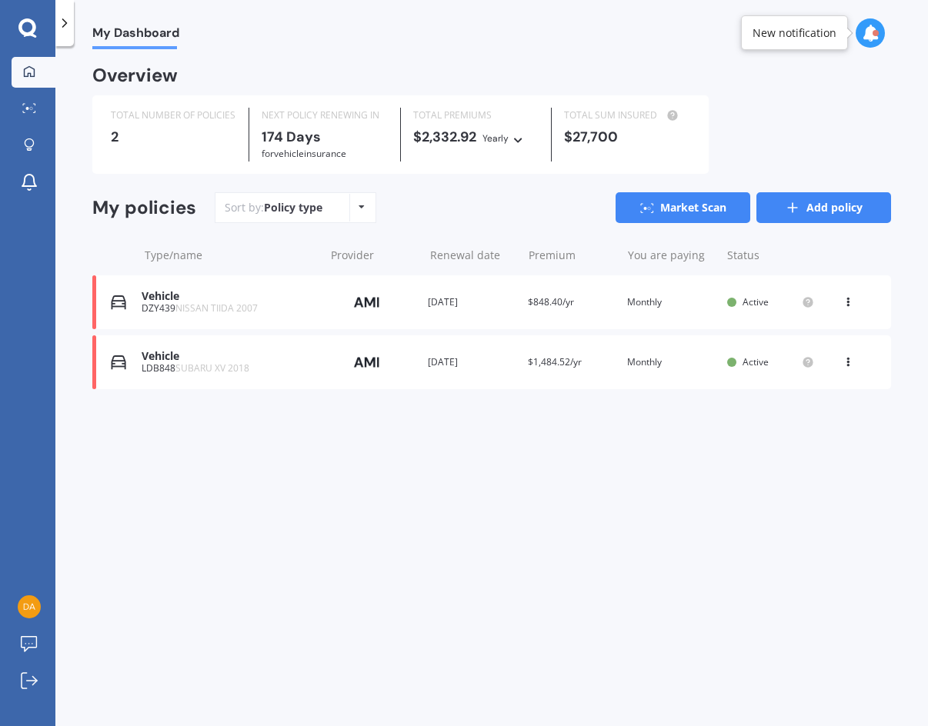
click at [805, 204] on link "Add policy" at bounding box center [823, 207] width 135 height 31
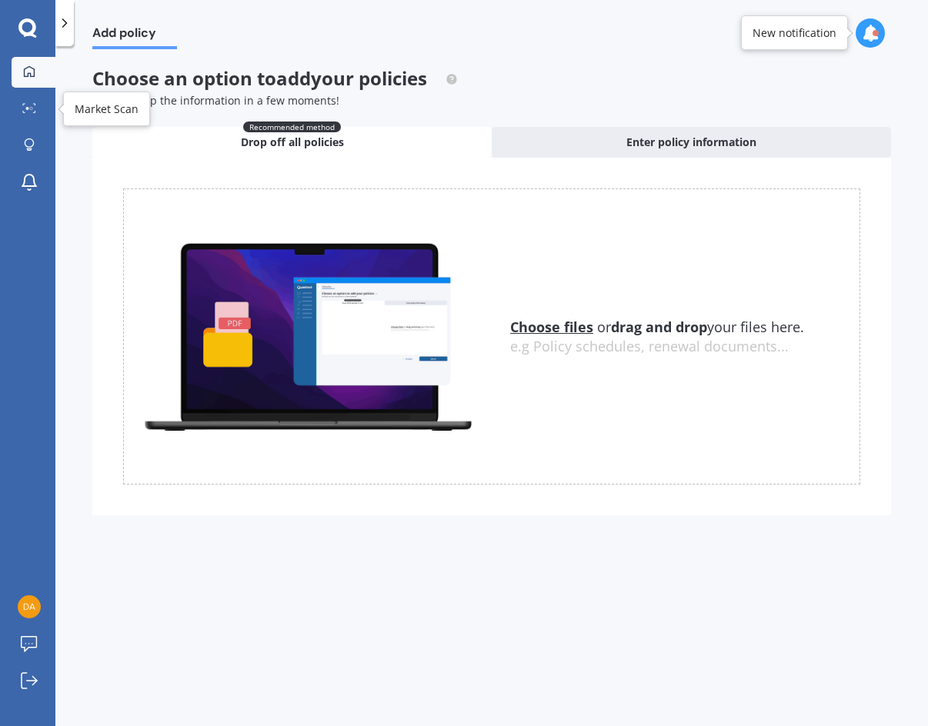
click at [35, 68] on icon at bounding box center [29, 71] width 12 height 12
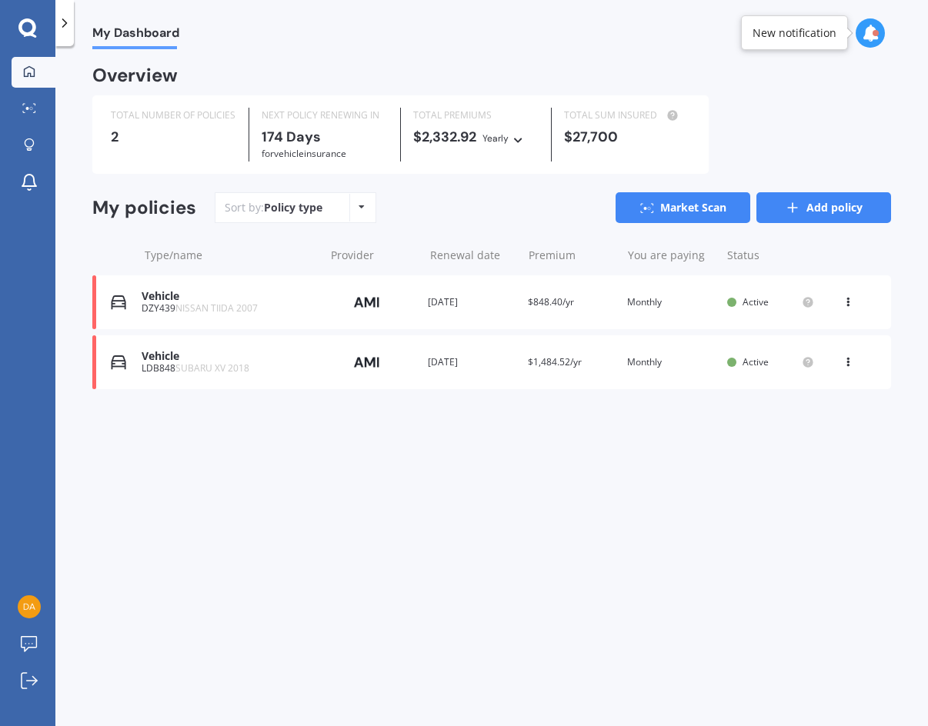
click at [785, 210] on icon at bounding box center [792, 207] width 15 height 15
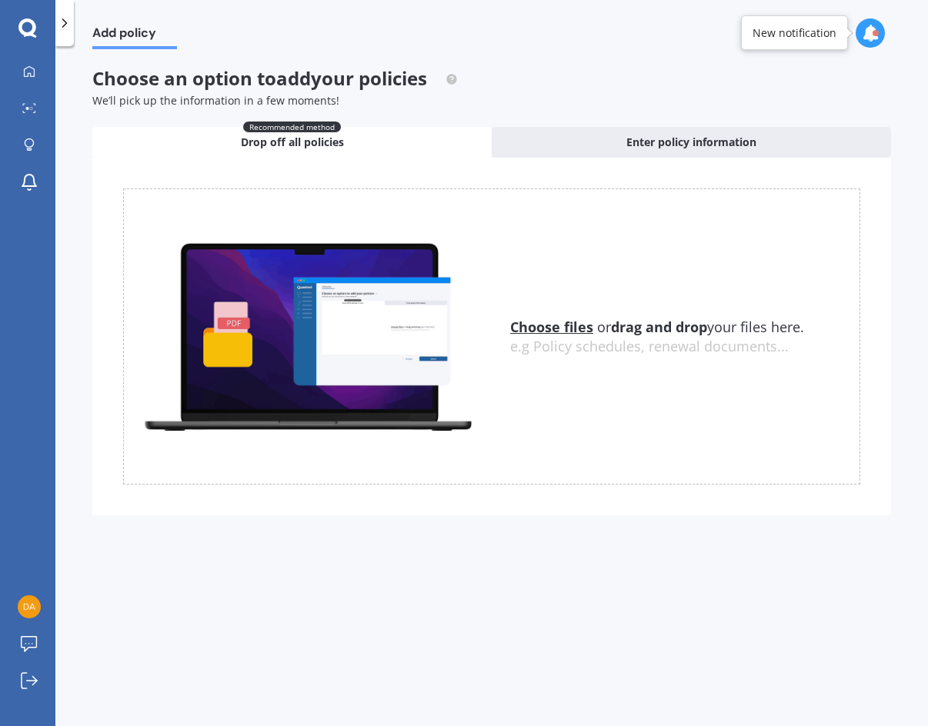
click at [522, 325] on u "Choose files" at bounding box center [551, 327] width 83 height 18
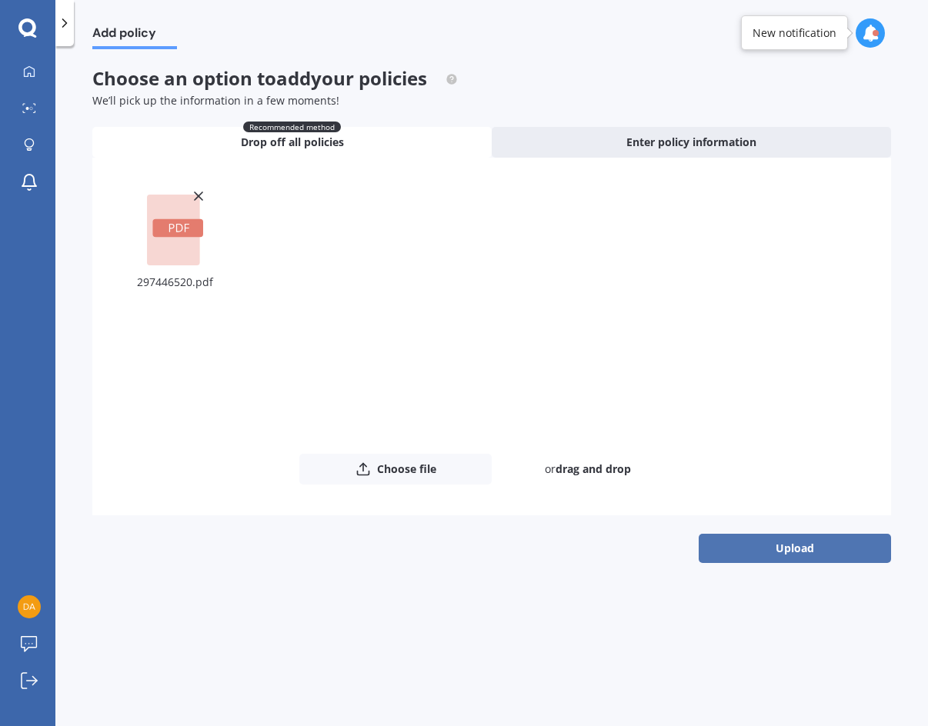
click at [769, 552] on button "Upload" at bounding box center [795, 548] width 192 height 29
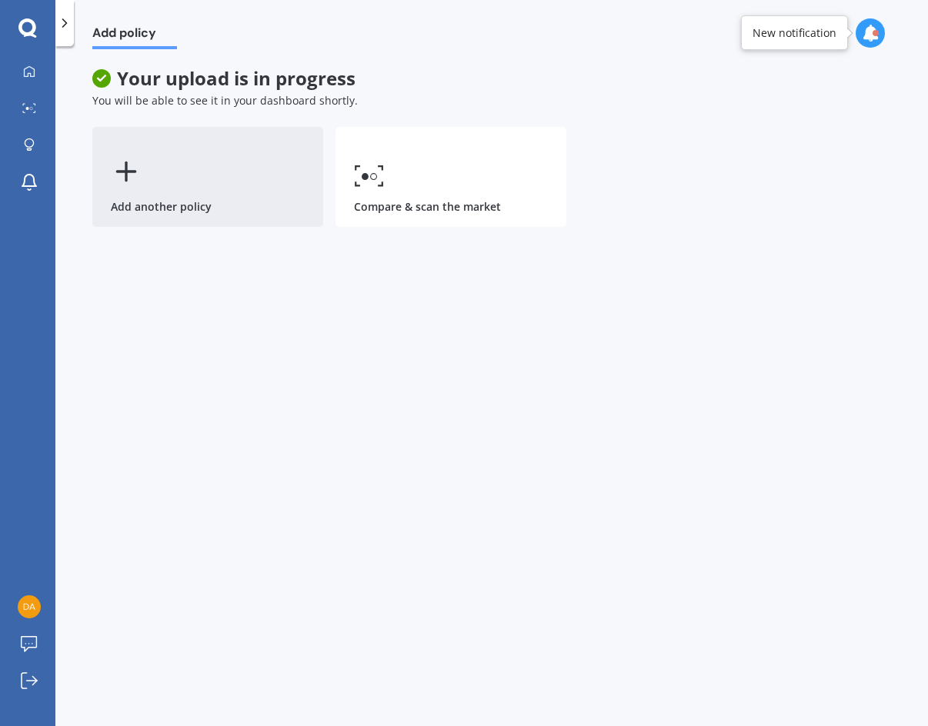
click at [204, 184] on div "Add another policy" at bounding box center [207, 177] width 231 height 100
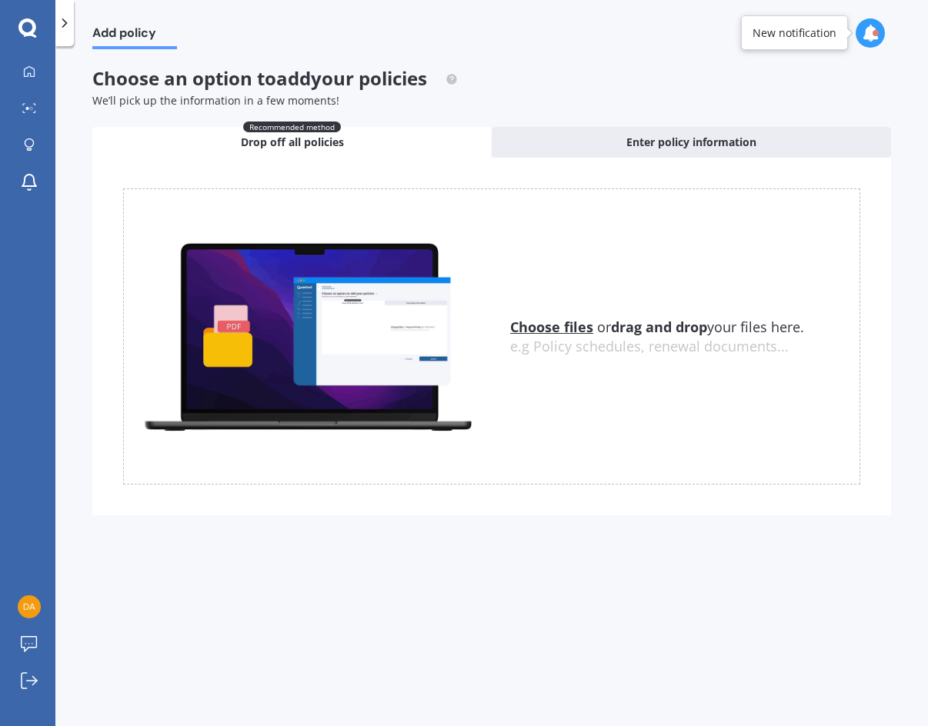
click at [526, 325] on u "Choose files" at bounding box center [551, 327] width 83 height 18
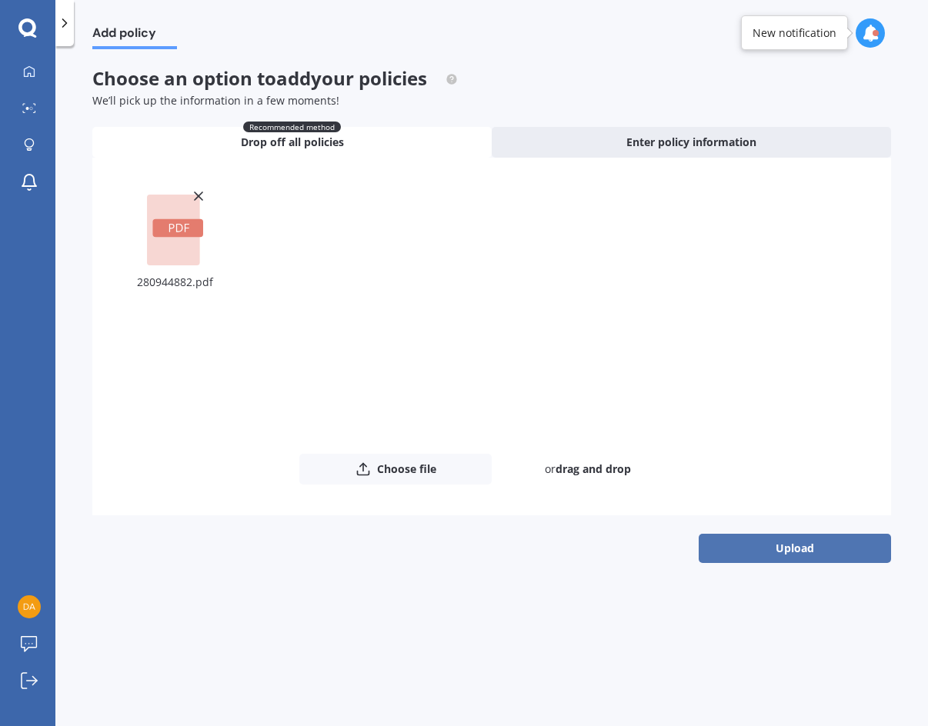
click at [812, 542] on button "Upload" at bounding box center [795, 548] width 192 height 29
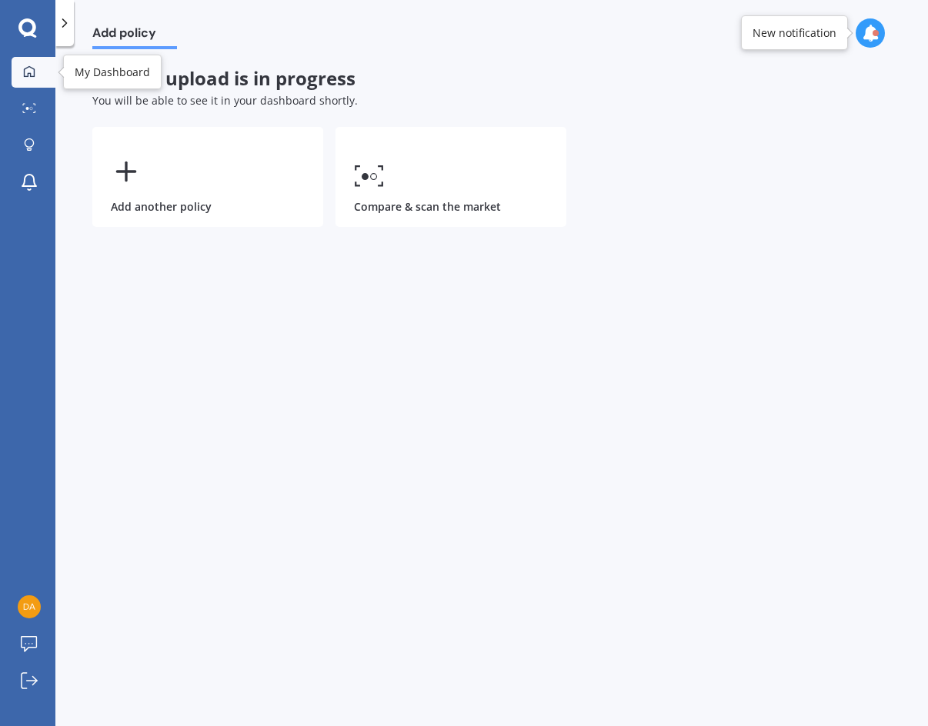
click at [32, 62] on link "My Dashboard" at bounding box center [34, 72] width 44 height 31
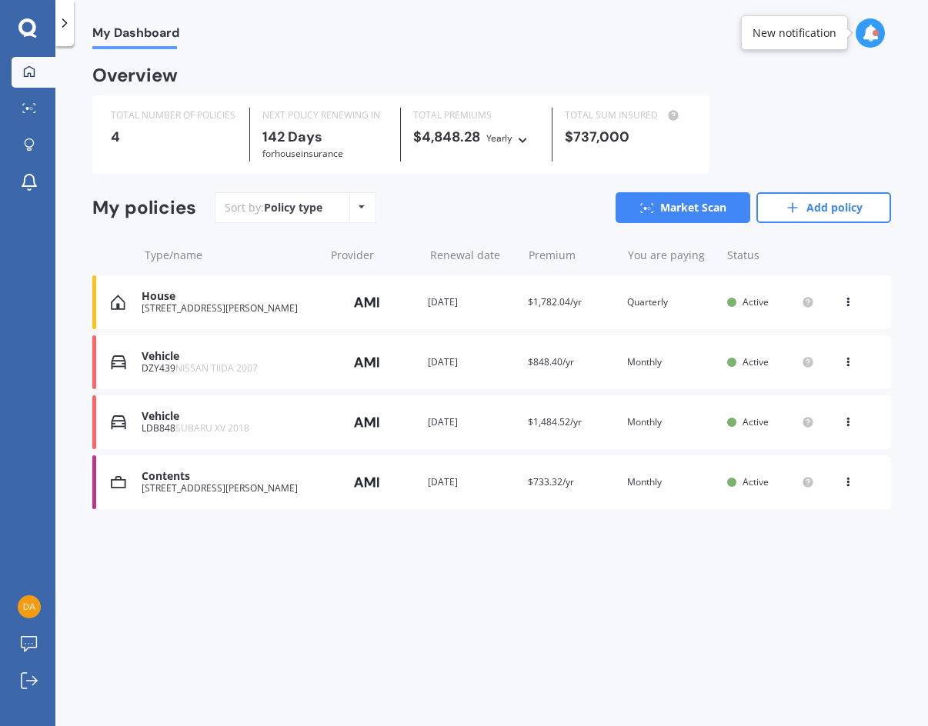
click at [179, 478] on div "Contents" at bounding box center [229, 476] width 175 height 13
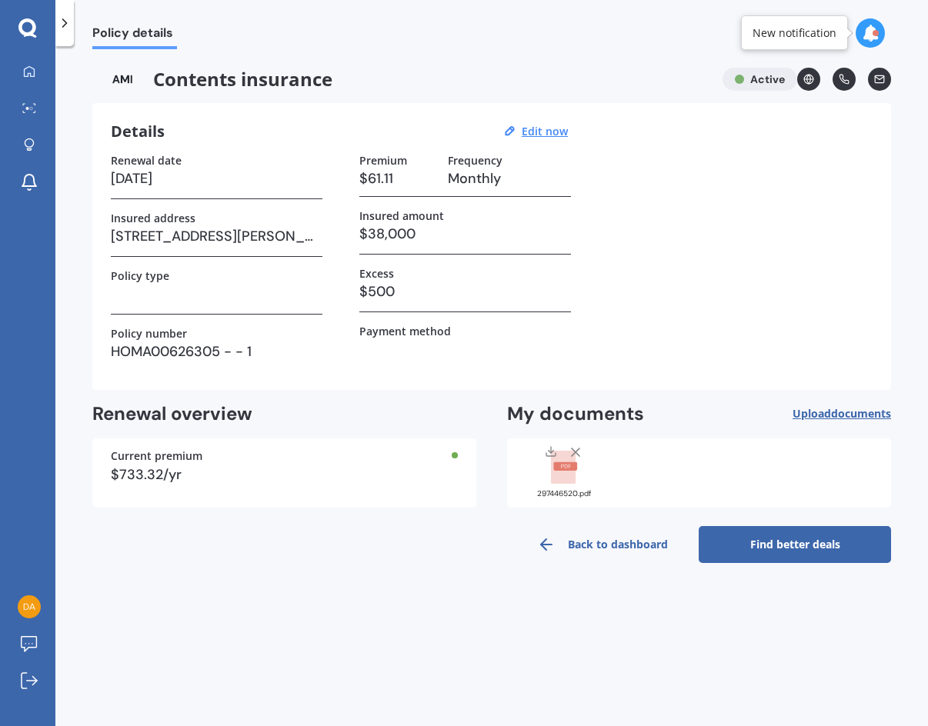
click at [785, 542] on link "Find better deals" at bounding box center [795, 544] width 192 height 37
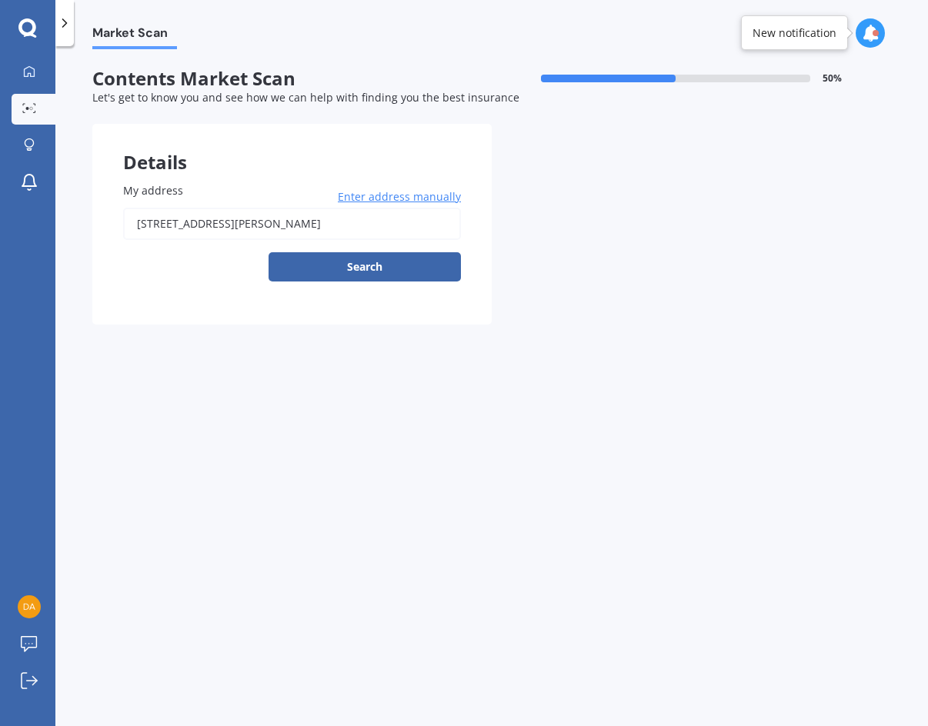
click at [365, 223] on input "85 TIRIWA DRIVE MASSEY AUCKLAND 0614" at bounding box center [292, 224] width 338 height 32
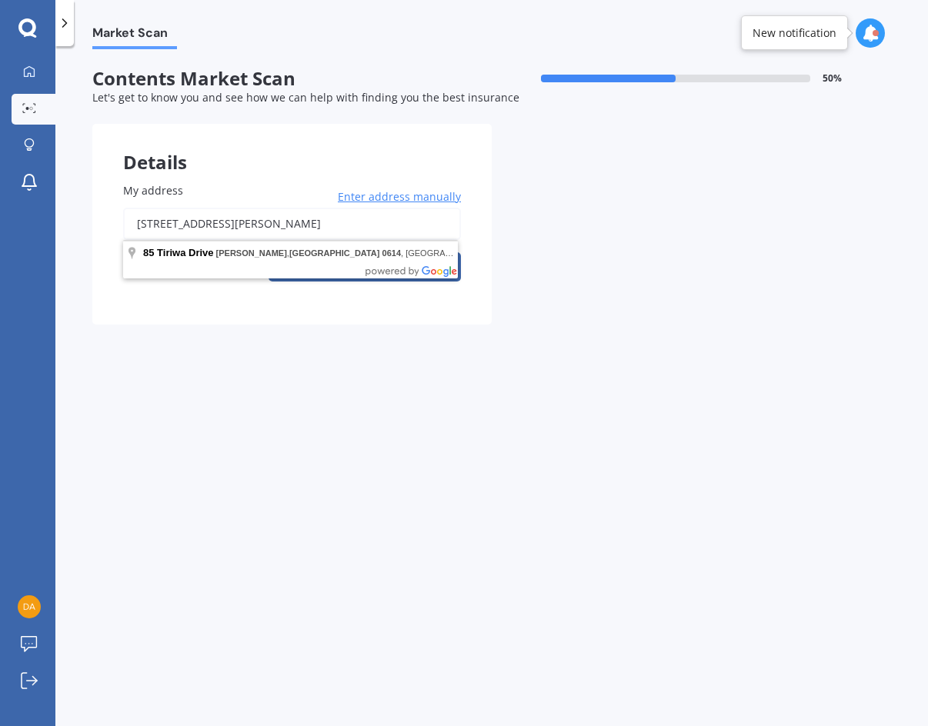
drag, startPoint x: 365, startPoint y: 223, endPoint x: 222, endPoint y: 217, distance: 144.0
click at [222, 217] on input "85 TIRIWA DRIVE MASSEY AUCKLAND 0614" at bounding box center [292, 224] width 338 height 32
type input "[STREET_ADDRESS][PERSON_NAME]"
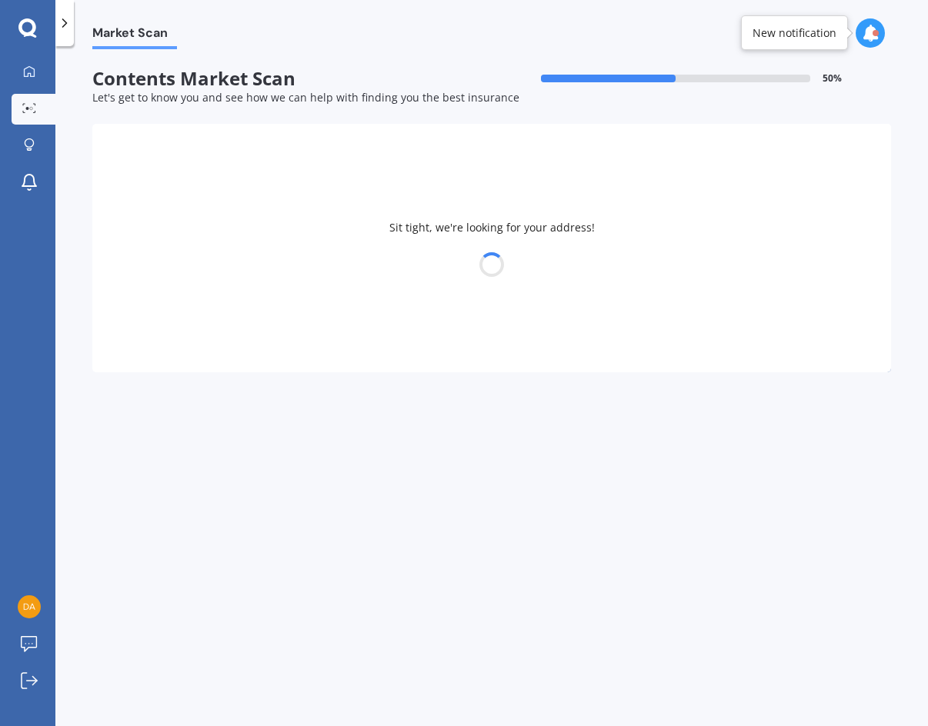
select select "25"
select select "09"
select select "1990"
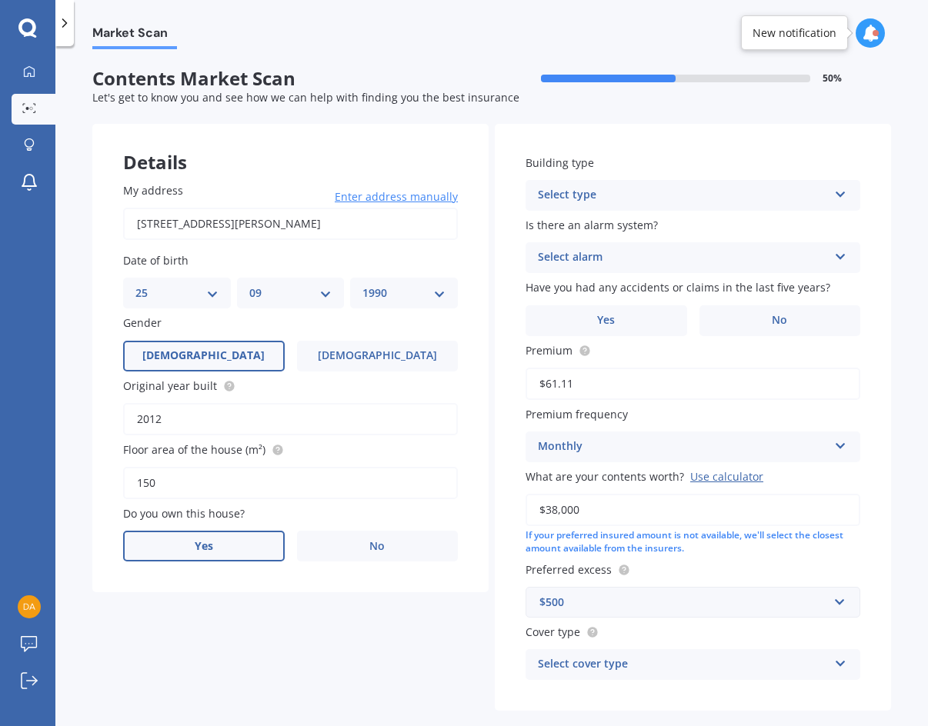
click at [172, 546] on label "Yes" at bounding box center [204, 546] width 162 height 31
click at [0, 0] on input "Yes" at bounding box center [0, 0] width 0 height 0
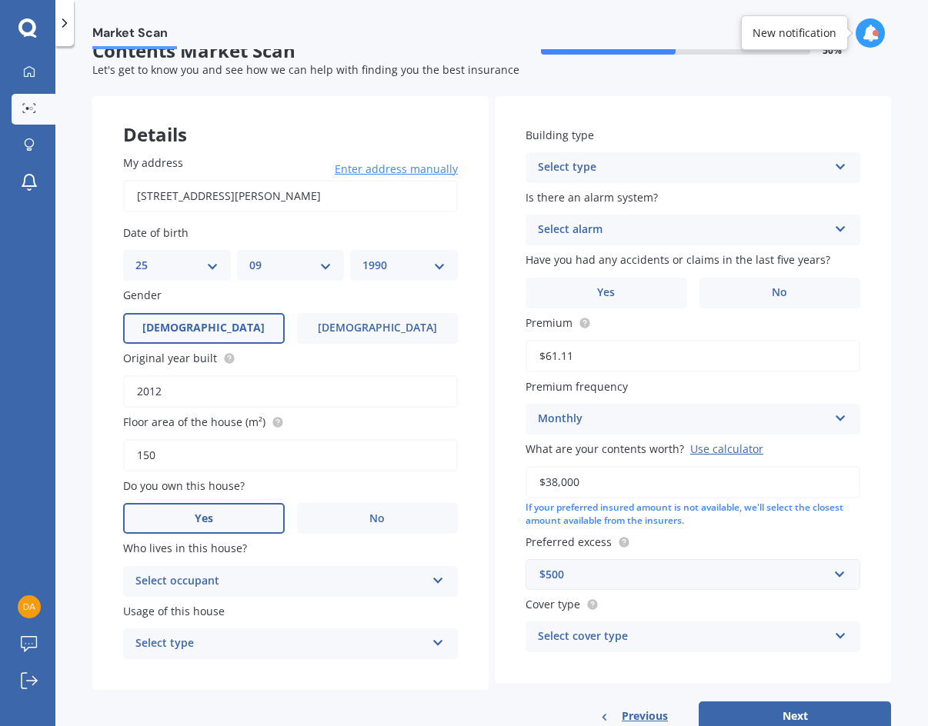
scroll to position [72, 0]
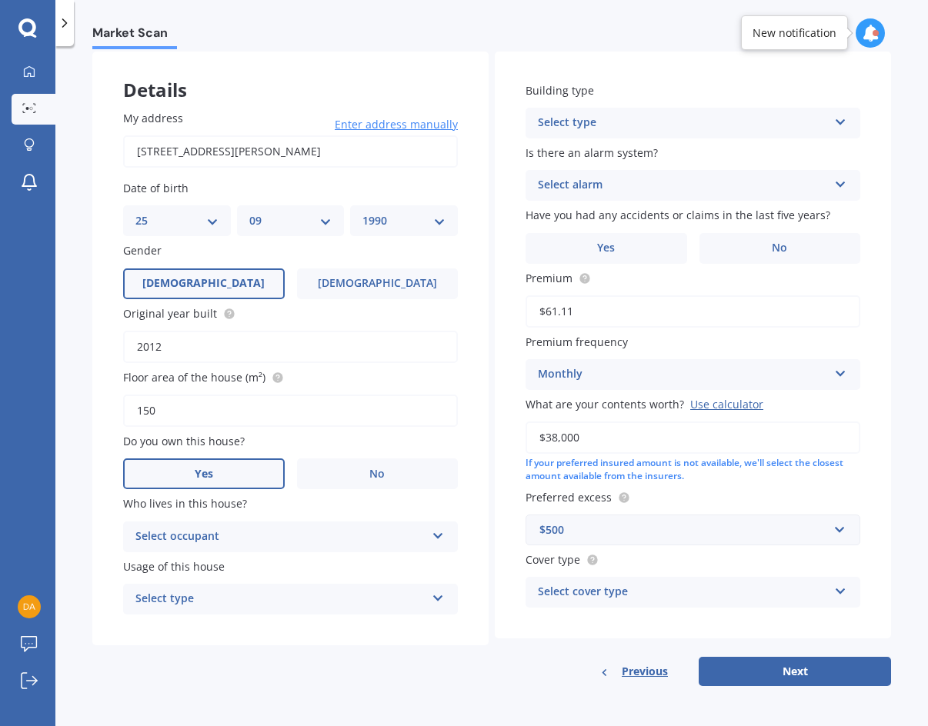
click at [280, 535] on div "Select occupant" at bounding box center [280, 537] width 290 height 18
click at [275, 533] on div "Owner" at bounding box center [280, 537] width 290 height 18
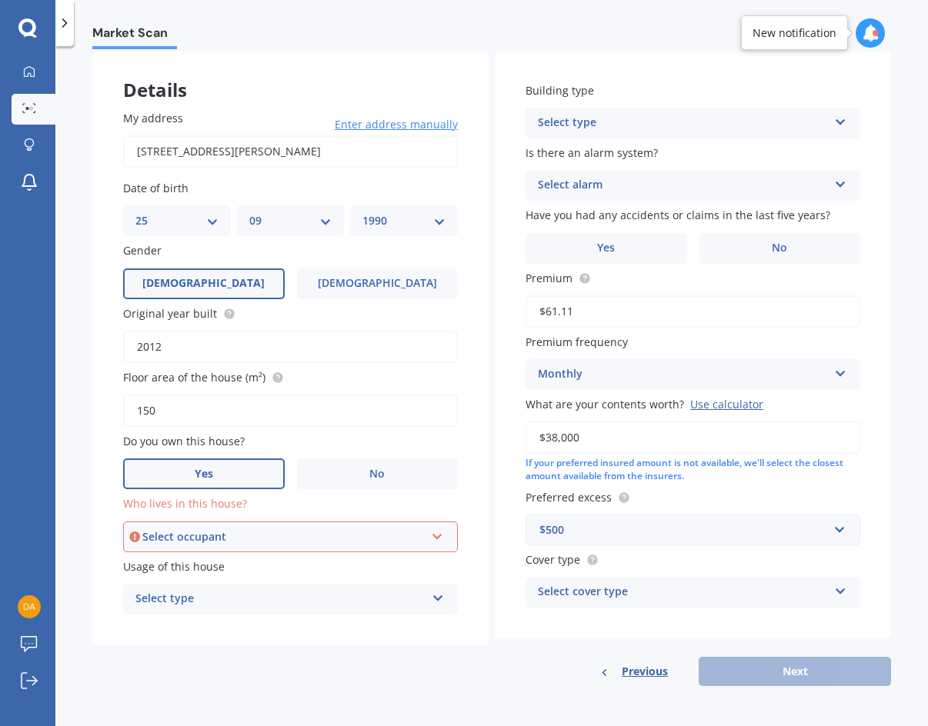
click at [277, 533] on div "Select occupant" at bounding box center [283, 536] width 282 height 17
click at [170, 563] on span "Owner" at bounding box center [154, 565] width 35 height 15
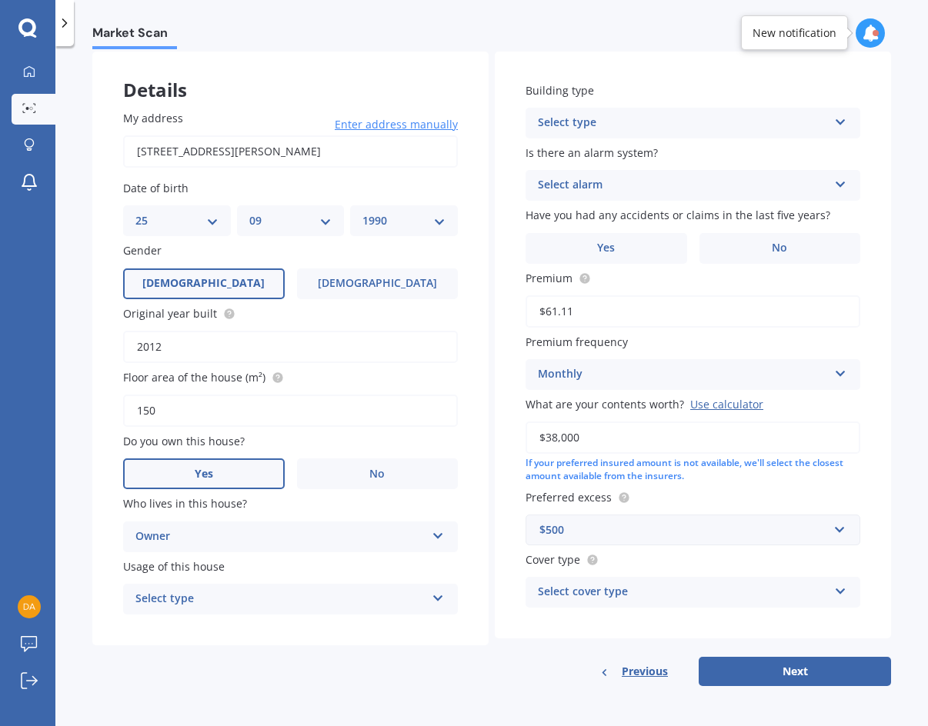
click at [168, 597] on div "Select type" at bounding box center [280, 599] width 290 height 18
click at [172, 626] on span "Permanent" at bounding box center [165, 629] width 58 height 15
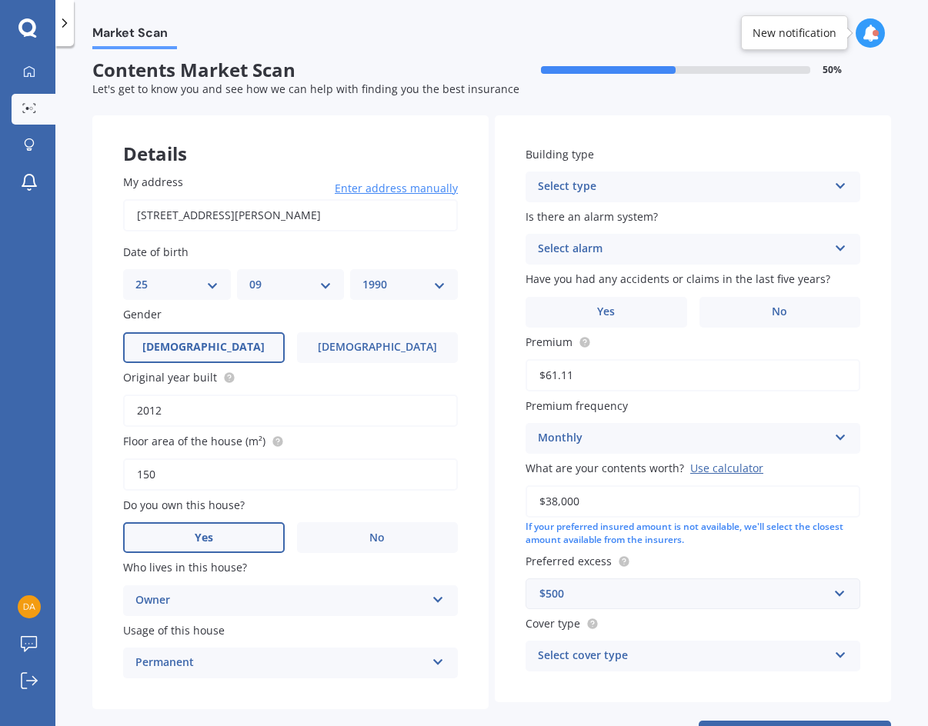
scroll to position [0, 0]
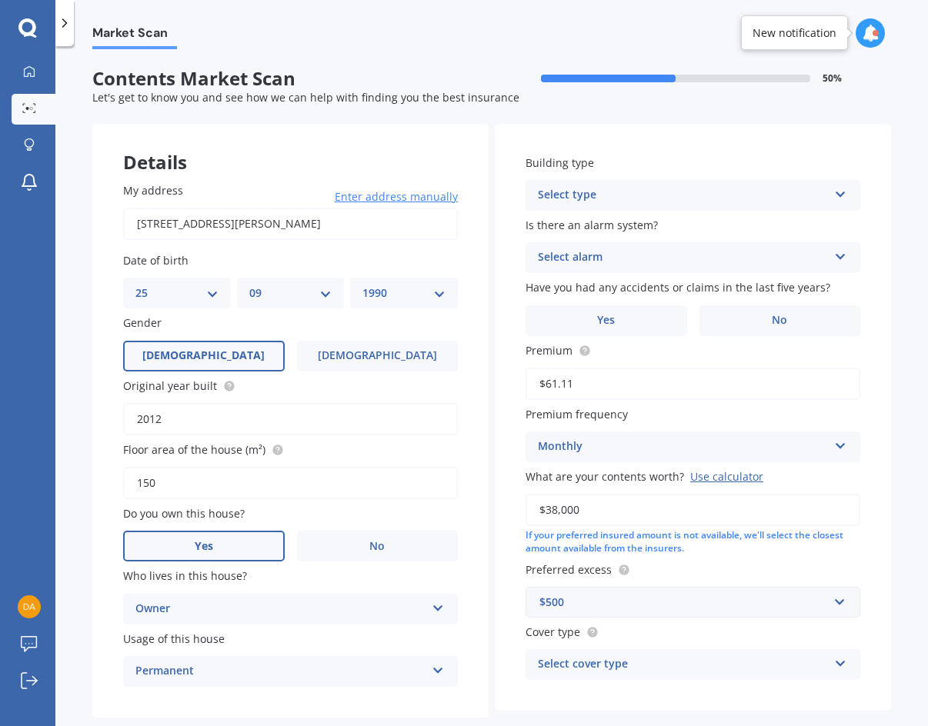
click at [593, 189] on div "Select type" at bounding box center [683, 195] width 290 height 18
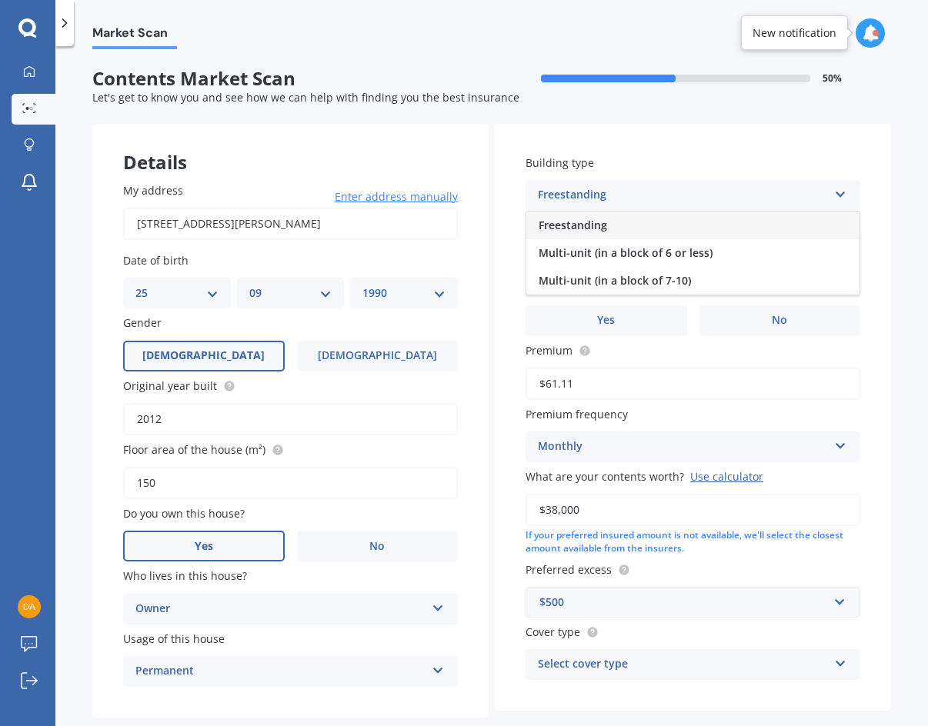
click at [559, 226] on span "Freestanding" at bounding box center [572, 225] width 68 height 15
click at [568, 254] on div "Select alarm" at bounding box center [683, 257] width 290 height 18
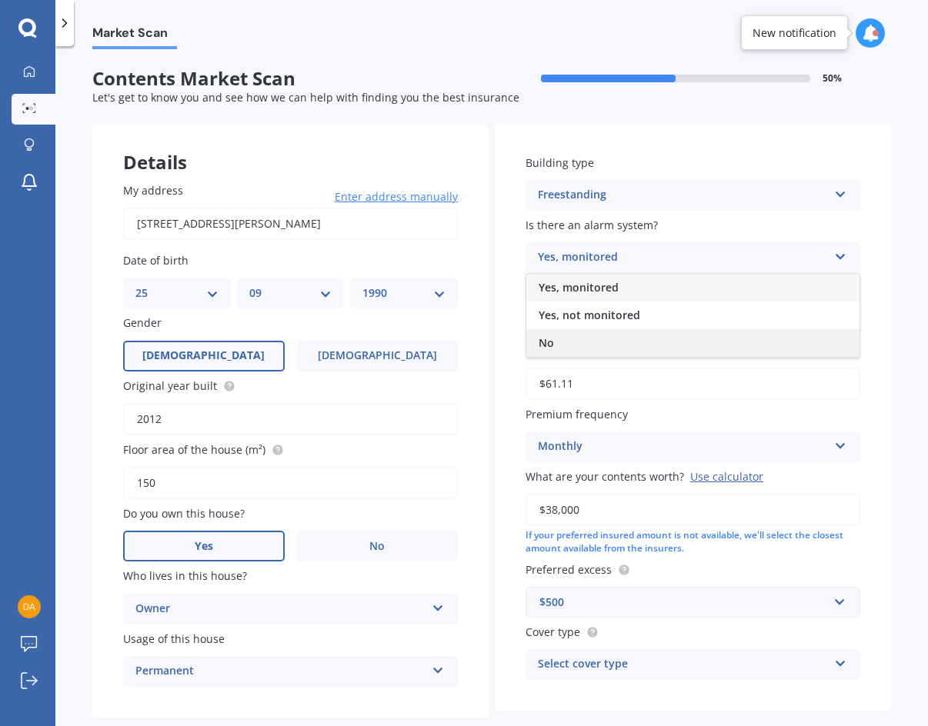
click at [551, 348] on div "No" at bounding box center [692, 343] width 333 height 28
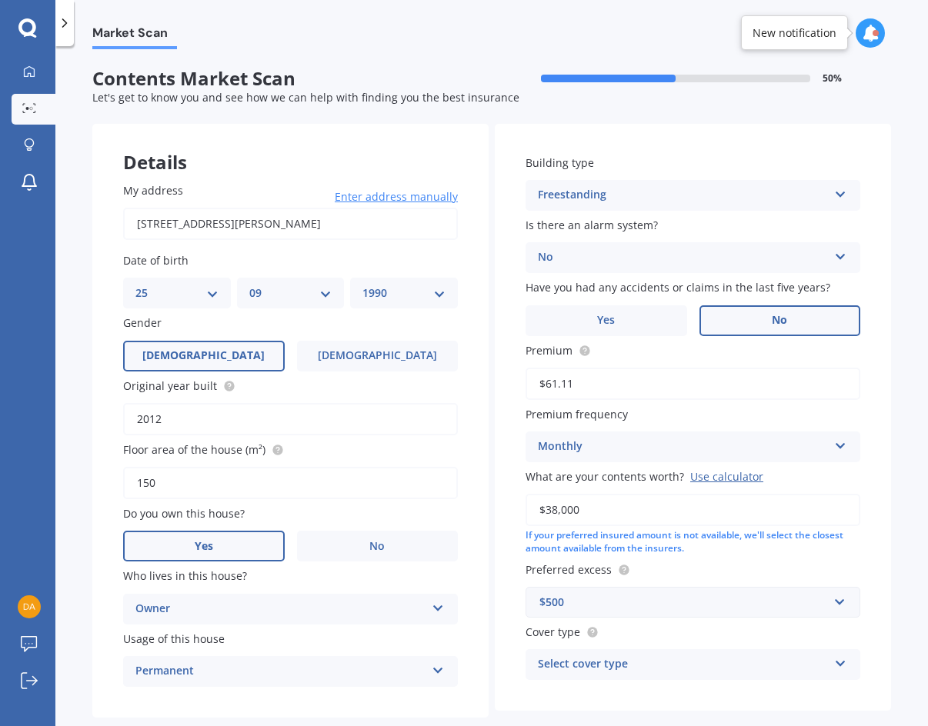
click at [739, 319] on label "No" at bounding box center [780, 320] width 162 height 31
click at [0, 0] on input "No" at bounding box center [0, 0] width 0 height 0
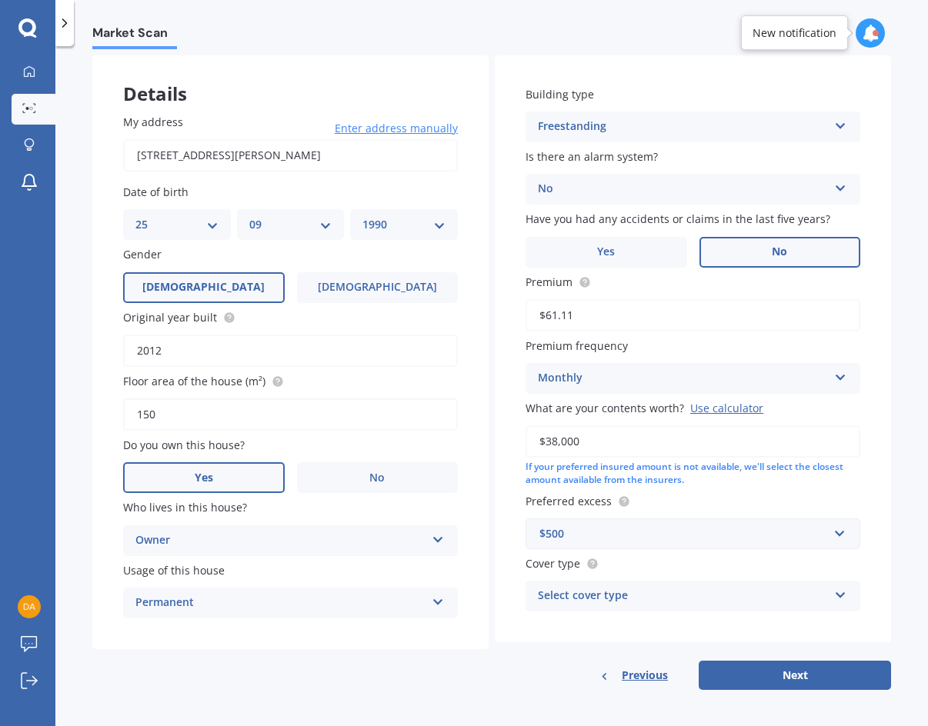
scroll to position [72, 0]
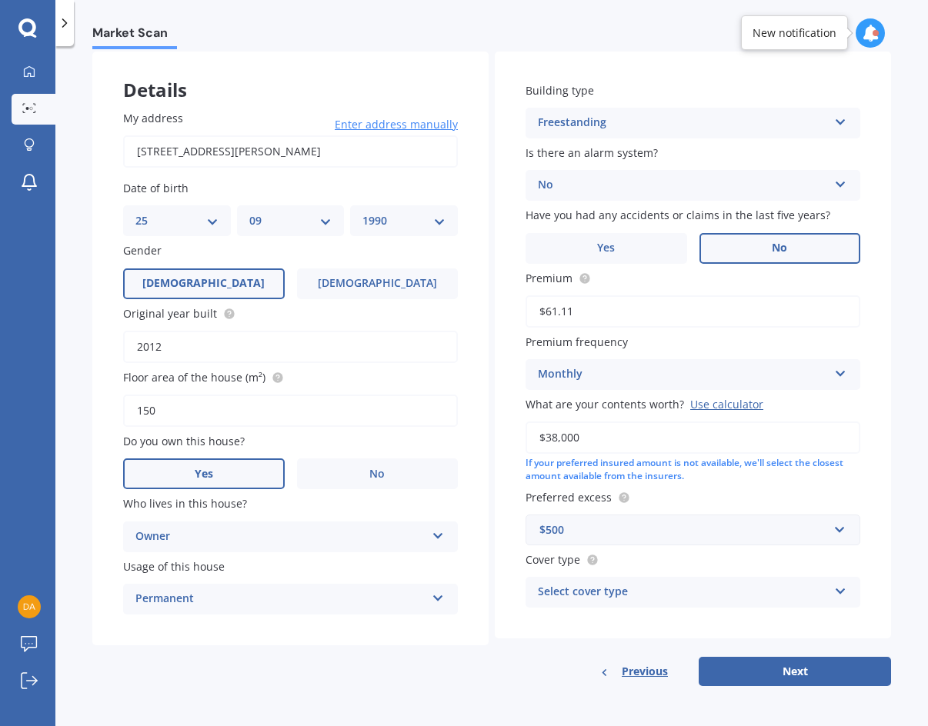
click at [575, 586] on div "Select cover type" at bounding box center [683, 592] width 290 height 18
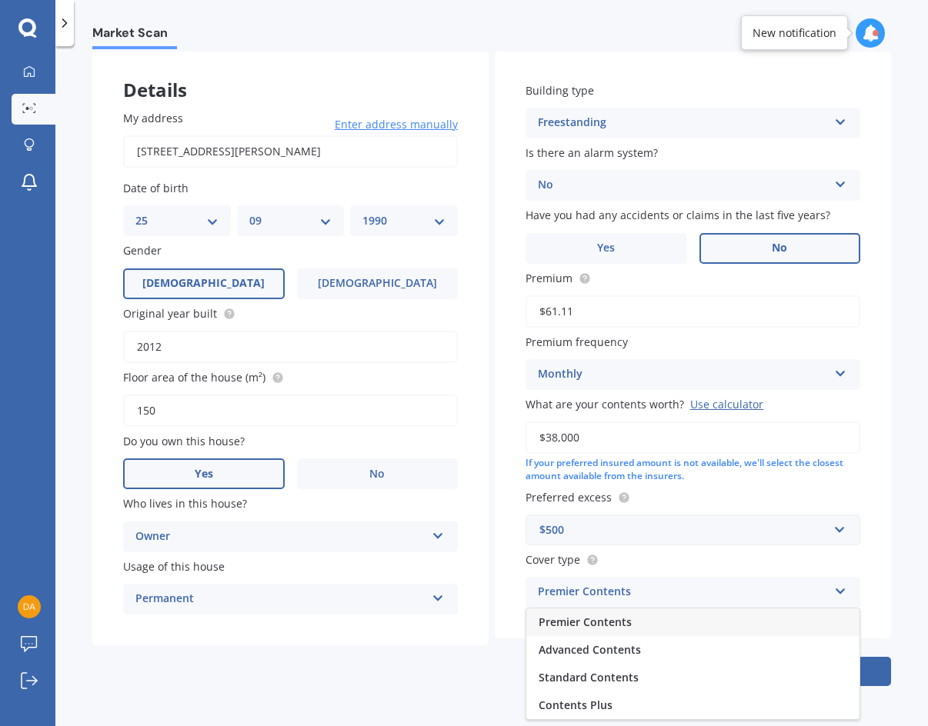
click at [449, 679] on div "Details My address 85 Tiriwa Drive, Massey, Auckland 0614 Enter address manuall…" at bounding box center [491, 369] width 799 height 635
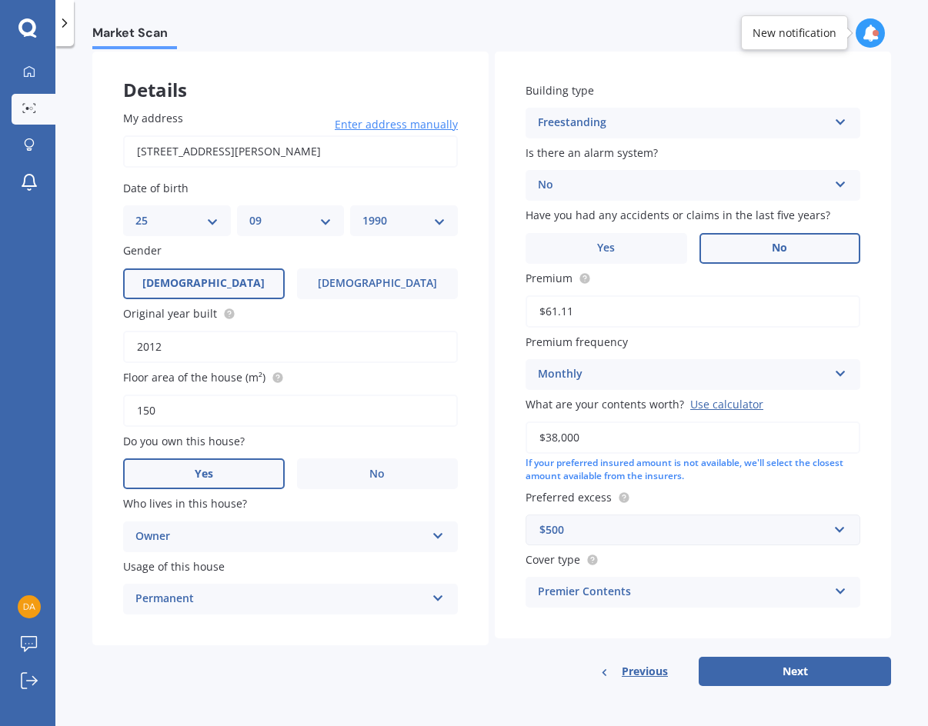
click at [577, 593] on div "Premier Contents" at bounding box center [683, 592] width 290 height 18
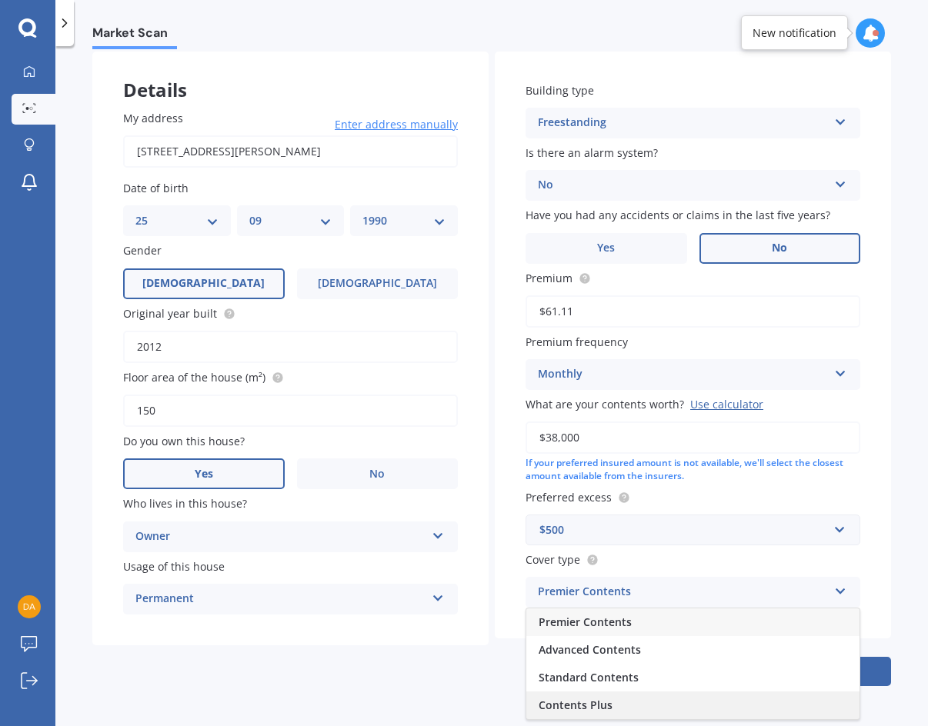
click at [595, 702] on span "Contents Plus" at bounding box center [575, 705] width 74 height 15
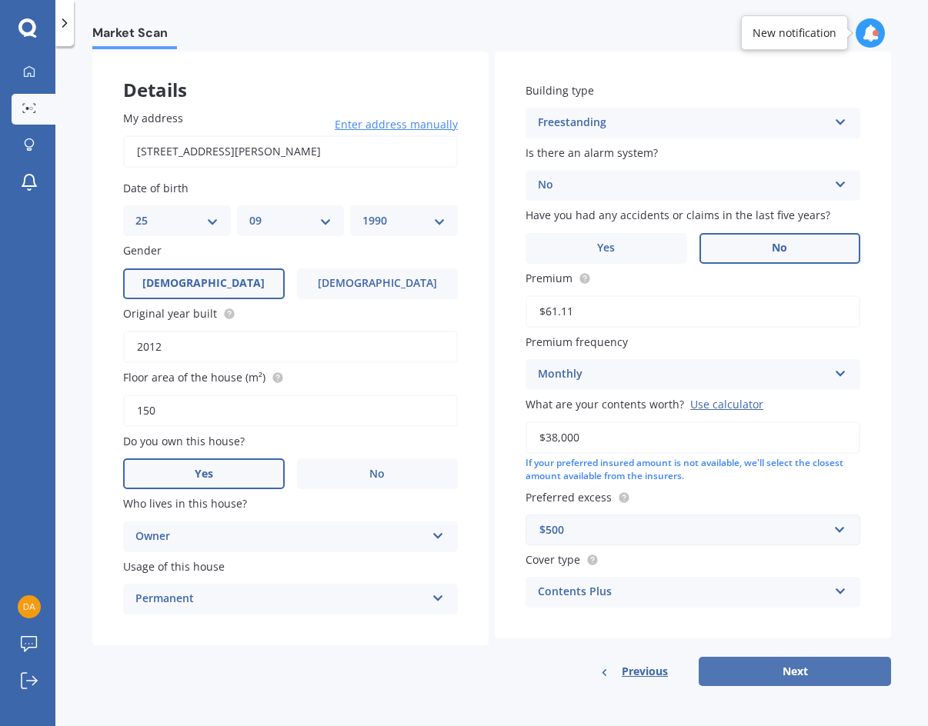
click at [756, 667] on button "Next" at bounding box center [795, 671] width 192 height 29
select select "25"
select select "09"
select select "1990"
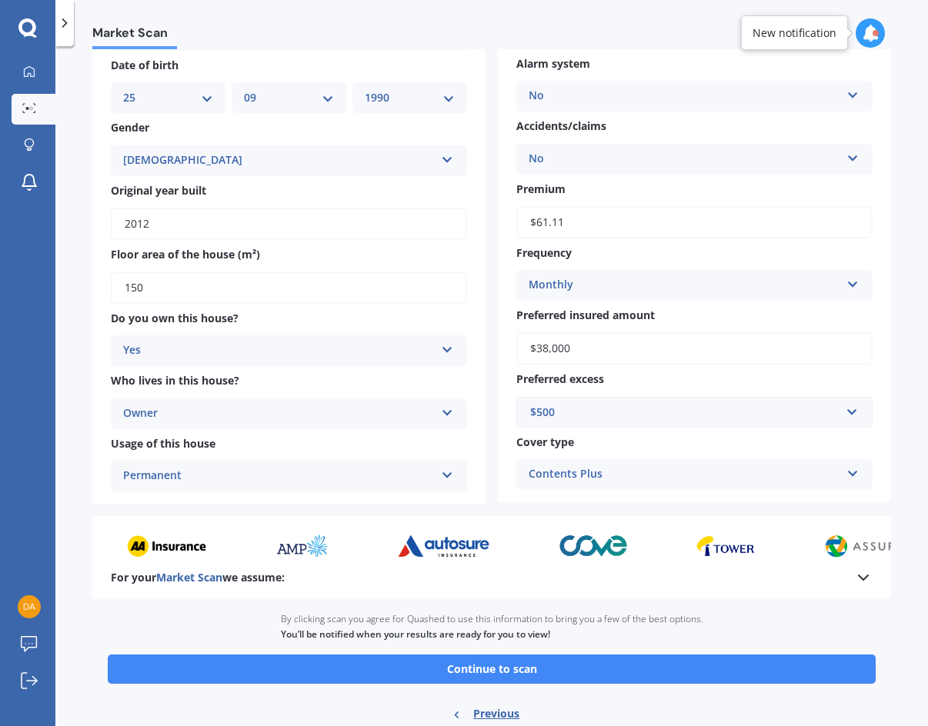
scroll to position [195, 0]
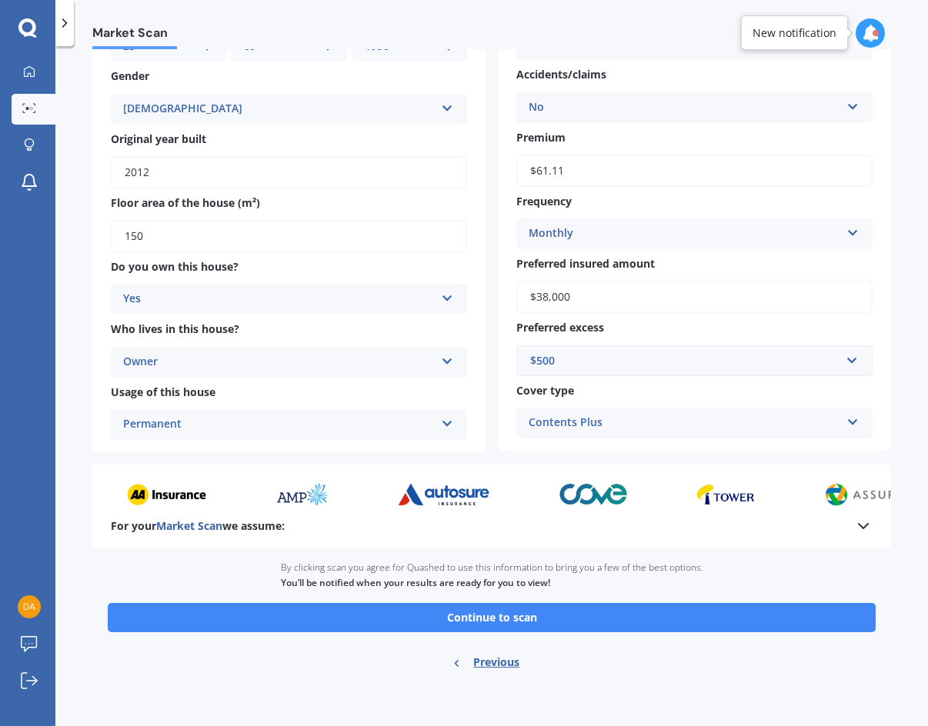
click at [565, 364] on div "$500" at bounding box center [685, 360] width 310 height 17
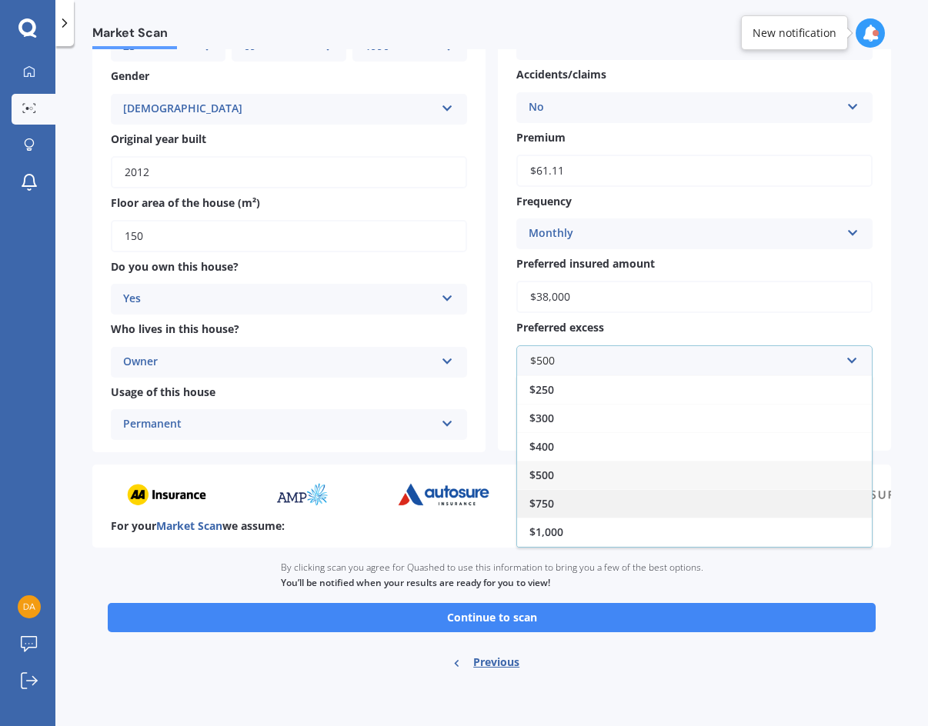
click at [555, 500] on div "$750" at bounding box center [694, 503] width 355 height 28
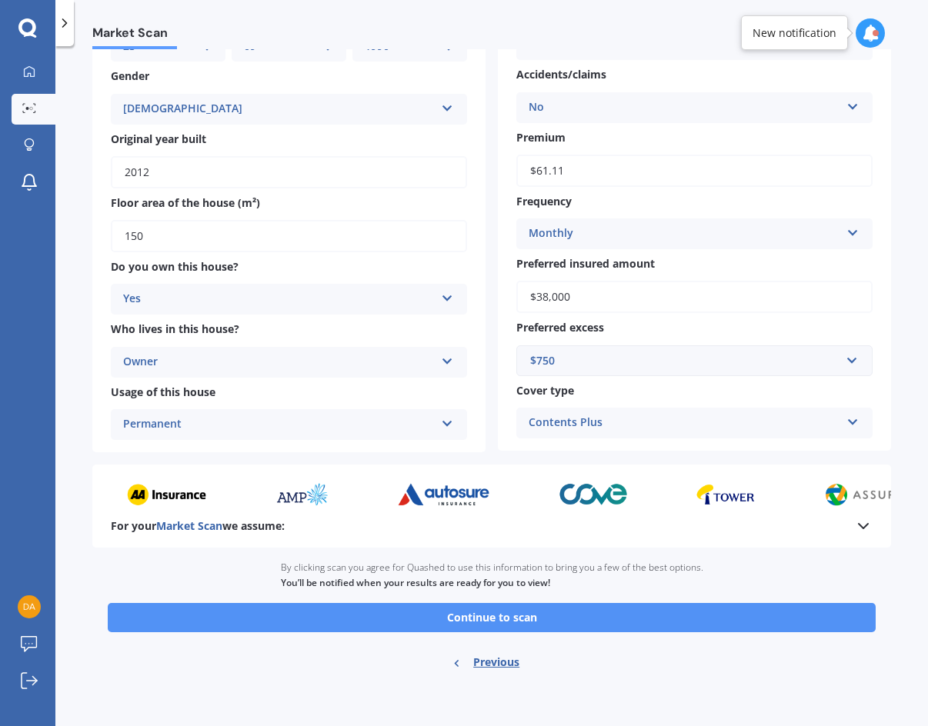
click at [499, 618] on button "Continue to scan" at bounding box center [492, 617] width 768 height 29
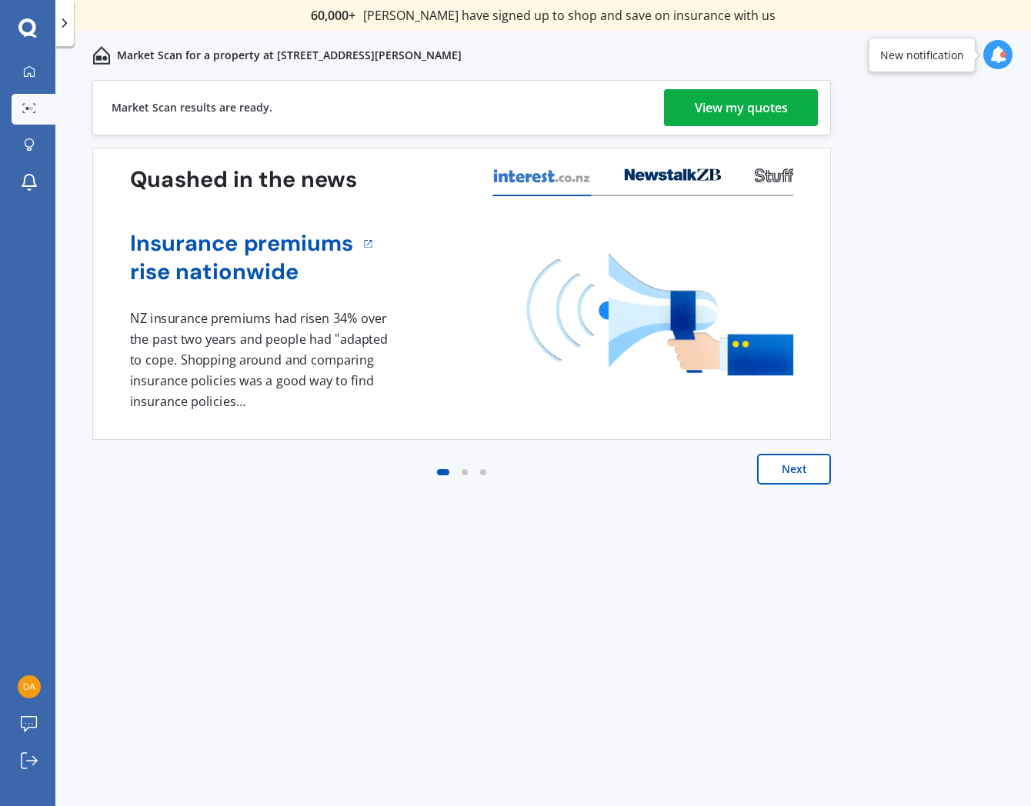
click at [762, 85] on div "Market Scan results are ready. View my quotes" at bounding box center [461, 107] width 739 height 55
drag, startPoint x: 769, startPoint y: 129, endPoint x: 763, endPoint y: 110, distance: 20.2
click at [769, 128] on div "Market Scan results are ready. View my quotes" at bounding box center [461, 107] width 739 height 55
click at [763, 109] on div "View my quotes" at bounding box center [741, 107] width 93 height 37
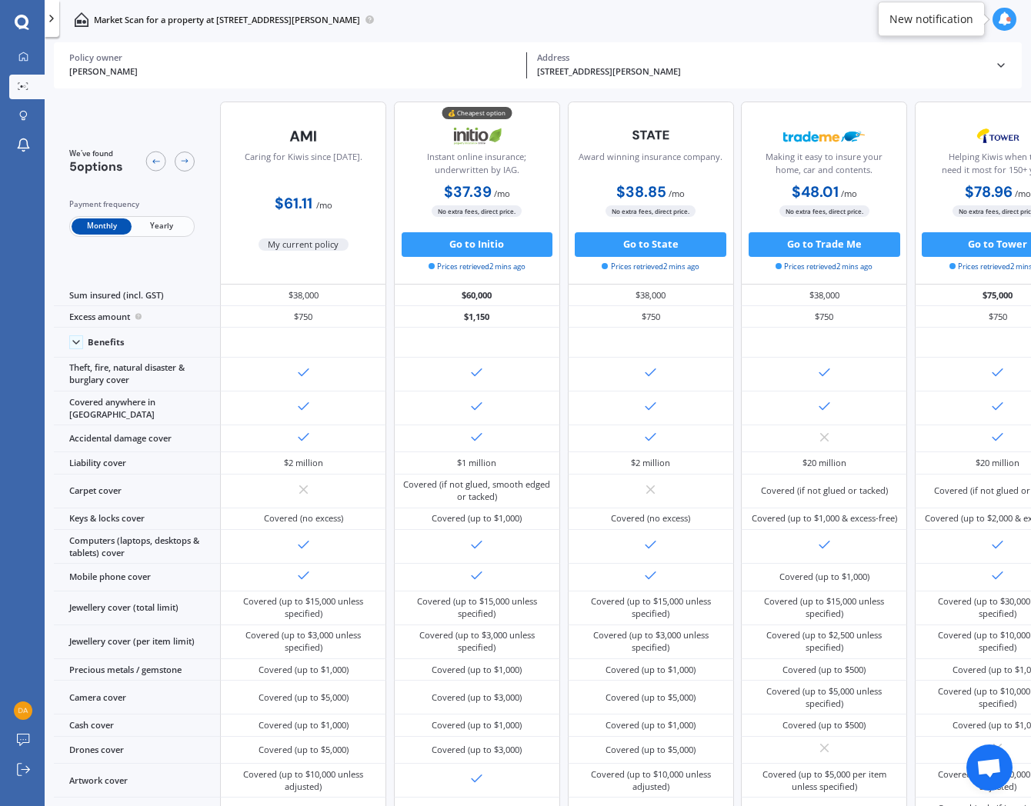
click at [152, 225] on span "Yearly" at bounding box center [162, 226] width 60 height 16
click at [21, 62] on icon at bounding box center [23, 57] width 10 height 10
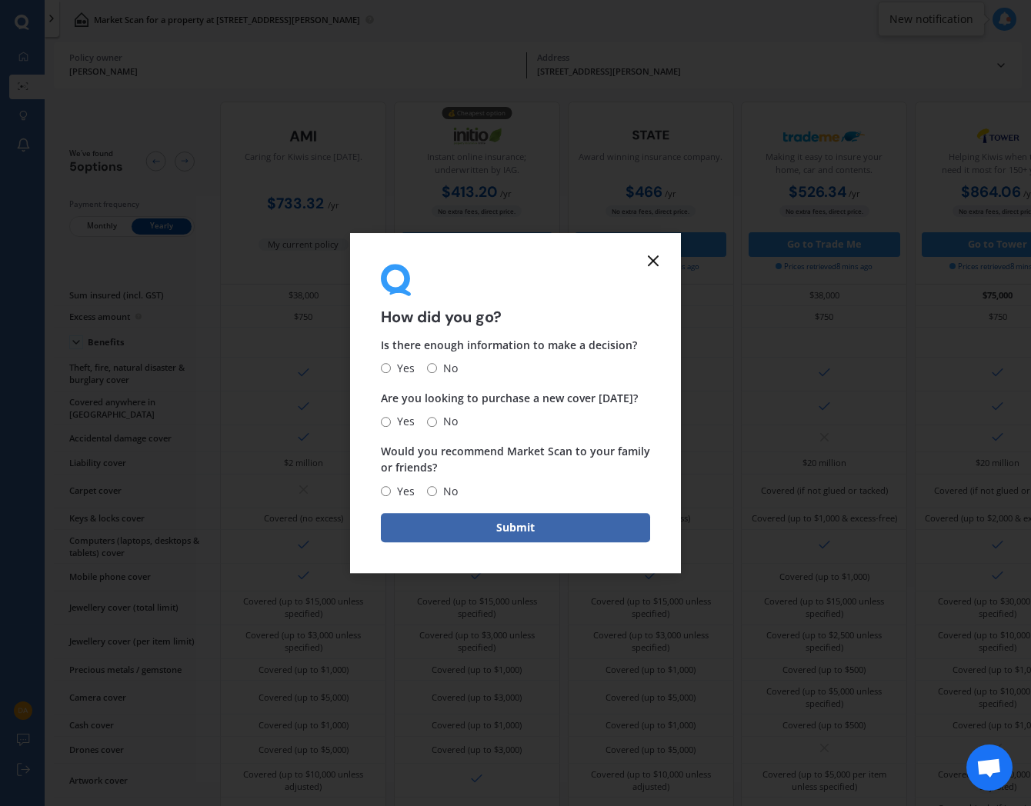
click at [651, 264] on line at bounding box center [652, 260] width 9 height 9
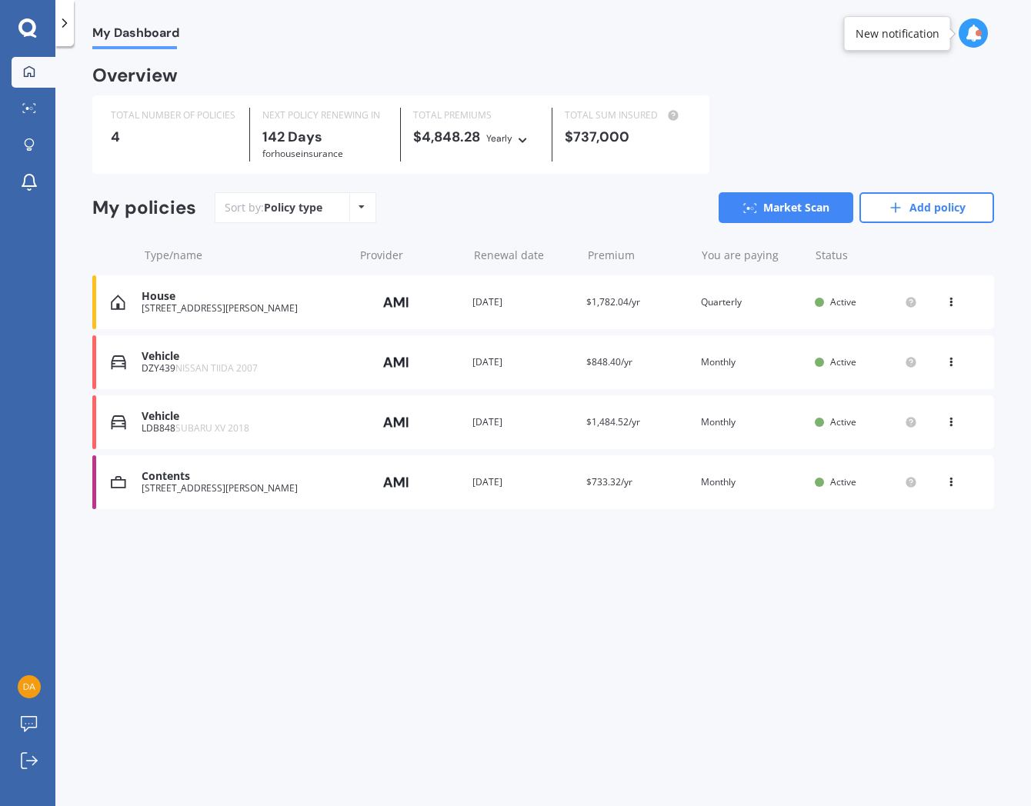
click at [165, 428] on div "LDB848 SUBARU XV 2018" at bounding box center [244, 428] width 204 height 11
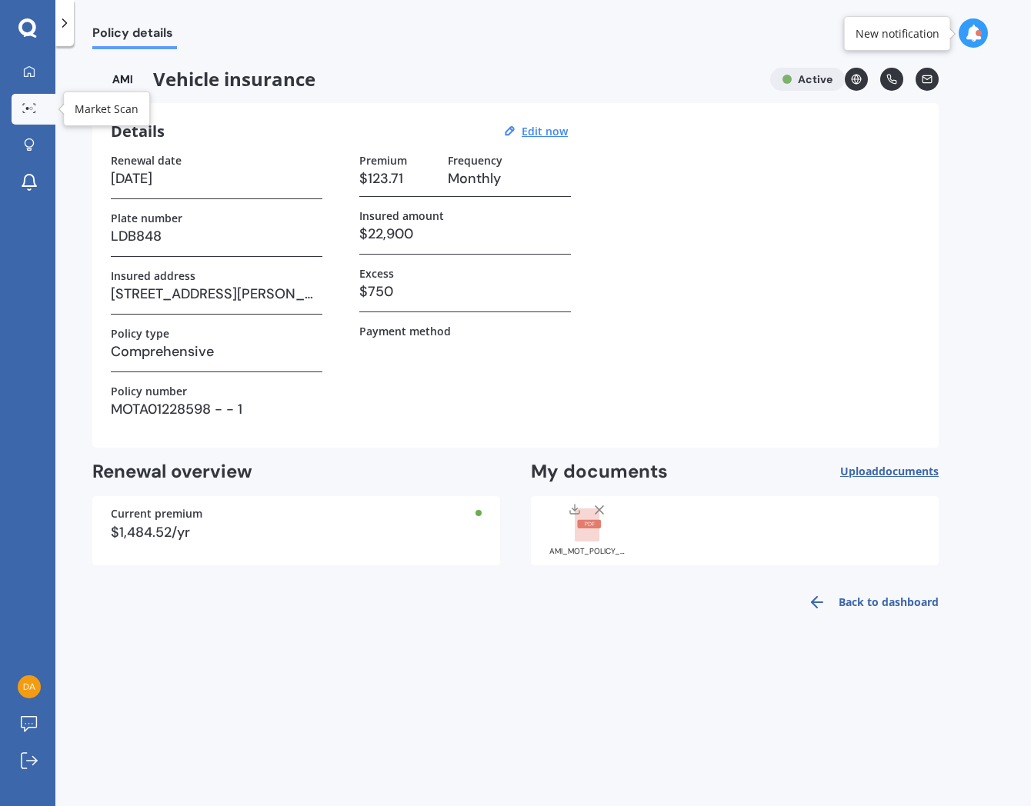
click at [25, 116] on link "Market Scan" at bounding box center [34, 109] width 44 height 31
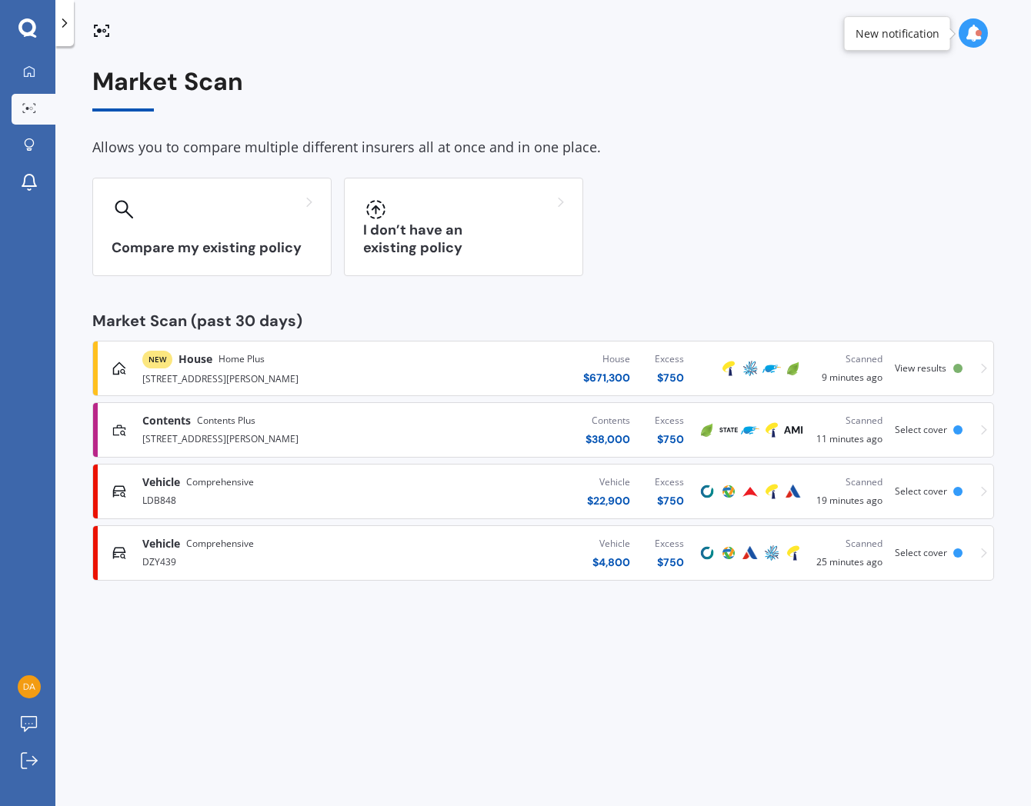
click at [333, 550] on div "Vehicle Comprehensive" at bounding box center [273, 543] width 262 height 15
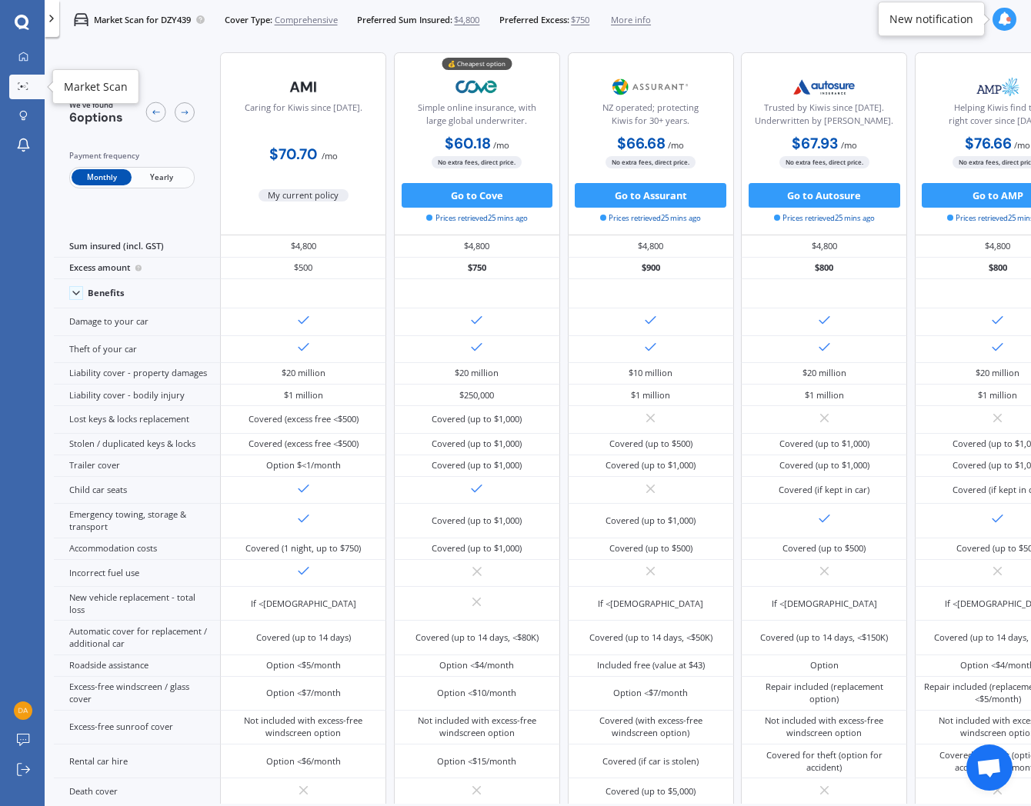
click at [18, 83] on icon at bounding box center [23, 86] width 11 height 8
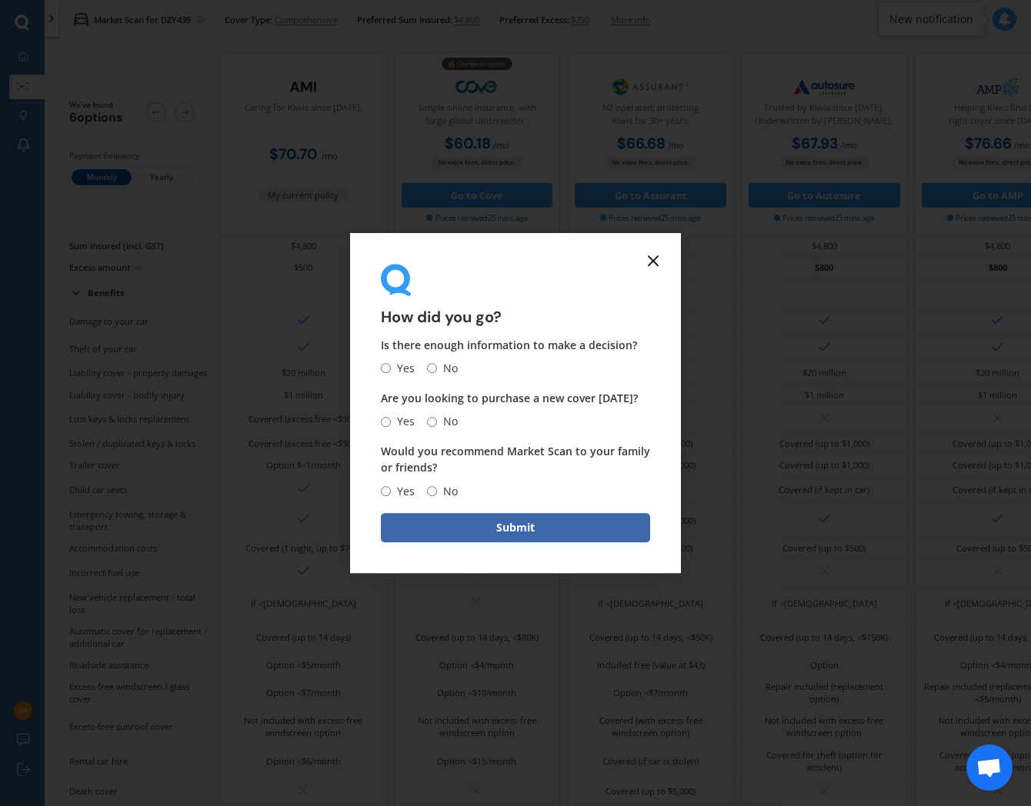
click at [648, 262] on icon at bounding box center [653, 261] width 18 height 18
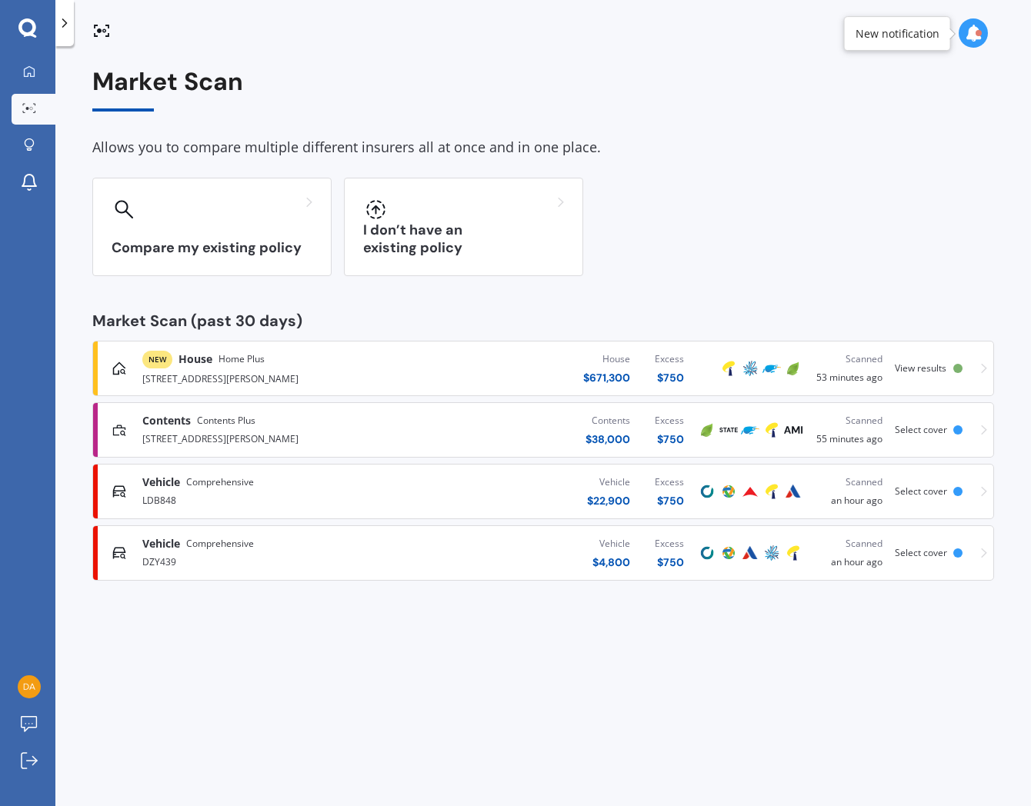
click at [472, 489] on div "Vehicle $ 22,900 Excess $ 750" at bounding box center [550, 491] width 292 height 46
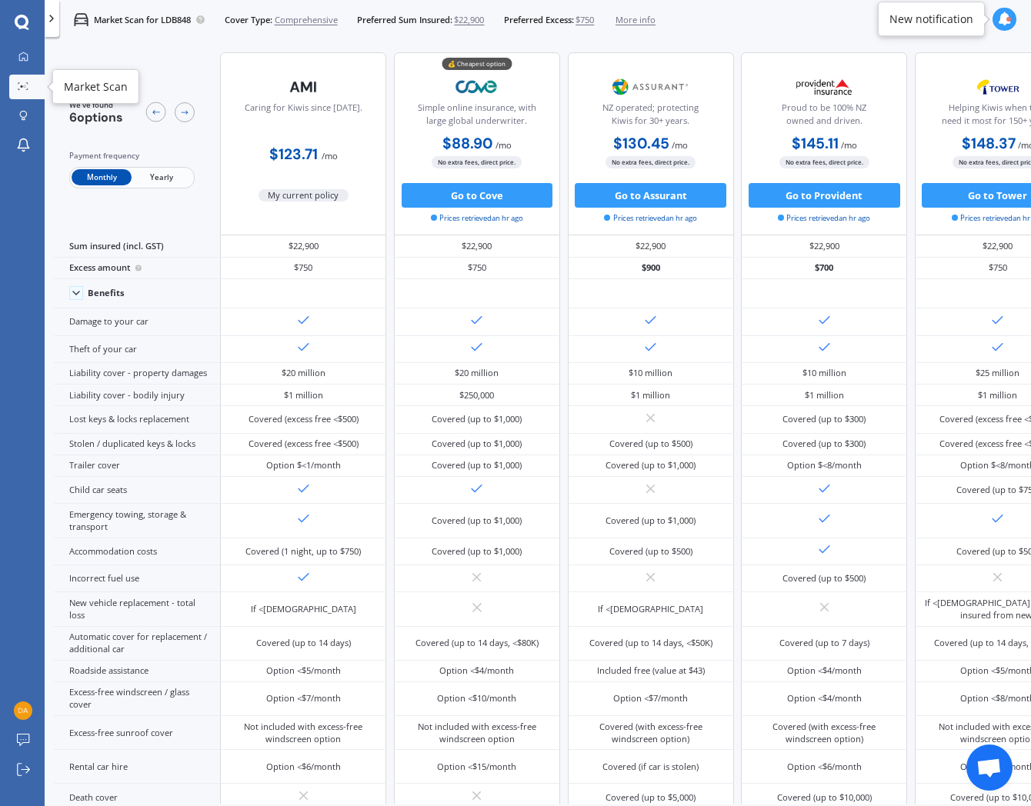
click at [19, 78] on link "Market Scan" at bounding box center [26, 87] width 35 height 25
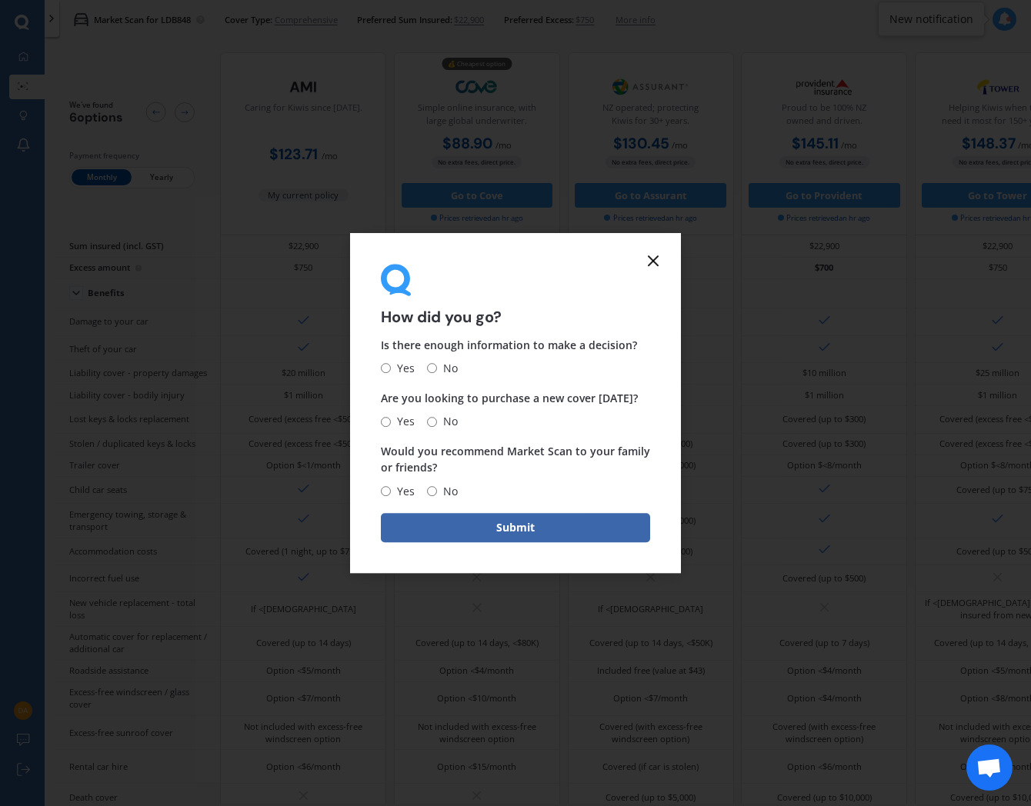
click at [646, 265] on icon at bounding box center [653, 261] width 18 height 18
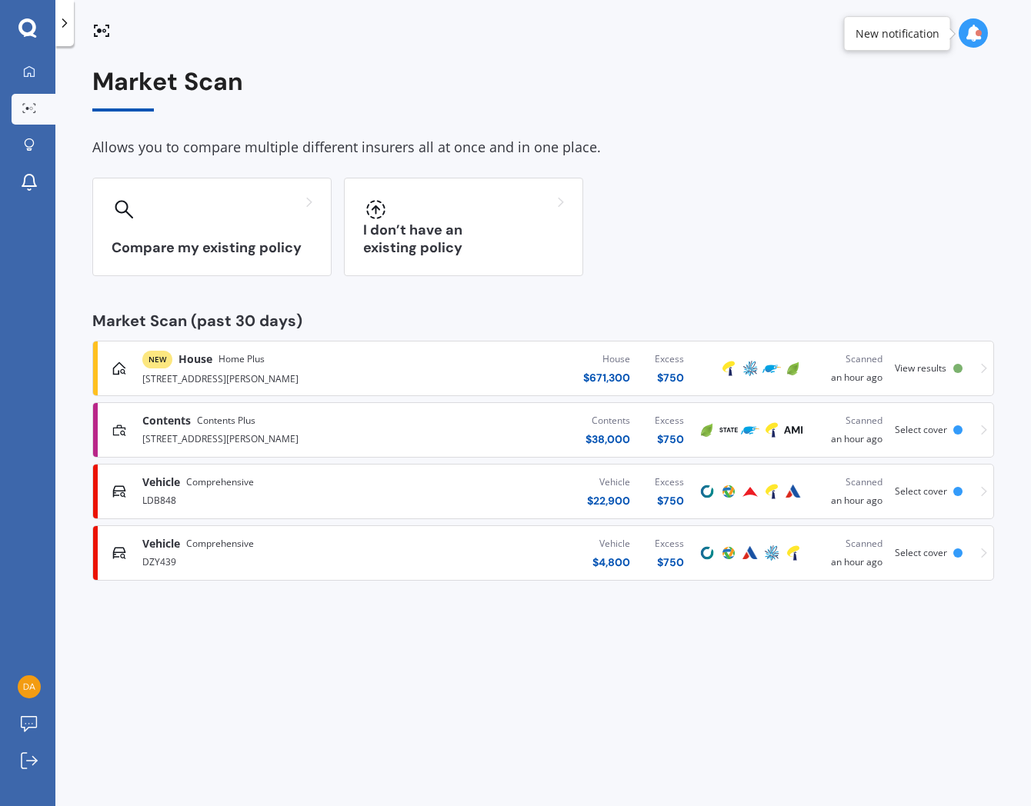
click at [379, 365] on div "NEW House Home Plus" at bounding box center [273, 360] width 262 height 18
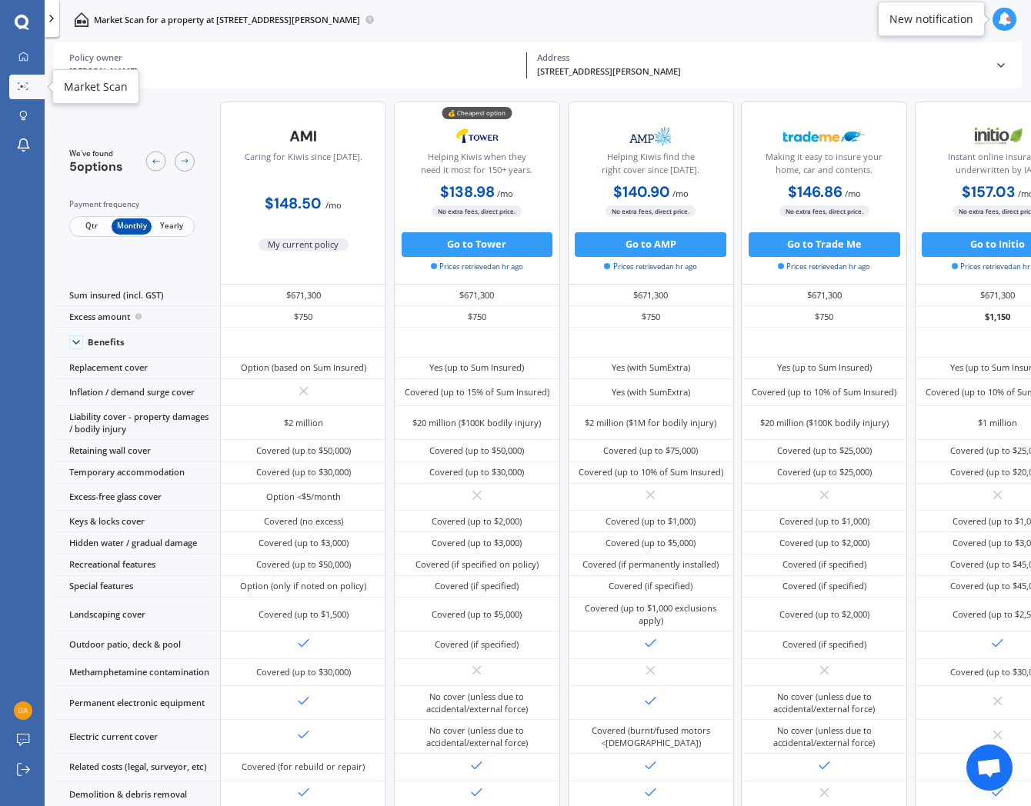
click at [19, 95] on link "Market Scan" at bounding box center [26, 87] width 35 height 25
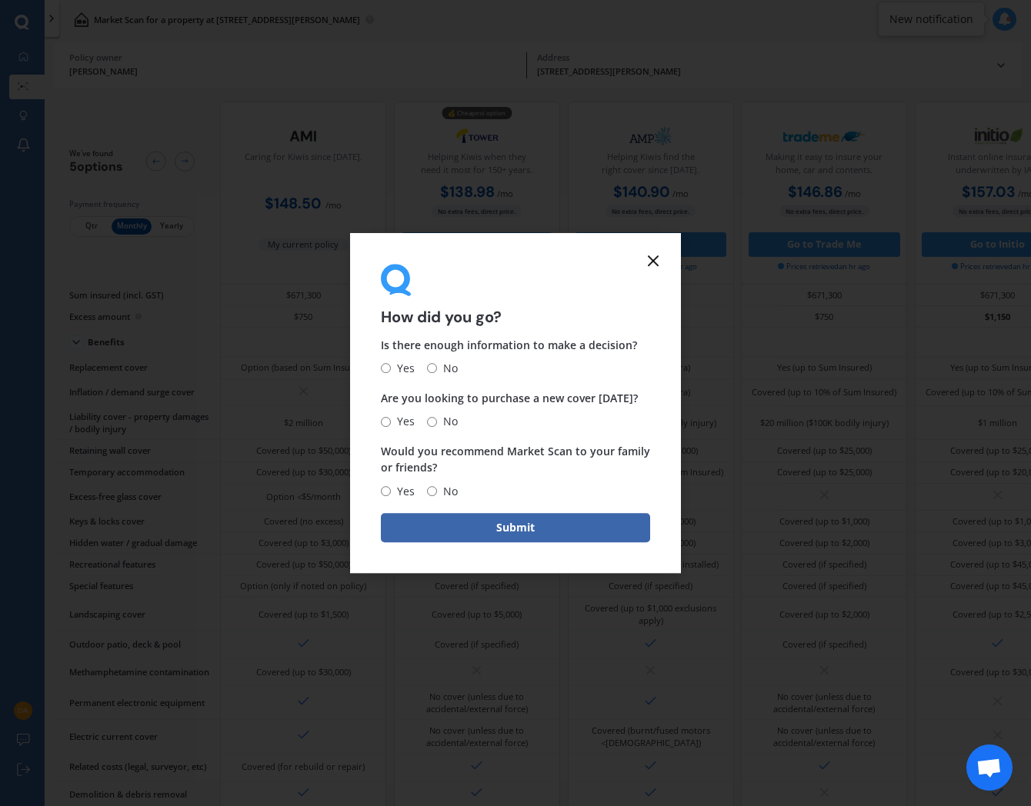
click at [652, 252] on icon at bounding box center [653, 261] width 18 height 18
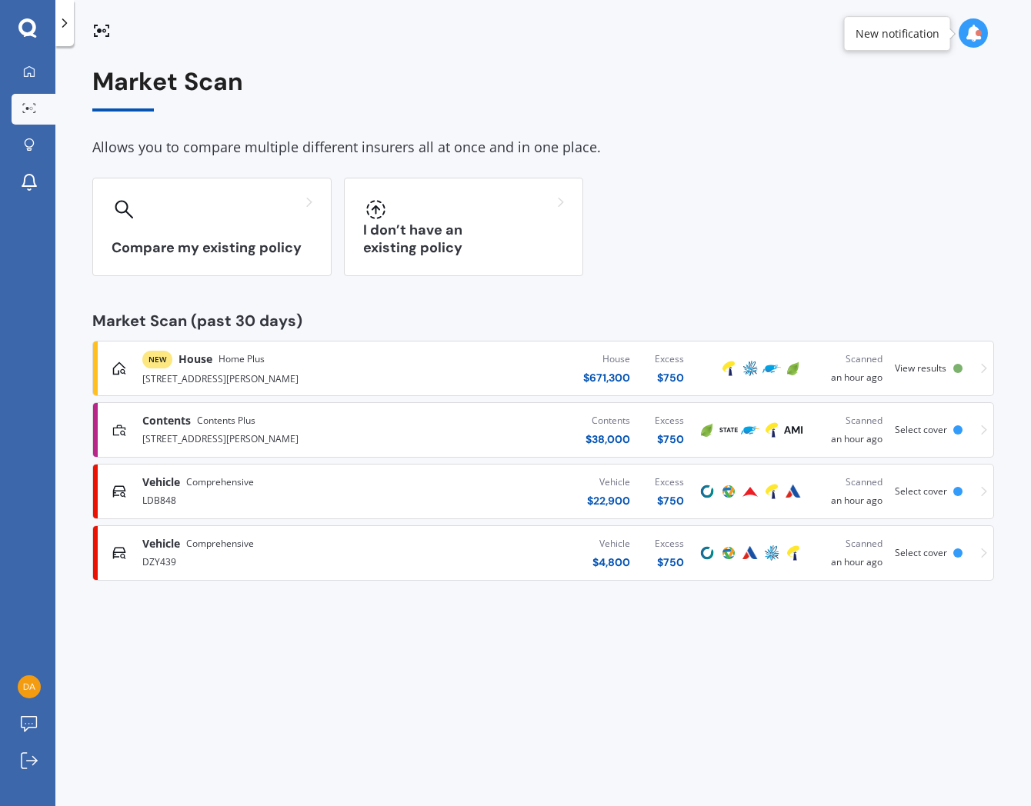
click at [344, 425] on div "Contents Contents Plus" at bounding box center [273, 420] width 262 height 15
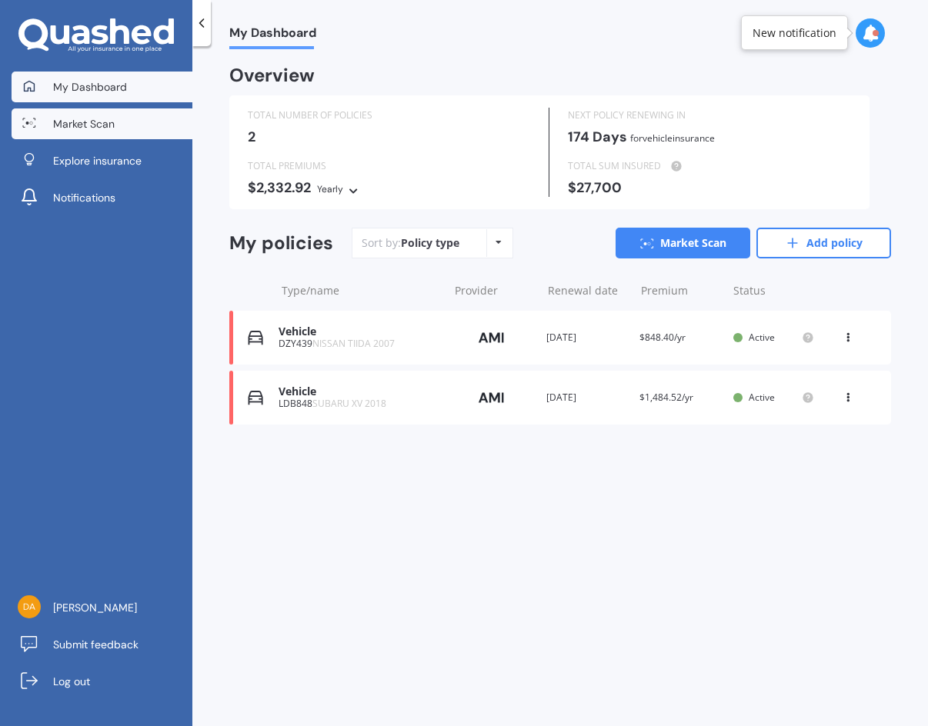
click at [88, 129] on span "Market Scan" at bounding box center [84, 123] width 62 height 15
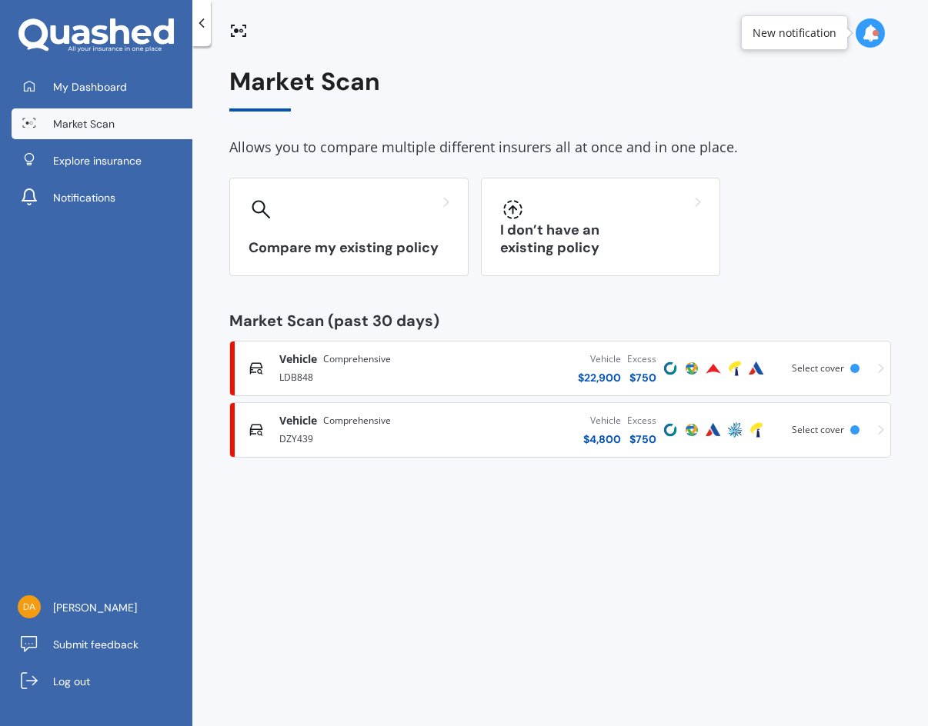
click at [372, 441] on div "DZY439" at bounding box center [366, 437] width 175 height 18
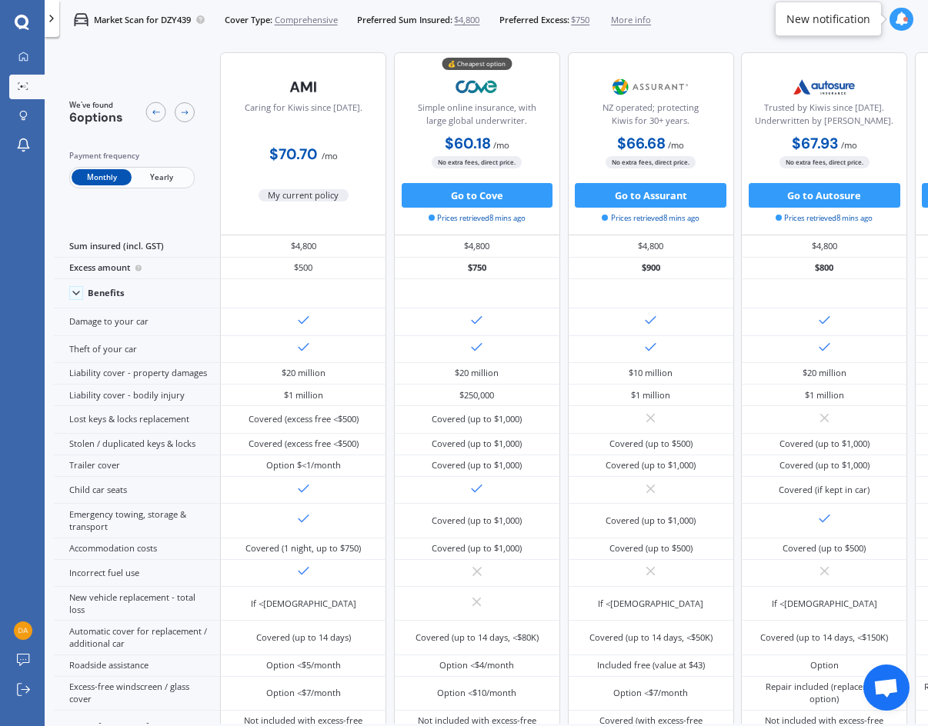
click at [163, 179] on span "Yearly" at bounding box center [162, 177] width 60 height 16
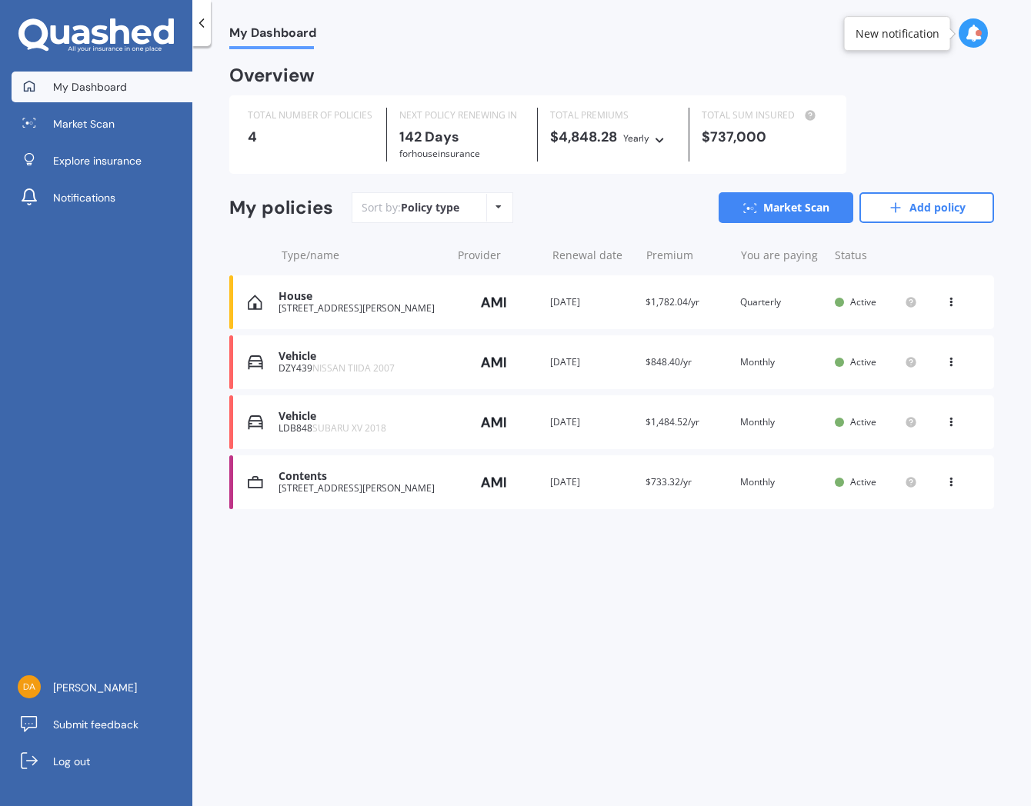
click at [365, 315] on div "House 85 TIRIWA DRIVE MASSEY AUCKLAND 0614 Provider Renewal date 26 Jan 2026 Pr…" at bounding box center [611, 302] width 765 height 54
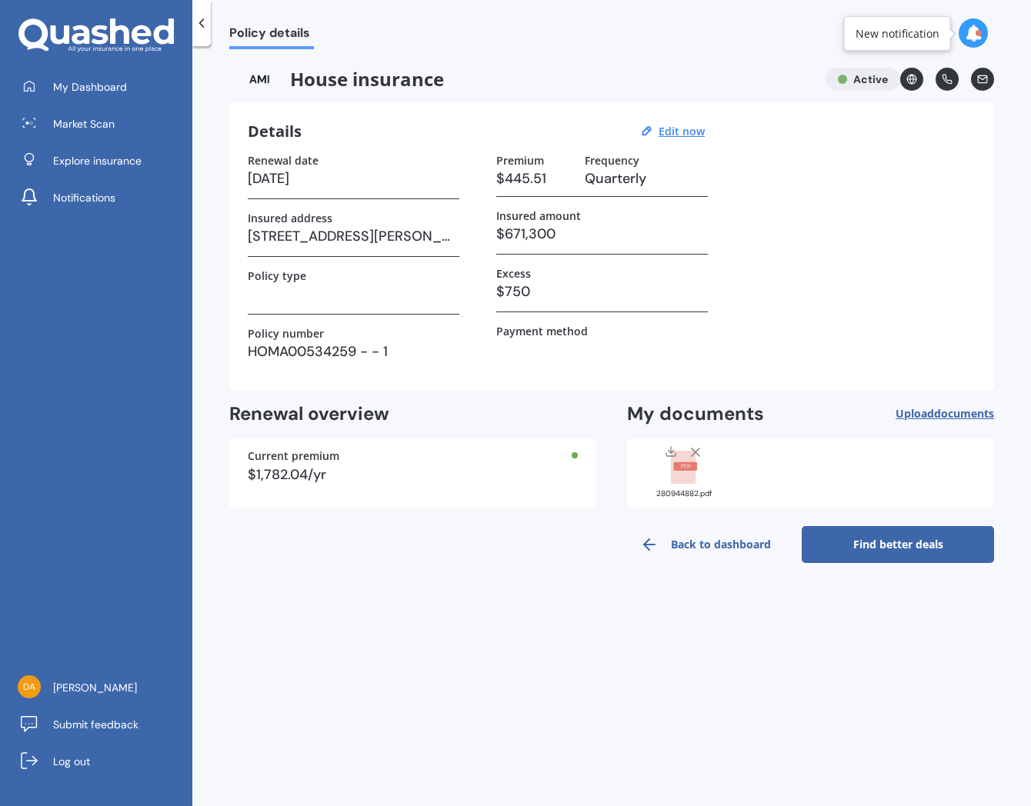
click at [858, 538] on link "Find better deals" at bounding box center [898, 544] width 192 height 37
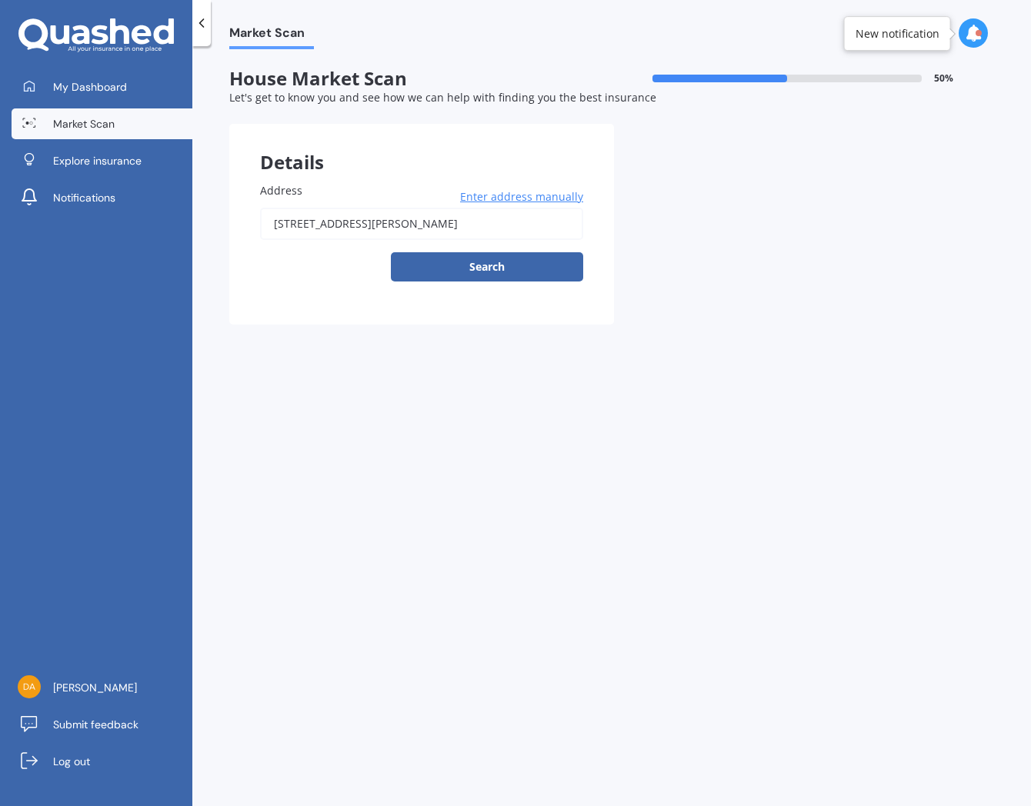
click at [332, 214] on input "[STREET_ADDRESS][PERSON_NAME]" at bounding box center [421, 224] width 323 height 32
click at [389, 226] on input "[STREET_ADDRESS][PERSON_NAME]" at bounding box center [421, 224] width 323 height 32
type input "[STREET_ADDRESS][PERSON_NAME]"
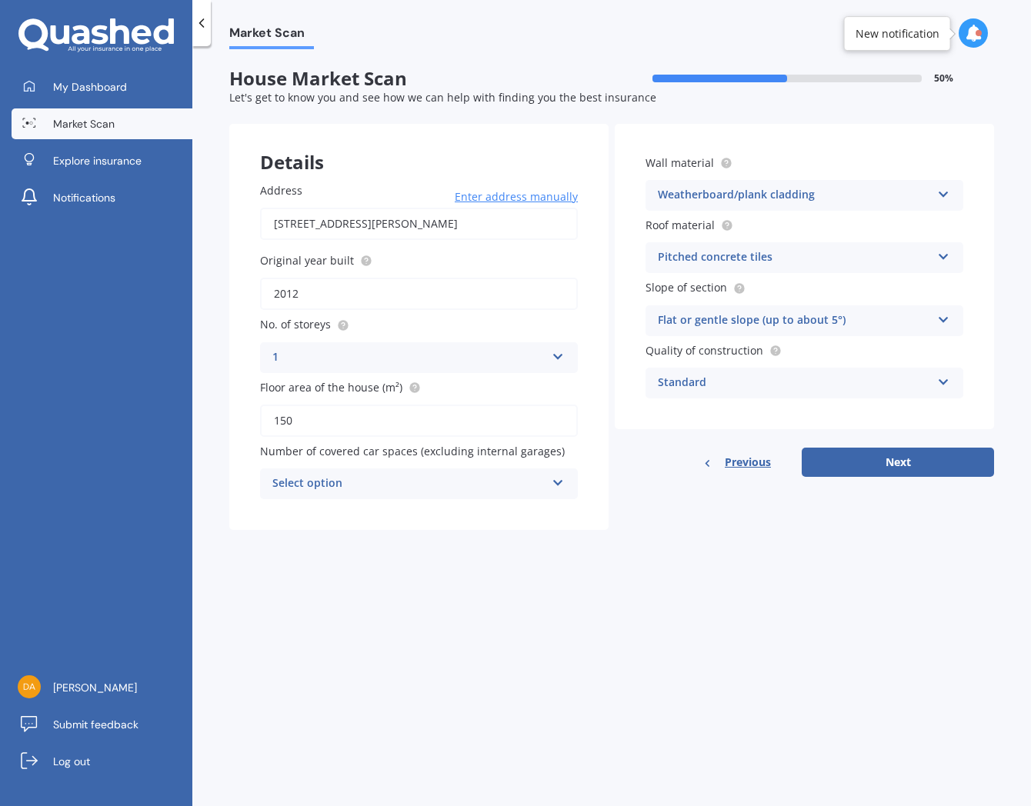
click at [490, 482] on div "Select option" at bounding box center [408, 484] width 273 height 18
click at [350, 508] on div "0" at bounding box center [419, 514] width 316 height 28
click at [525, 595] on div "Market Scan House Market Scan 50 % Let's get to know you and see how we can hel…" at bounding box center [611, 429] width 839 height 760
click at [872, 252] on div "Pitched concrete tiles" at bounding box center [794, 257] width 273 height 18
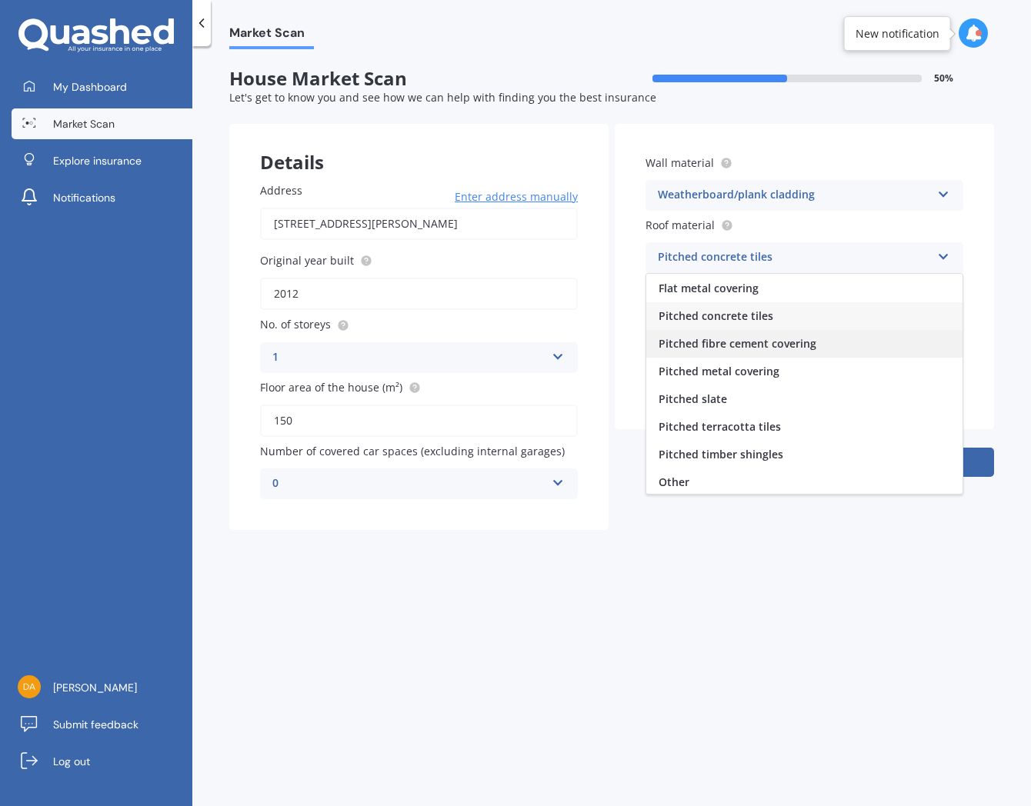
scroll to position [57, 0]
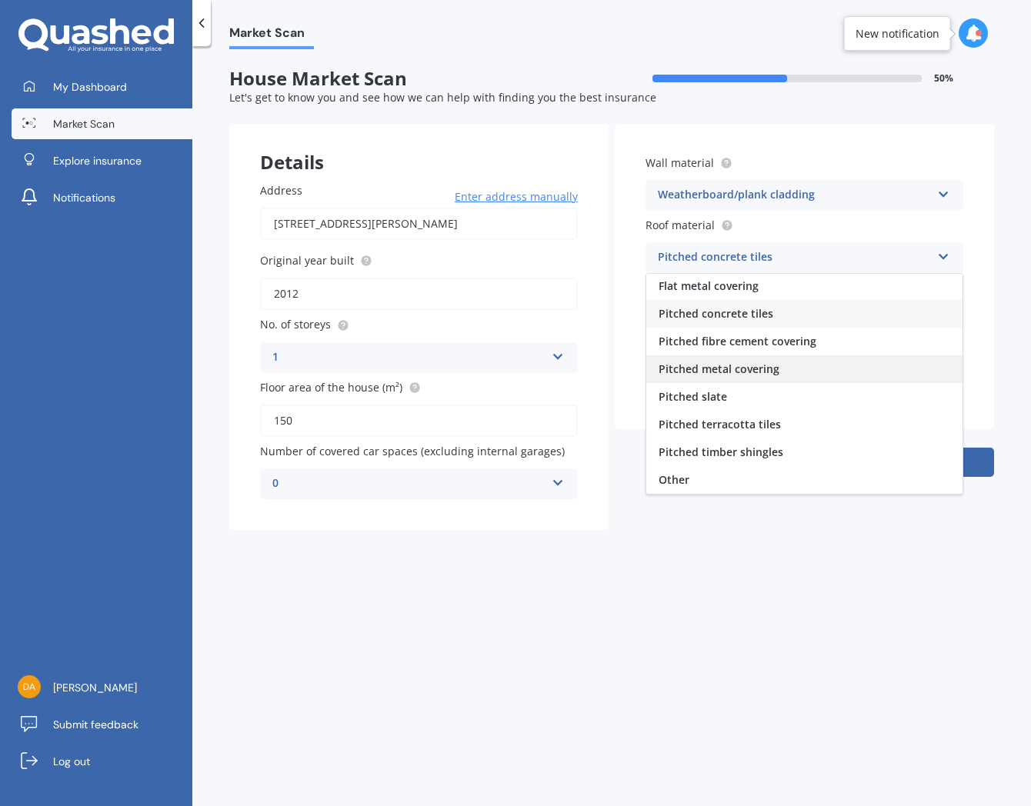
click at [739, 371] on span "Pitched metal covering" at bounding box center [718, 369] width 121 height 15
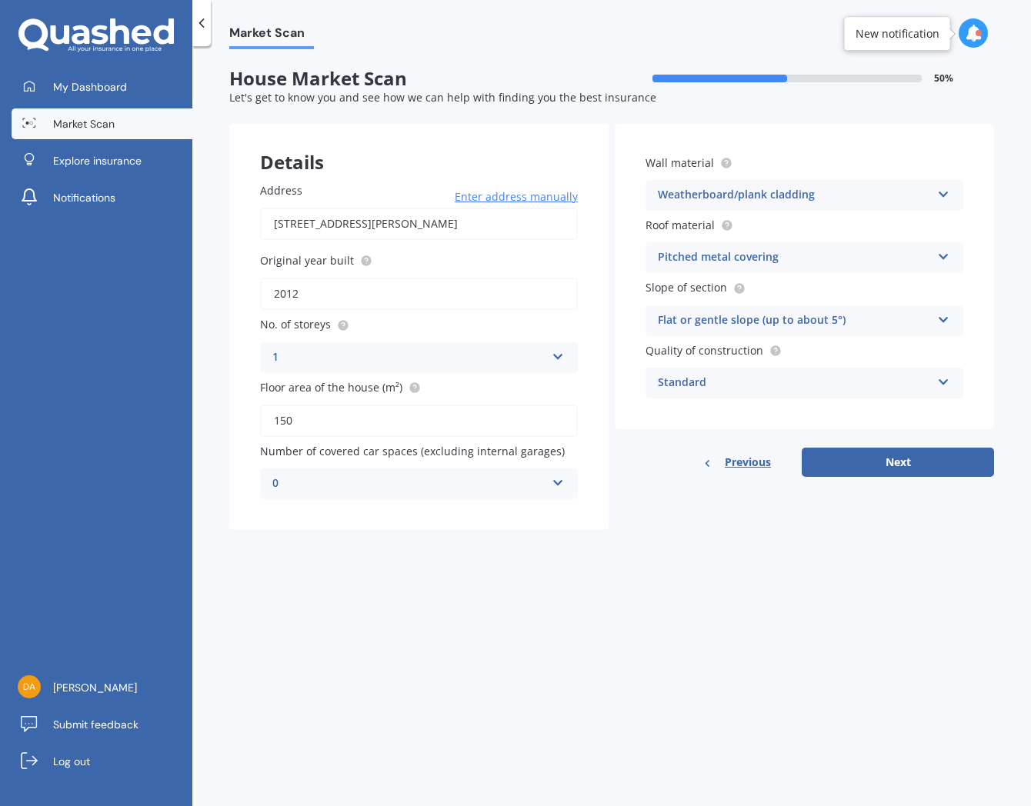
click at [859, 320] on div "Flat or gentle slope (up to about 5°)" at bounding box center [794, 321] width 273 height 18
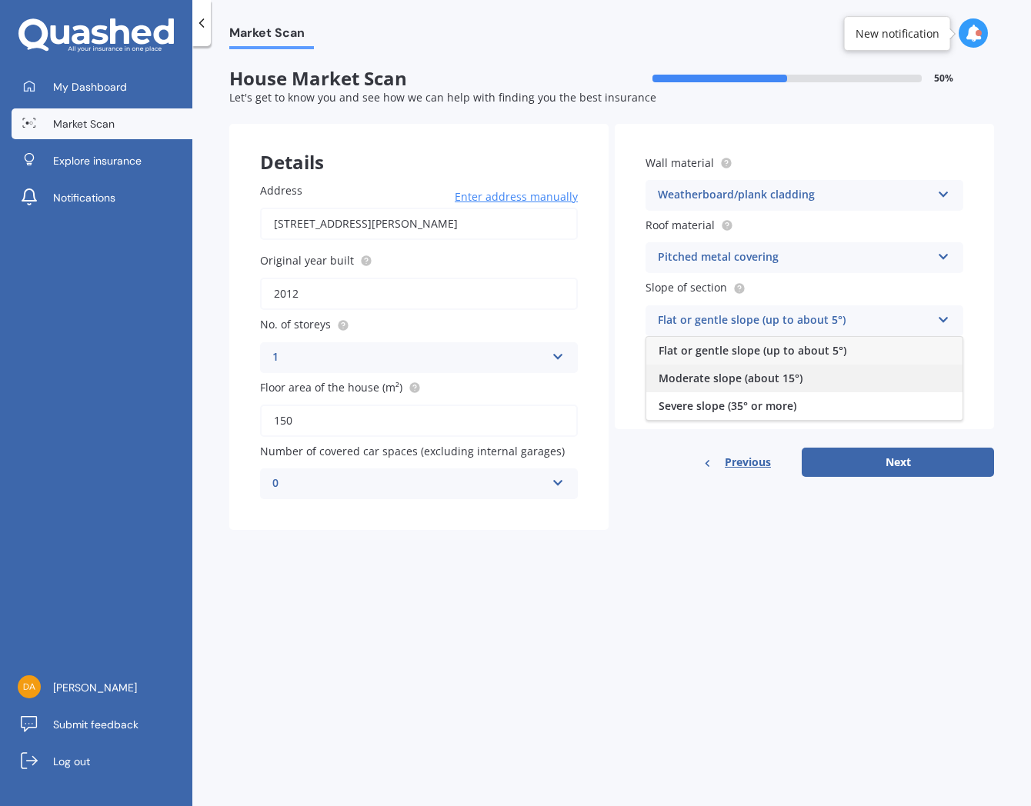
click at [817, 375] on div "Moderate slope (about 15°)" at bounding box center [804, 379] width 316 height 28
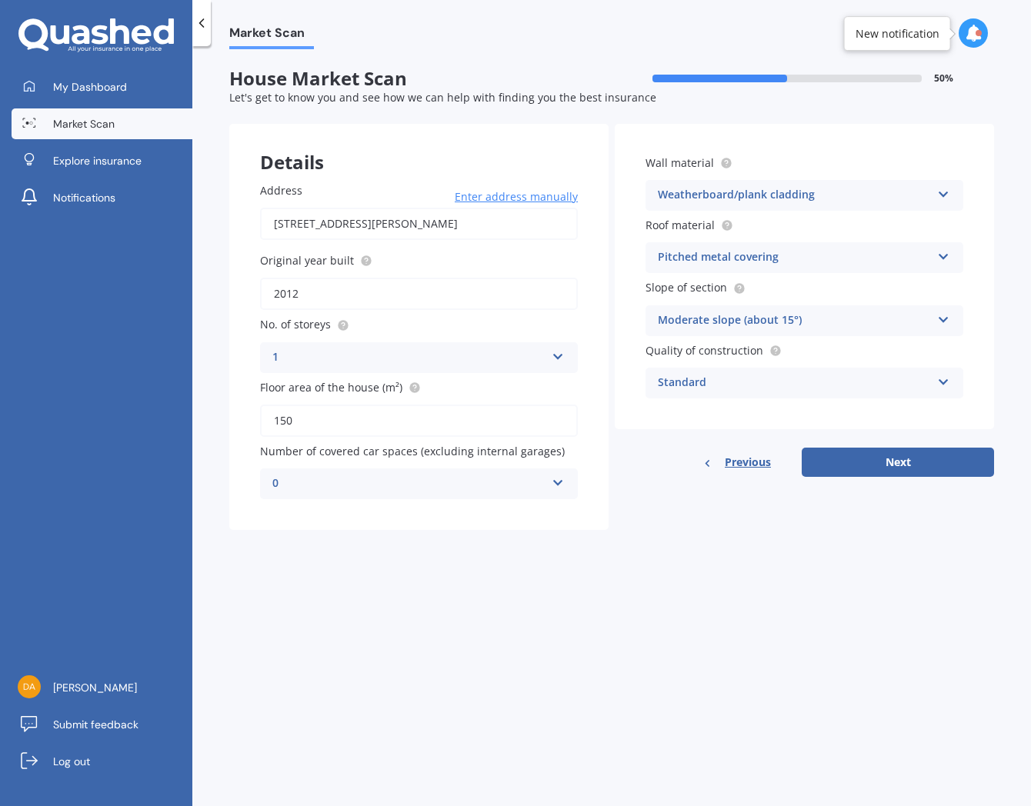
click at [817, 375] on div "Standard" at bounding box center [794, 383] width 273 height 18
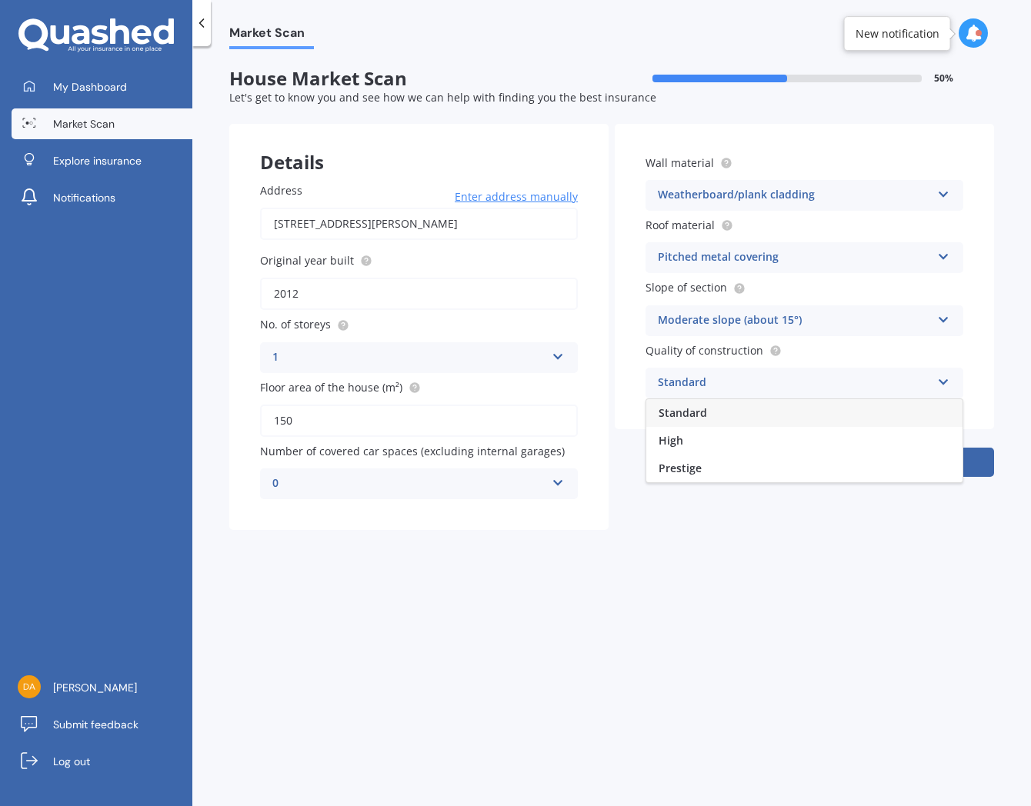
click at [817, 375] on div "Standard" at bounding box center [794, 383] width 273 height 18
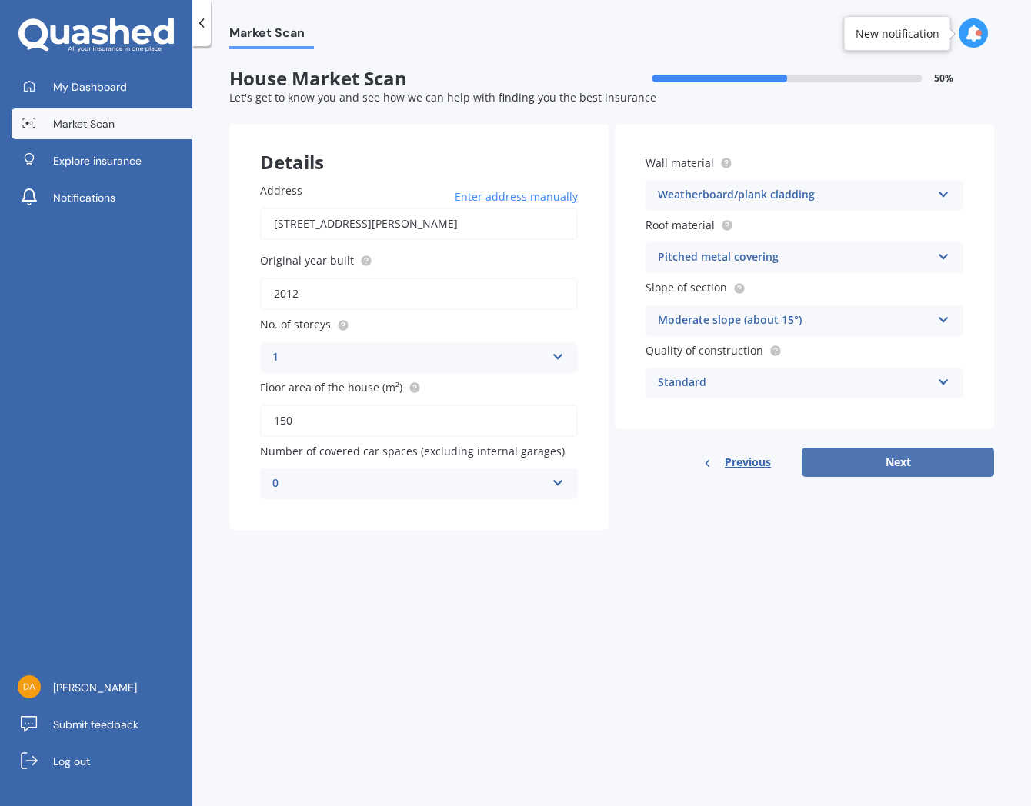
click at [919, 462] on button "Next" at bounding box center [898, 462] width 192 height 29
select select "25"
select select "09"
select select "1990"
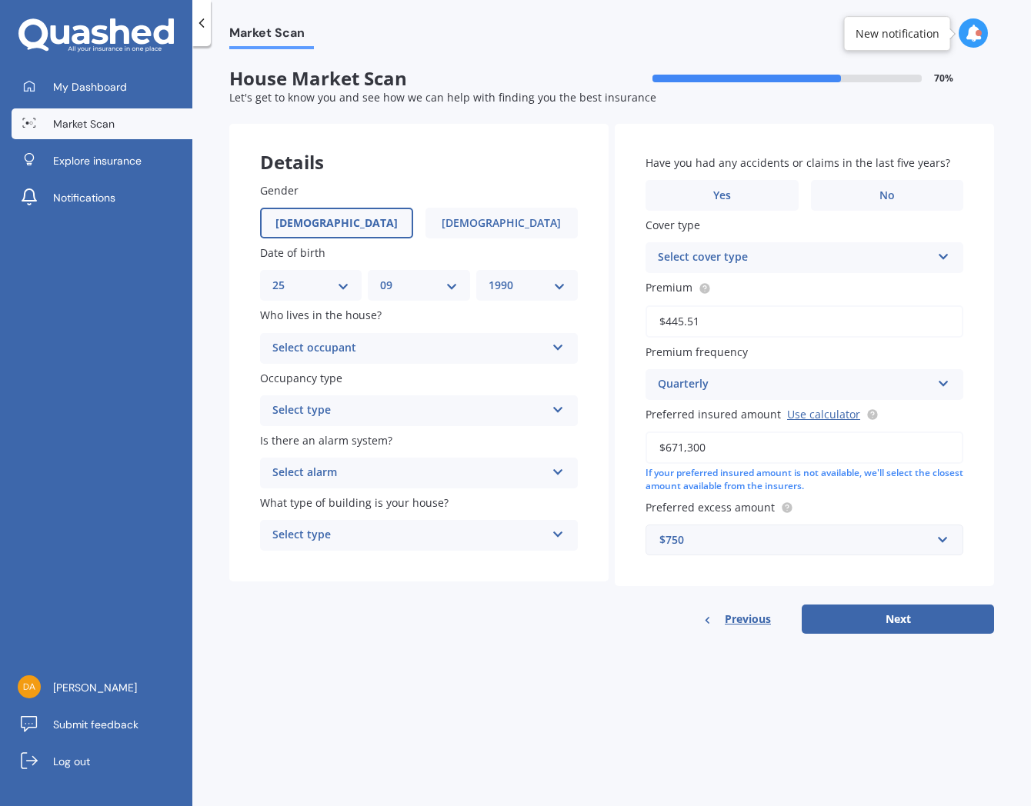
click at [415, 342] on div "Select occupant" at bounding box center [408, 348] width 273 height 18
click at [349, 380] on div "Owner" at bounding box center [419, 379] width 316 height 28
click at [334, 408] on div "Select type" at bounding box center [408, 411] width 273 height 18
click at [314, 436] on span "Permanent" at bounding box center [302, 440] width 58 height 15
click at [310, 472] on div "Select alarm" at bounding box center [408, 473] width 273 height 18
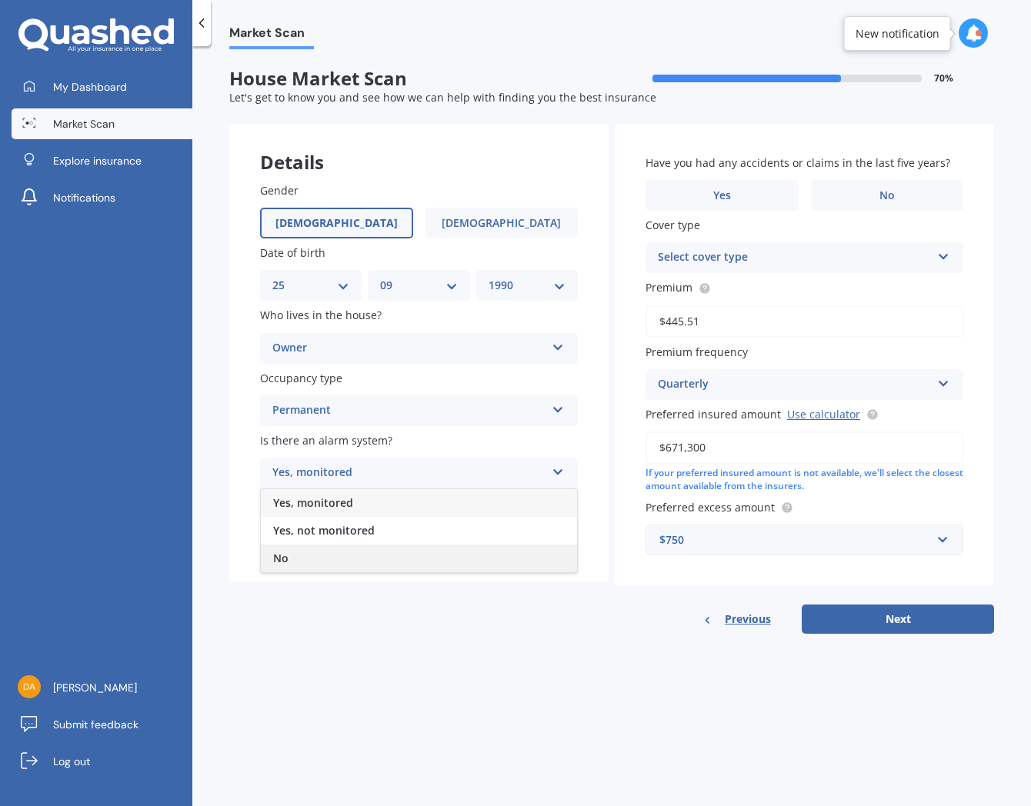
click at [292, 556] on div "No" at bounding box center [419, 559] width 316 height 28
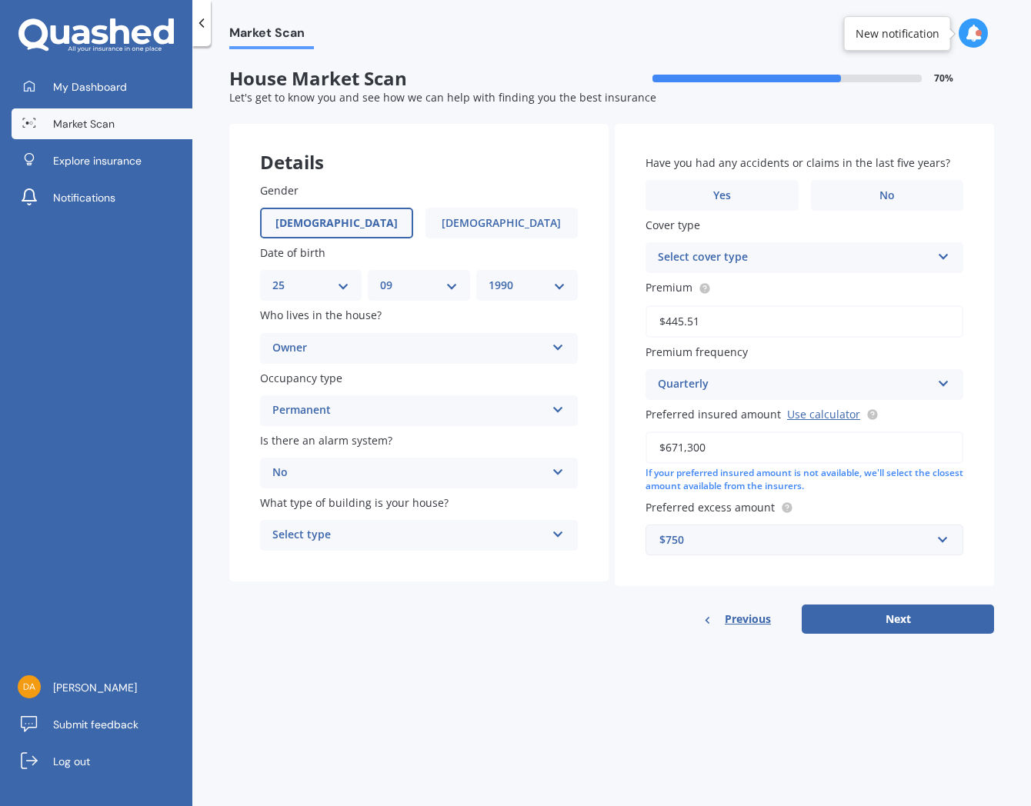
click at [292, 528] on div "Select type" at bounding box center [408, 535] width 273 height 18
click at [298, 559] on span "Freestanding" at bounding box center [307, 565] width 68 height 15
click at [835, 200] on label "No" at bounding box center [887, 195] width 153 height 31
click at [0, 0] on input "No" at bounding box center [0, 0] width 0 height 0
click at [778, 252] on div "Select cover type" at bounding box center [794, 257] width 273 height 18
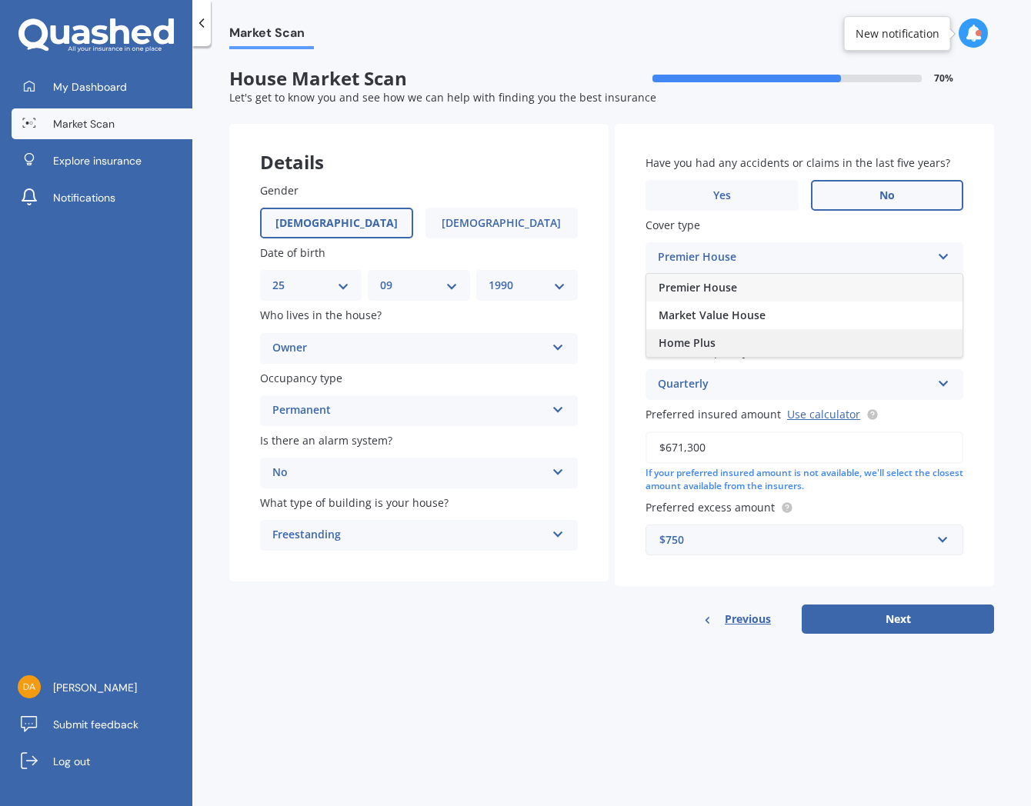
click at [695, 339] on span "Home Plus" at bounding box center [686, 342] width 57 height 15
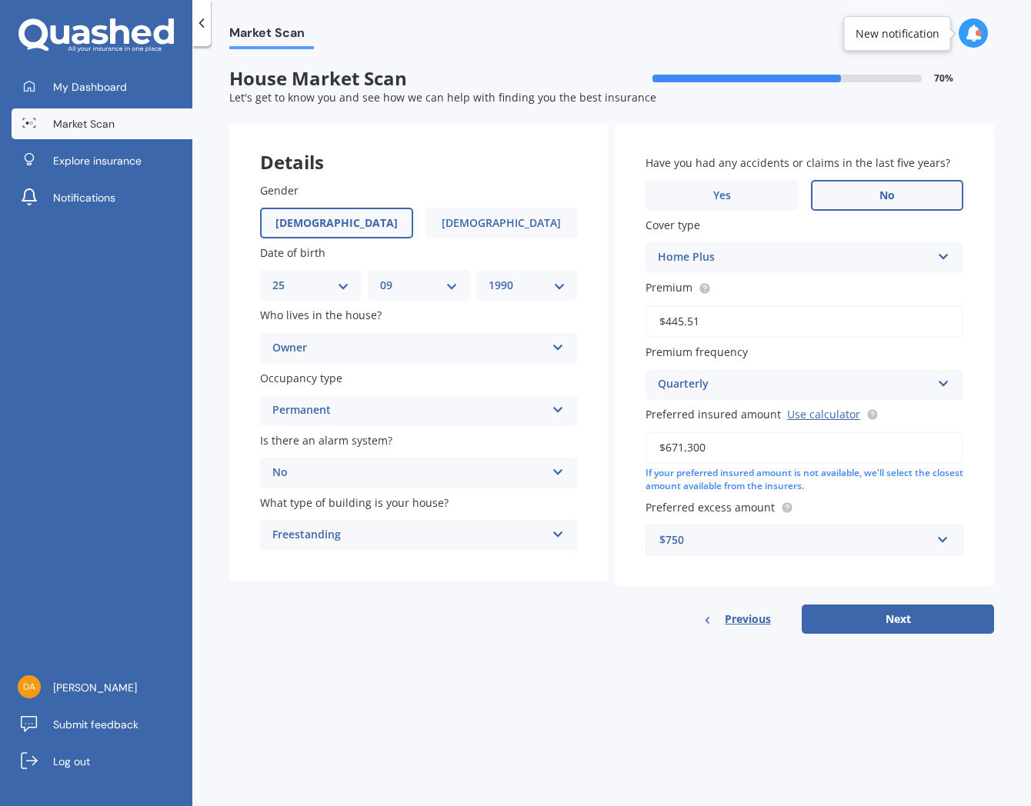
click at [723, 380] on div "Quarterly" at bounding box center [794, 384] width 273 height 18
drag, startPoint x: 557, startPoint y: 662, endPoint x: 564, endPoint y: 628, distance: 35.3
click at [557, 660] on div "Market Scan House Market Scan 70 % Let's get to know you and see how we can hel…" at bounding box center [611, 429] width 839 height 760
click at [822, 612] on button "Next" at bounding box center [898, 619] width 192 height 29
select select "25"
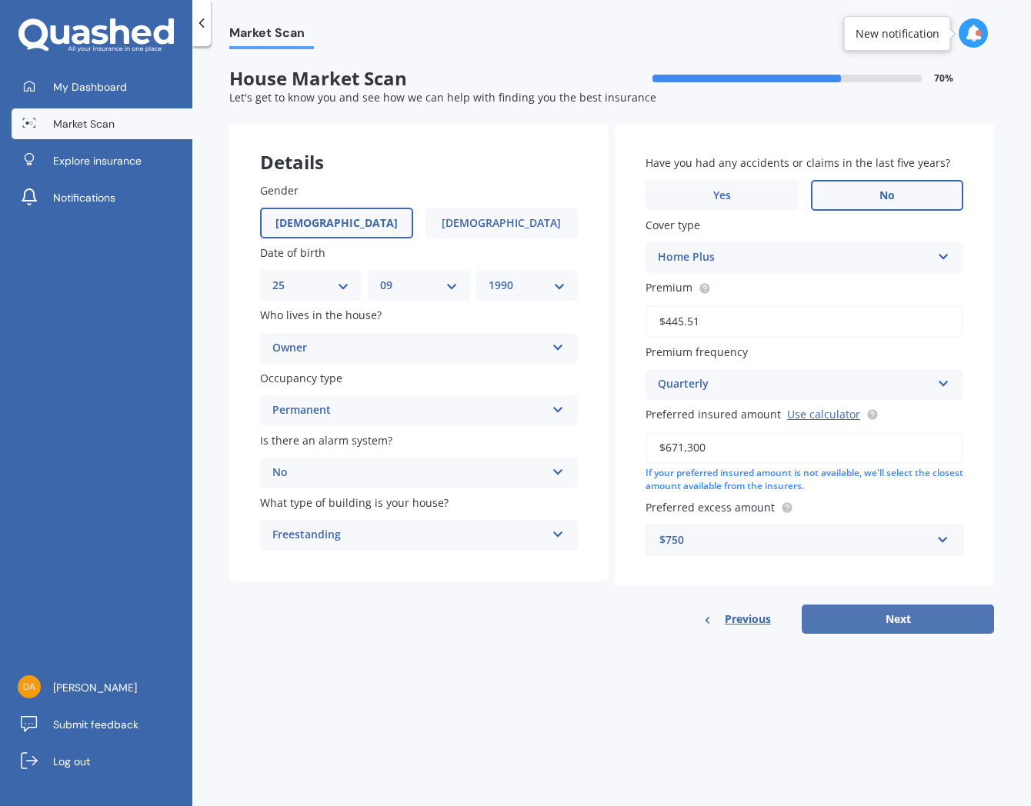
select select "09"
select select "1990"
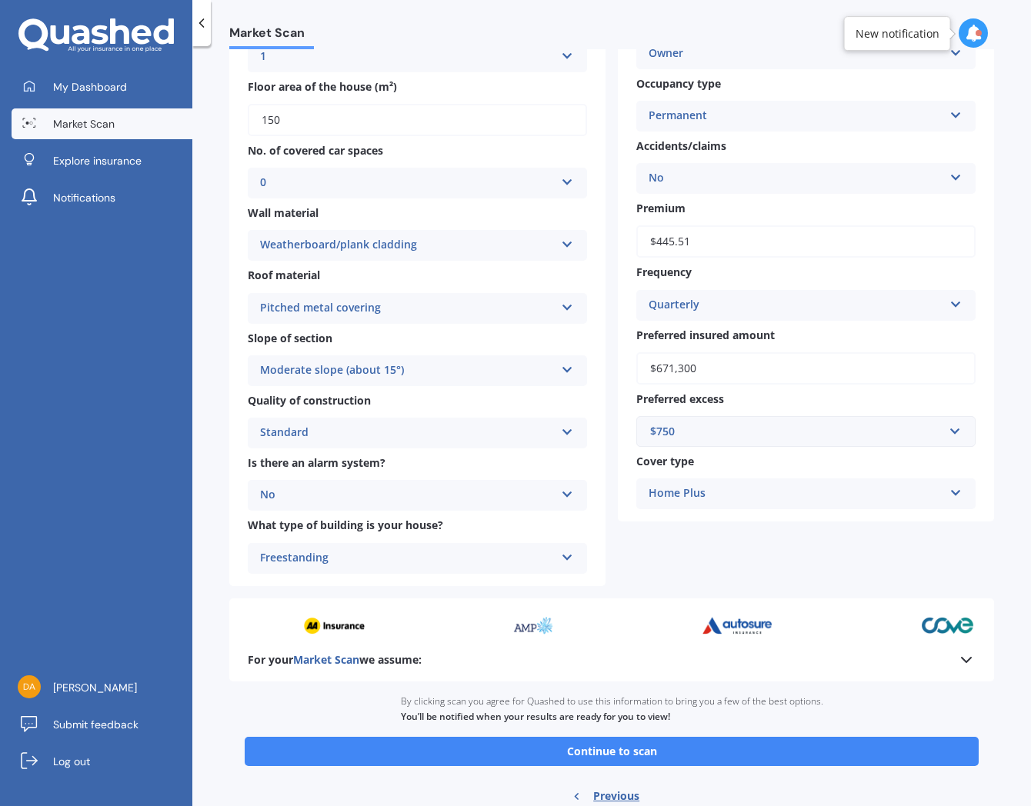
scroll to position [291, 0]
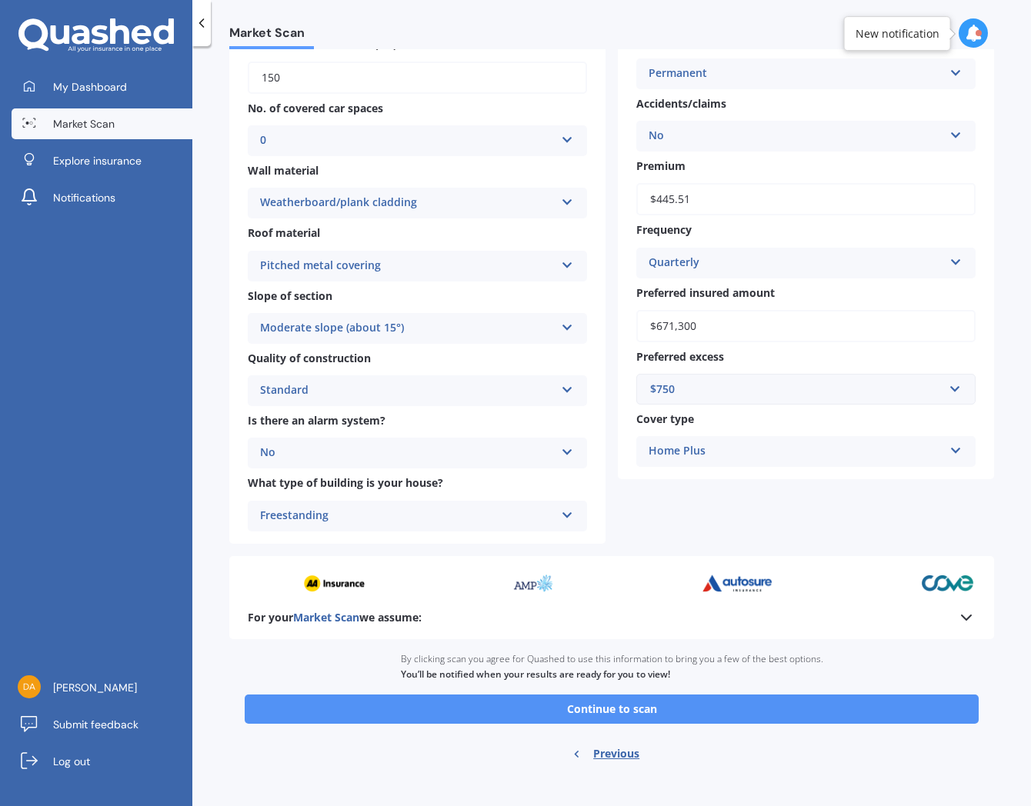
click at [675, 695] on button "Continue to scan" at bounding box center [612, 709] width 734 height 29
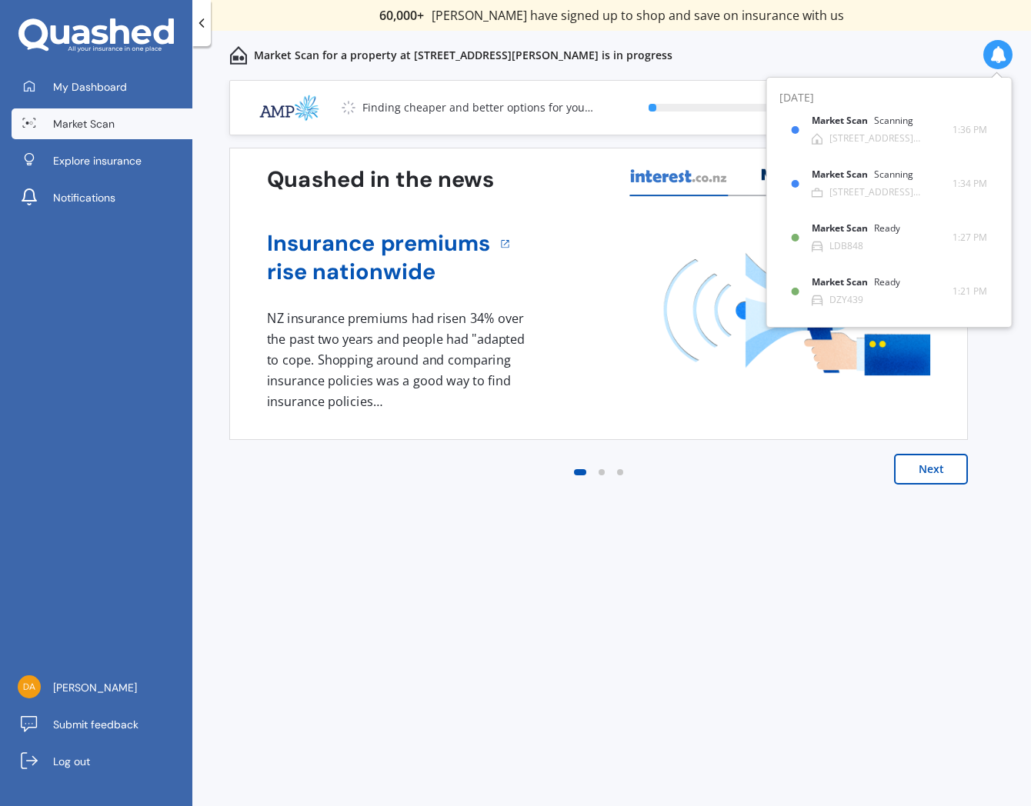
click at [398, 602] on div "Previous 60,000+ Kiwis have signed up to shop and save on insurance with us " H…" at bounding box center [611, 460] width 839 height 760
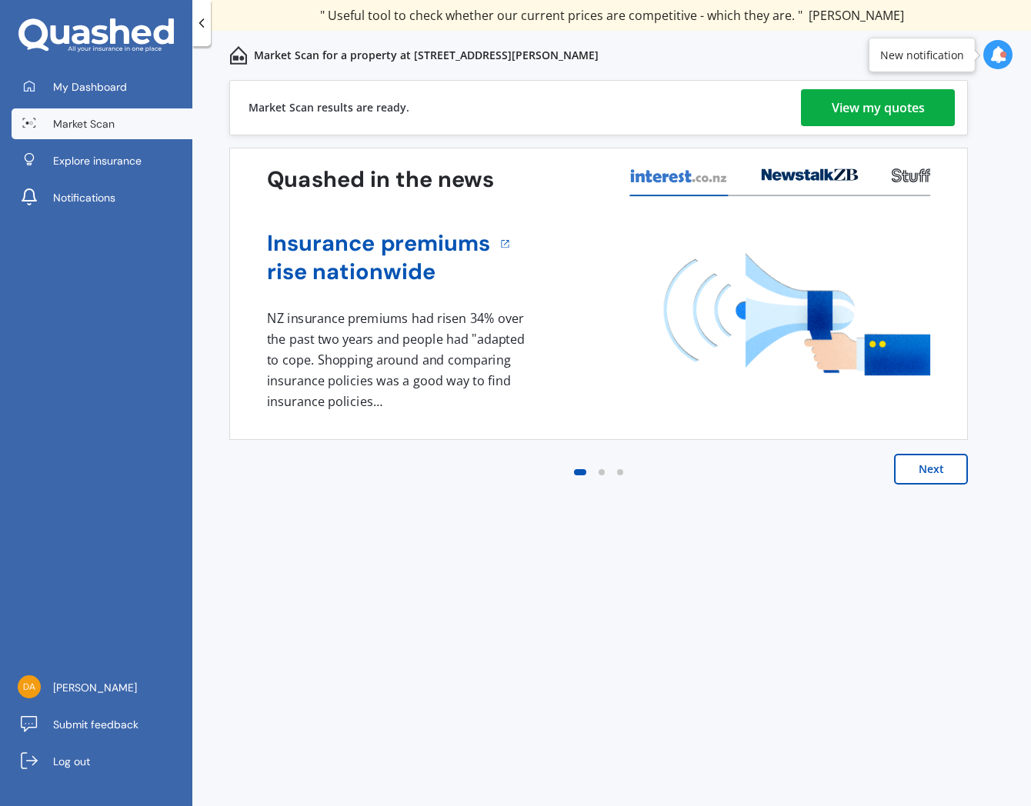
click at [848, 103] on div "View my quotes" at bounding box center [878, 107] width 93 height 37
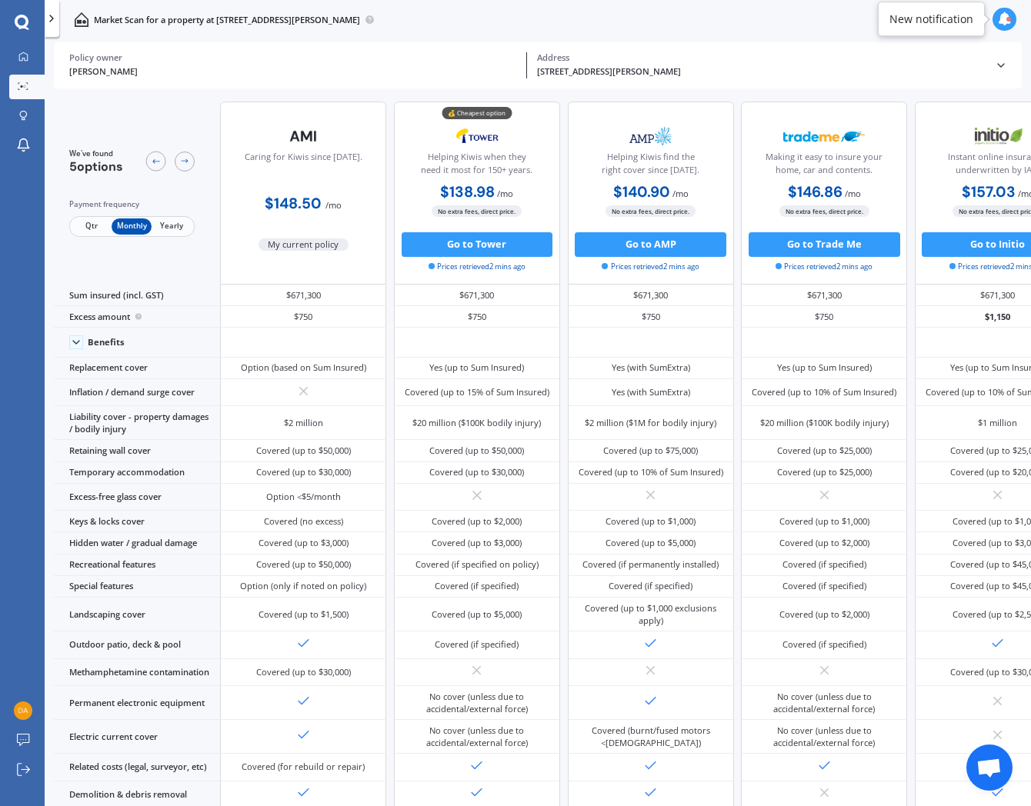
click at [167, 227] on span "Yearly" at bounding box center [172, 226] width 40 height 16
drag, startPoint x: 0, startPoint y: 0, endPoint x: 20, endPoint y: 57, distance: 60.3
click at [20, 57] on icon at bounding box center [23, 57] width 10 height 10
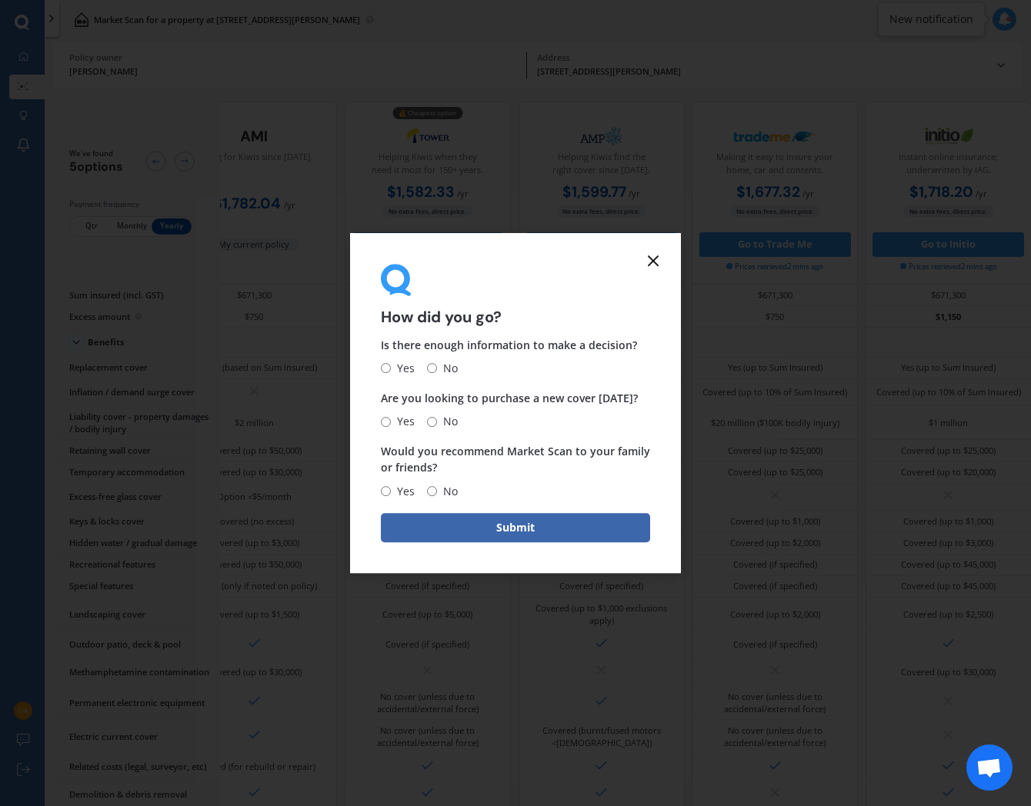
click at [644, 266] on icon at bounding box center [653, 261] width 18 height 18
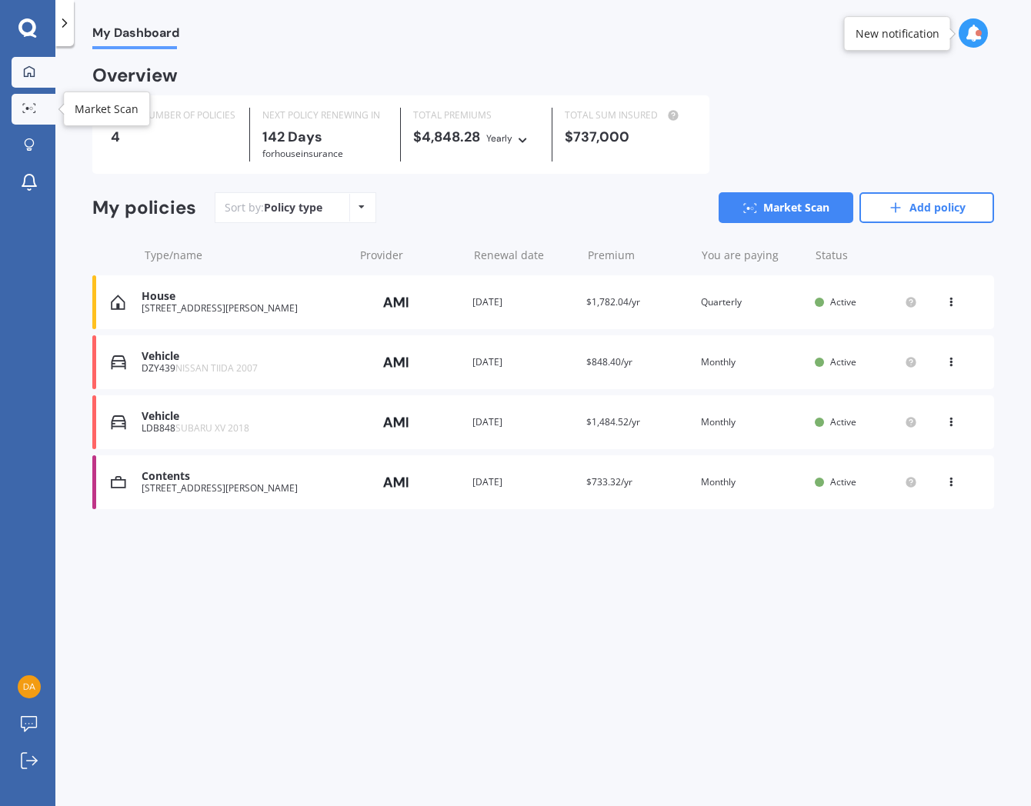
click at [18, 118] on link "Market Scan" at bounding box center [34, 109] width 44 height 31
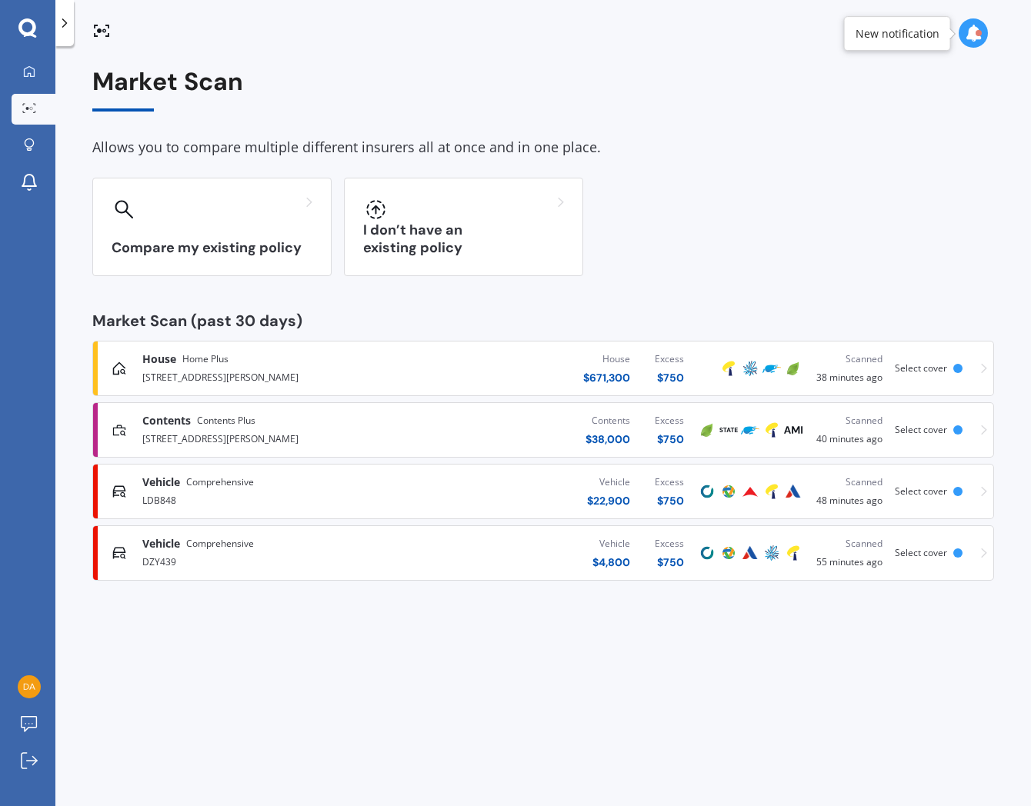
click at [471, 571] on div "Vehicle $ 4,800 Excess $ 750" at bounding box center [550, 553] width 292 height 46
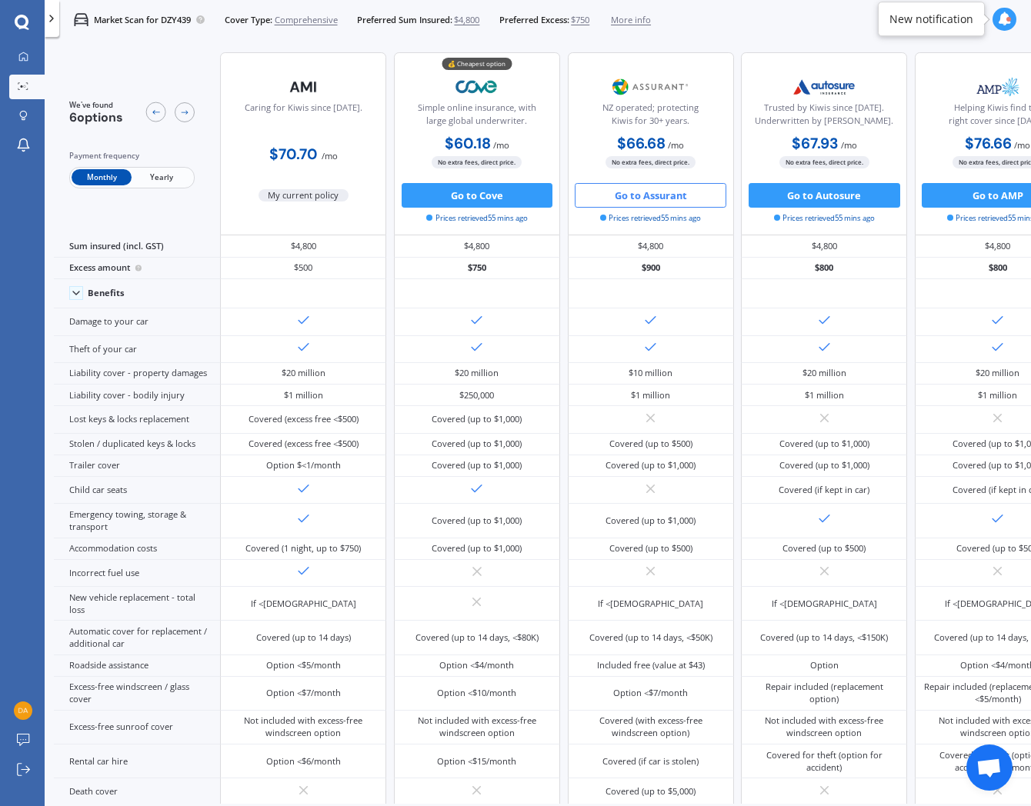
click at [674, 191] on button "Go to Assurant" at bounding box center [651, 195] width 152 height 25
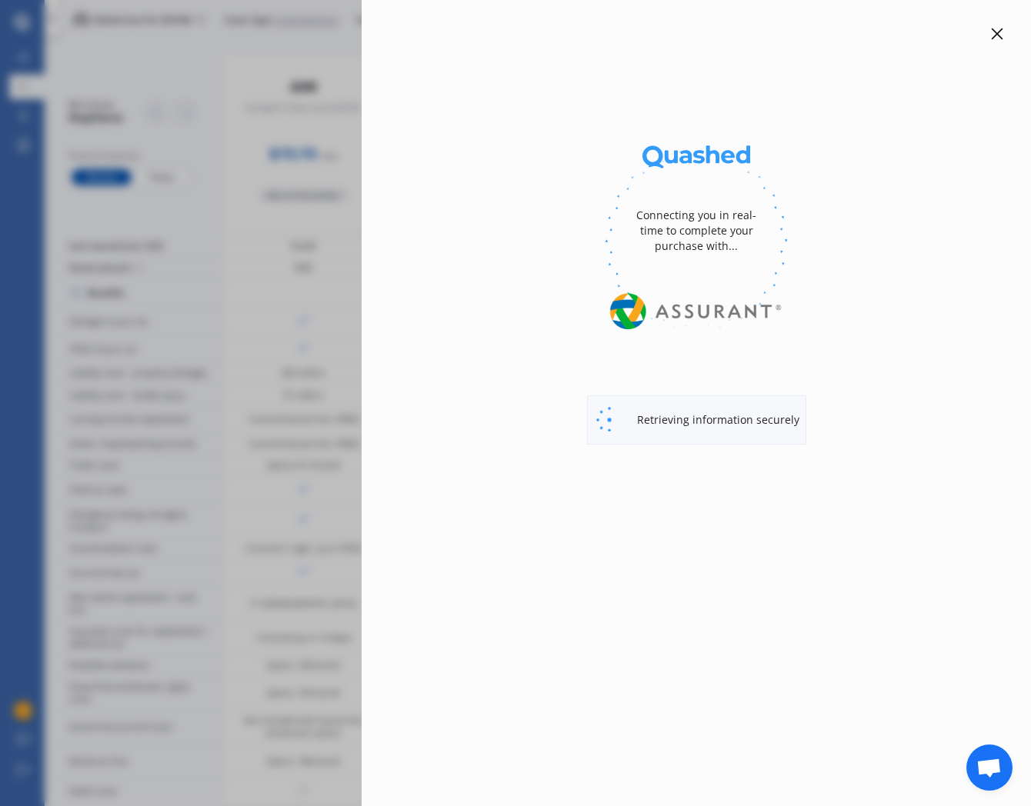
select select "full"
select select "500.00"
select select "Waitakere"
select select "NISSAN"
select select "TIIDA"
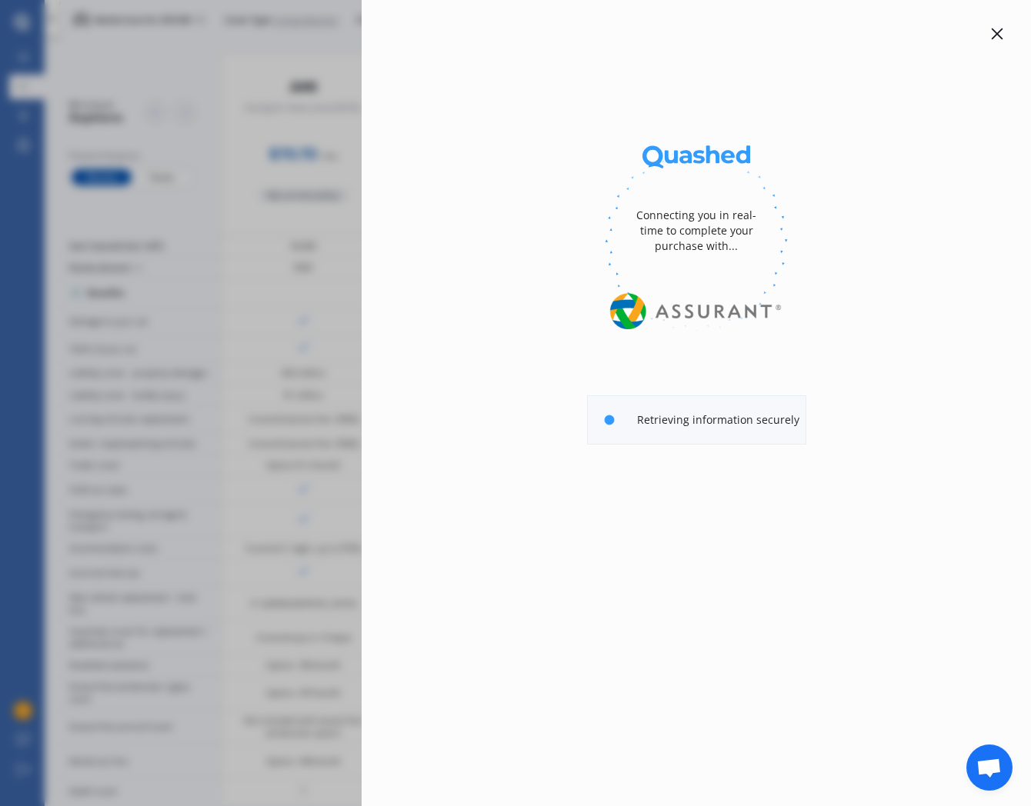
select select "(ALL)"
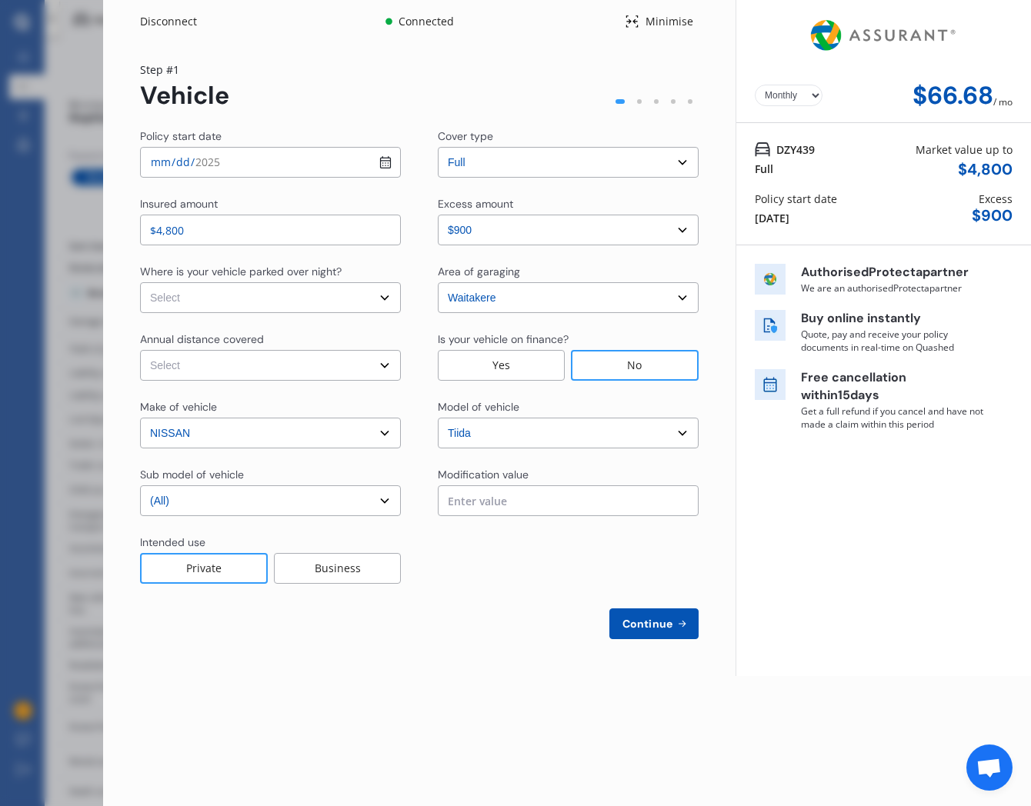
click at [799, 89] on select "Yearly Monthly" at bounding box center [789, 96] width 68 height 22
select select "Yearly"
click at [755, 85] on select "Yearly Monthly" at bounding box center [789, 96] width 68 height 22
click at [44, 486] on div "Disconnect Connected Minimise Yearly Monthly $800.20 / yr Step # 1 Vehicle Poli…" at bounding box center [515, 403] width 1031 height 806
click at [626, 21] on icon at bounding box center [632, 21] width 12 height 12
